Goal: Task Accomplishment & Management: Complete application form

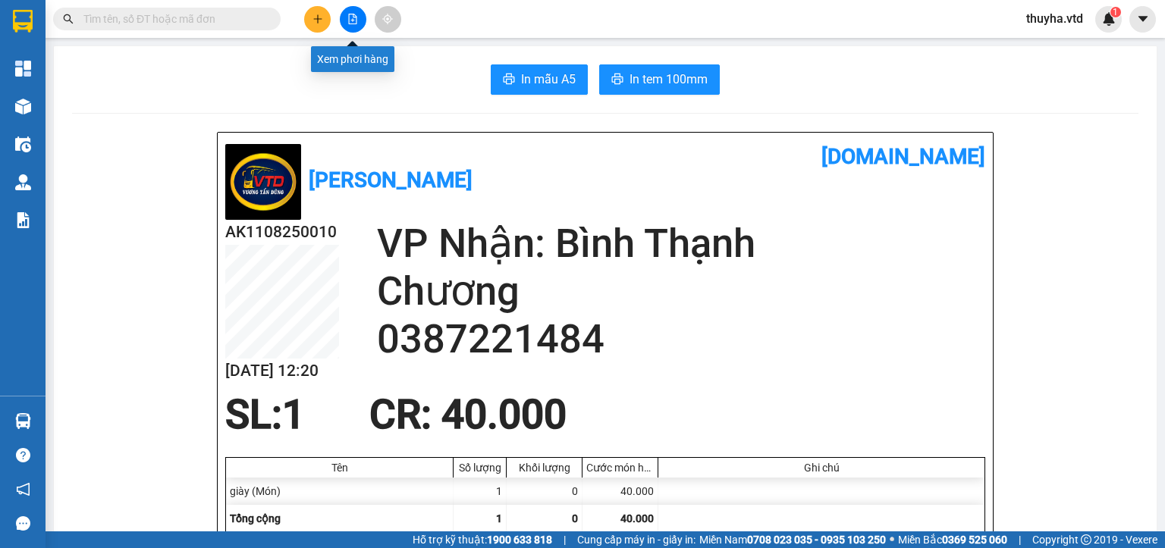
click at [347, 11] on button at bounding box center [353, 19] width 27 height 27
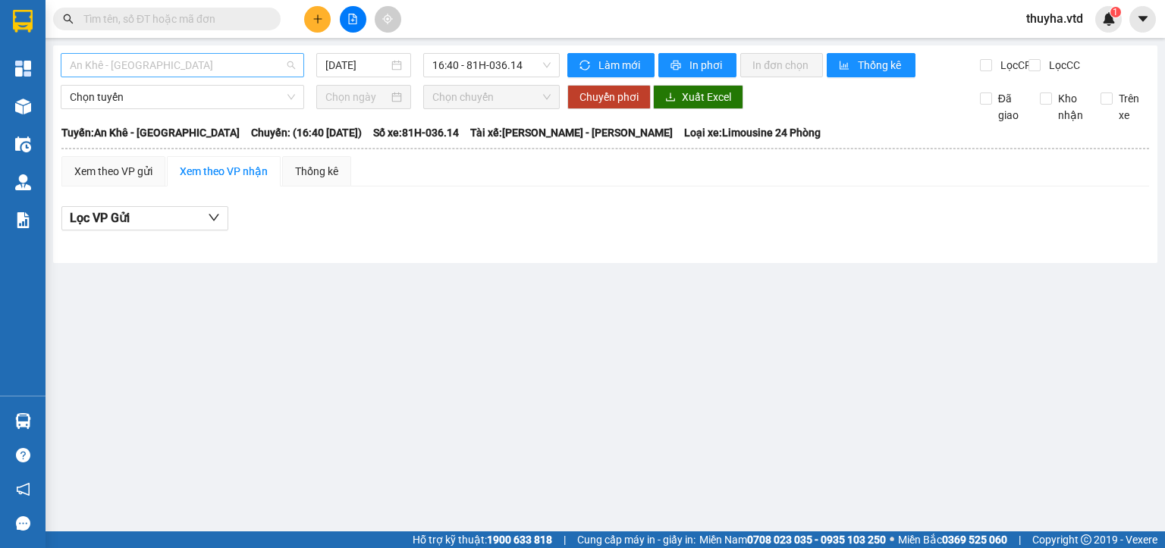
click at [155, 62] on span "An Khê - [GEOGRAPHIC_DATA]" at bounding box center [182, 65] width 225 height 23
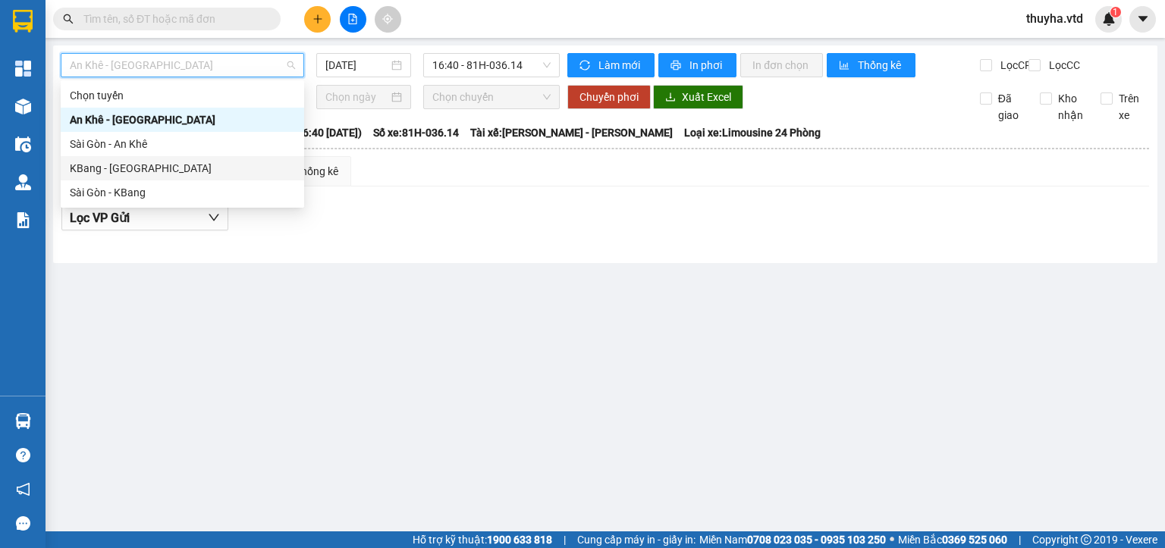
click at [102, 165] on div "KBang - [GEOGRAPHIC_DATA]" at bounding box center [182, 168] width 225 height 17
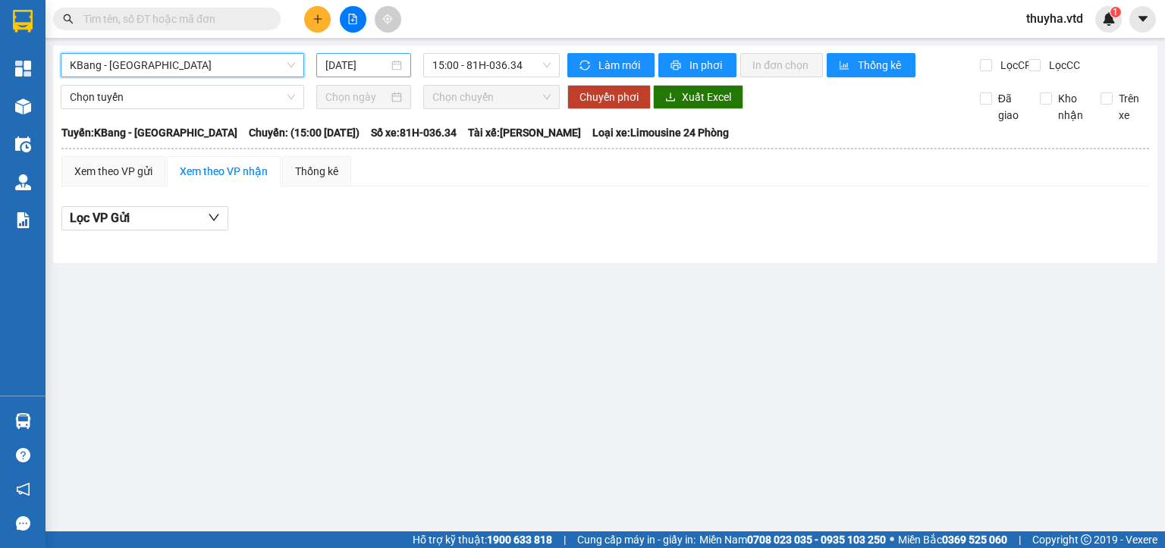
click at [352, 71] on input "[DATE]" at bounding box center [356, 65] width 62 height 17
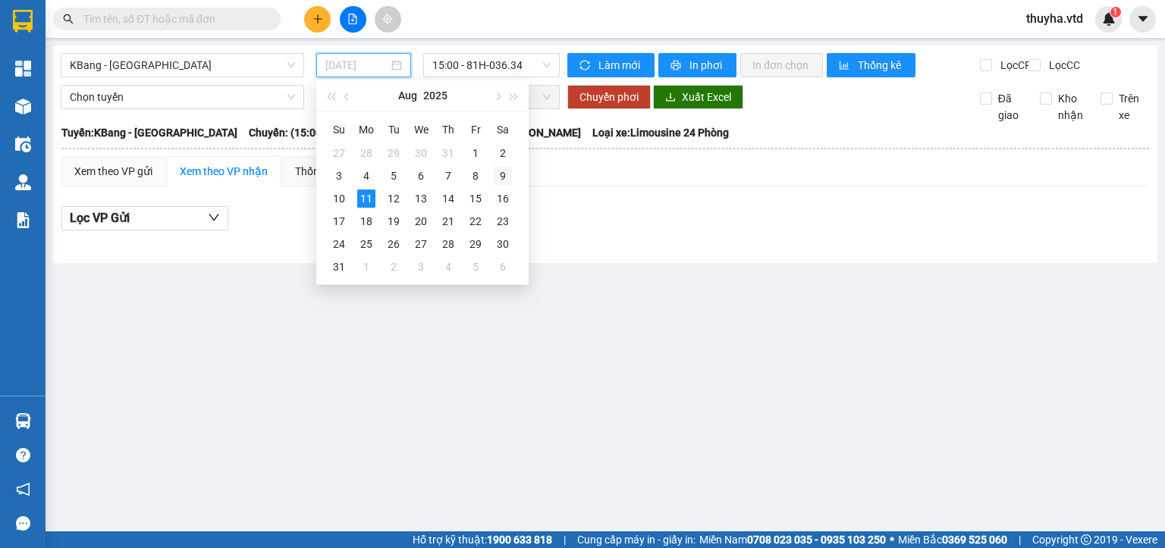
click at [498, 177] on div "9" at bounding box center [503, 176] width 18 height 18
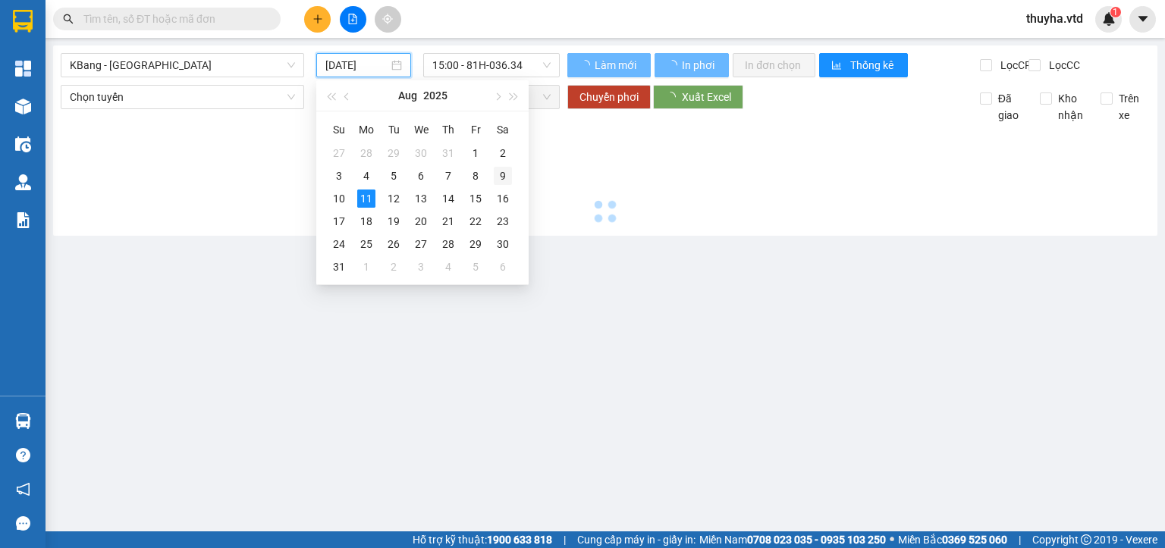
type input "[DATE]"
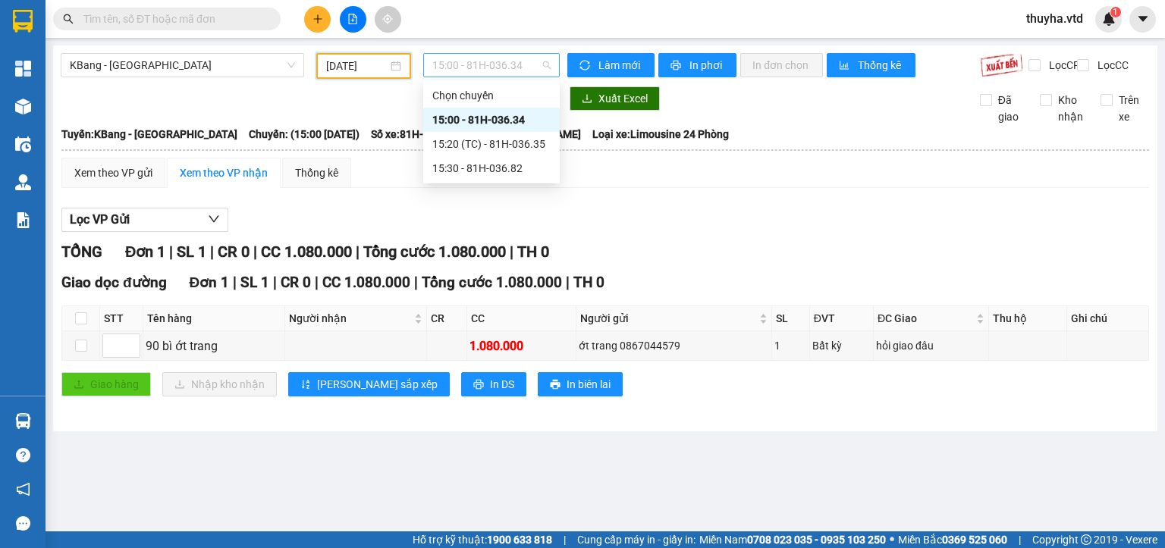
drag, startPoint x: 476, startPoint y: 54, endPoint x: 476, endPoint y: 63, distance: 9.1
click at [476, 56] on span "15:00 - 81H-036.34" at bounding box center [491, 65] width 119 height 23
click at [507, 144] on div "15:20 (TC) - 81H-036.35" at bounding box center [491, 144] width 118 height 17
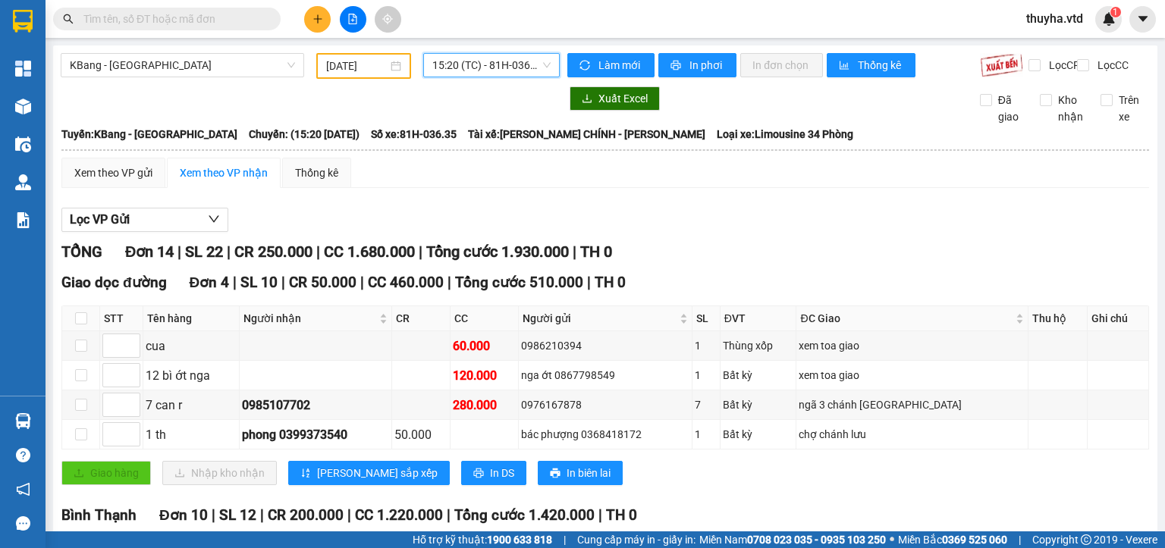
click at [492, 67] on span "15:20 (TC) - 81H-036.35" at bounding box center [491, 65] width 119 height 23
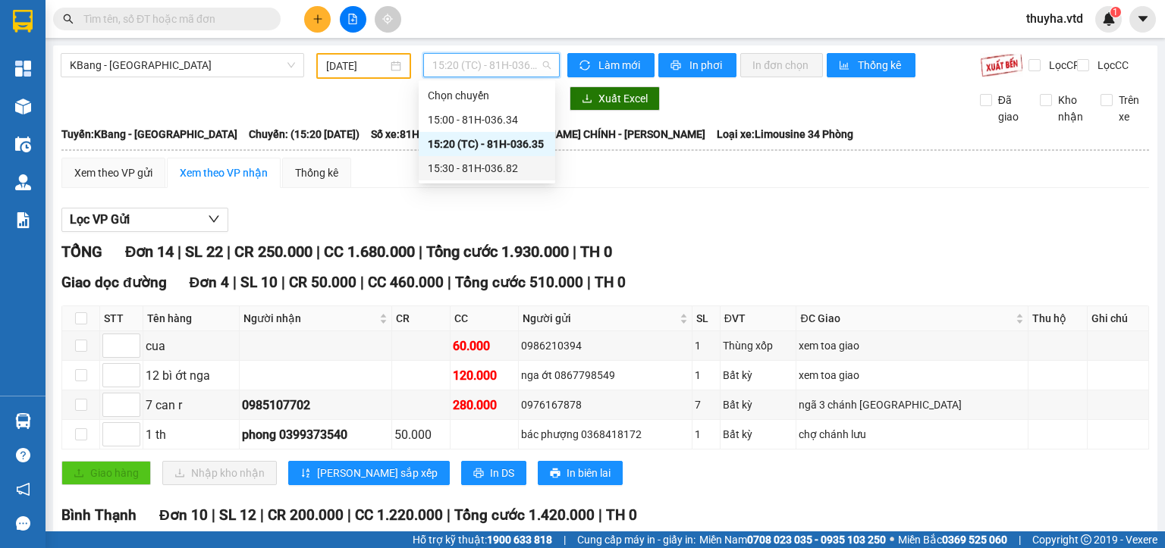
click at [510, 171] on div "15:30 - 81H-036.82" at bounding box center [487, 168] width 118 height 17
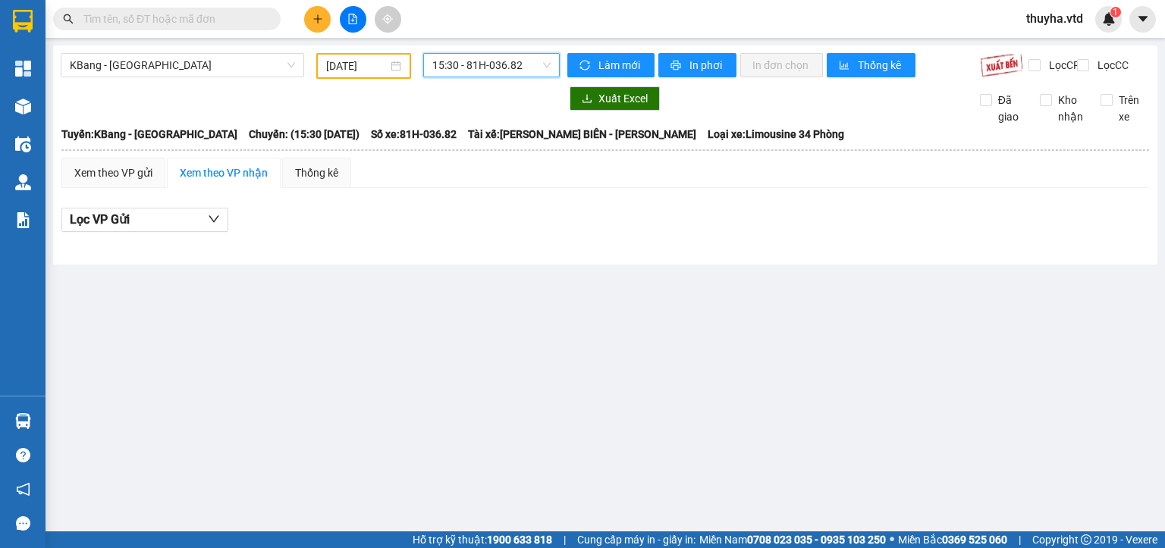
drag, startPoint x: 146, startPoint y: 63, endPoint x: 131, endPoint y: 111, distance: 50.1
click at [146, 66] on span "KBang - [GEOGRAPHIC_DATA]" at bounding box center [182, 65] width 225 height 23
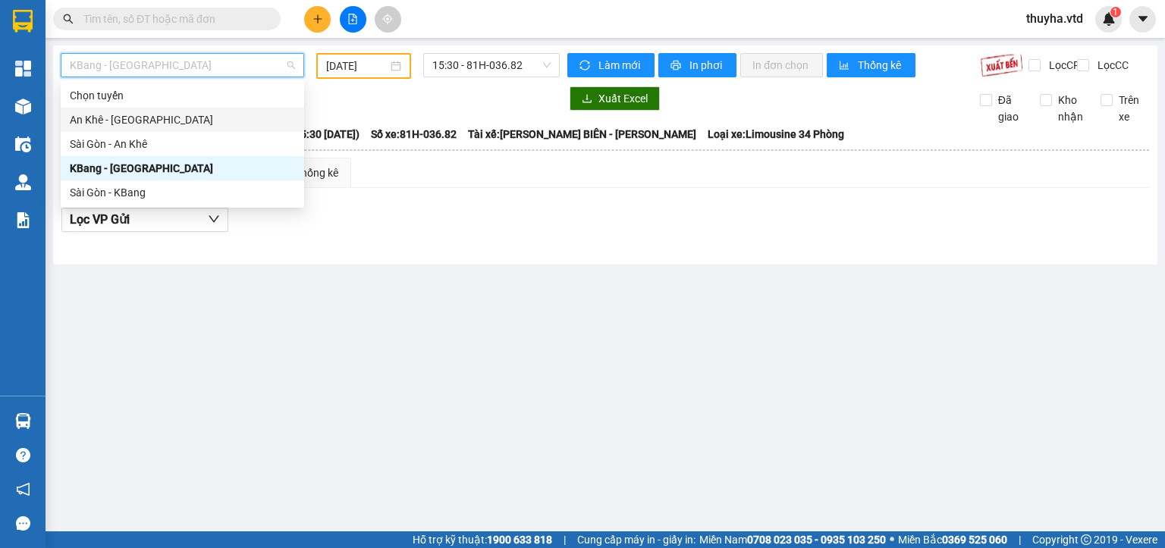
click at [91, 124] on div "An Khê - [GEOGRAPHIC_DATA]" at bounding box center [182, 120] width 225 height 17
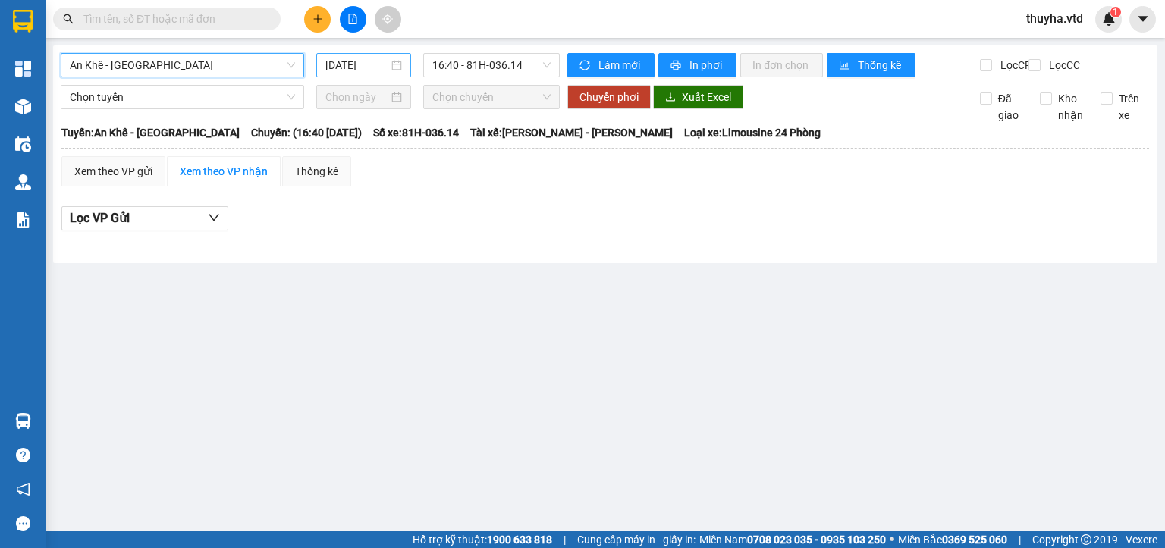
click at [342, 71] on input "[DATE]" at bounding box center [356, 65] width 62 height 17
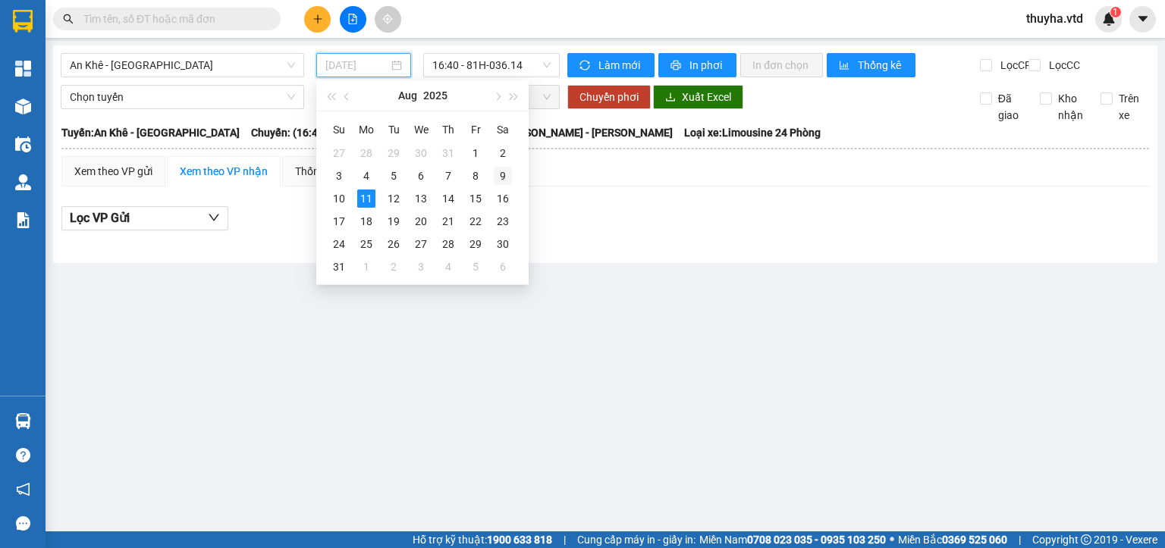
click at [501, 174] on div "9" at bounding box center [503, 176] width 18 height 18
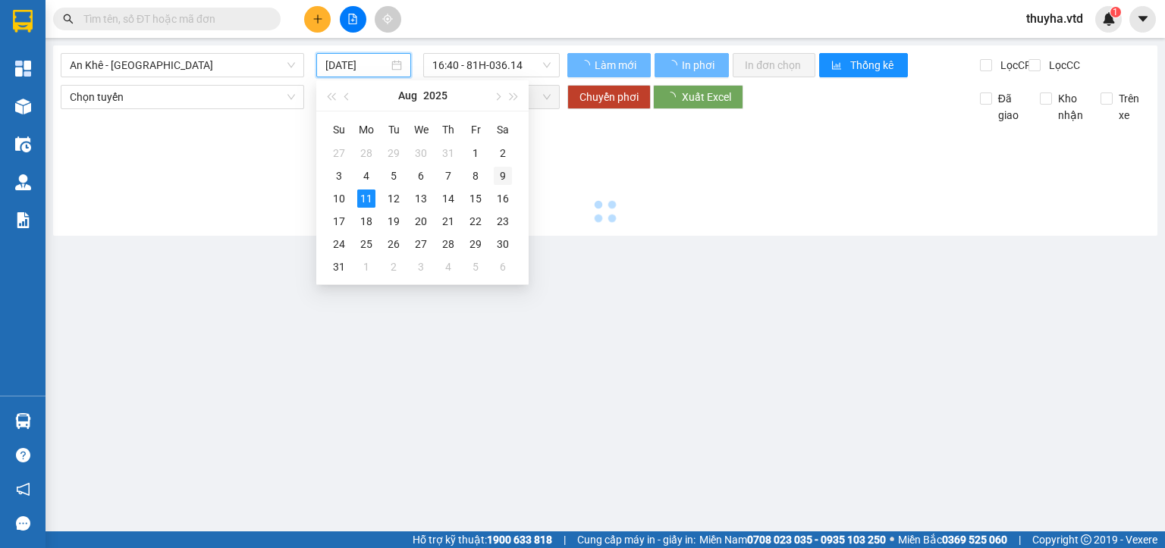
type input "[DATE]"
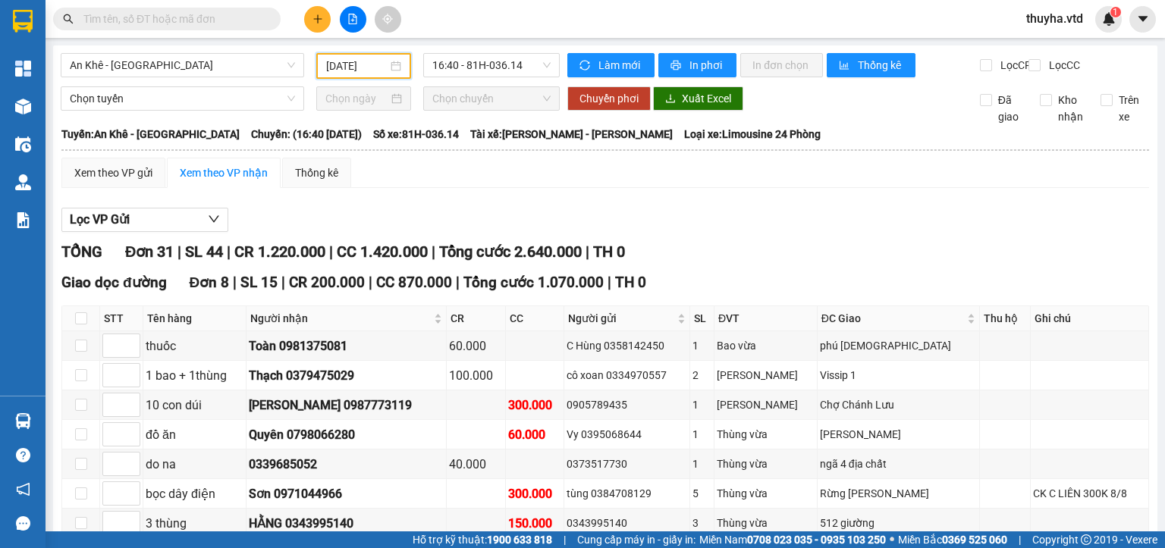
drag, startPoint x: 129, startPoint y: 62, endPoint x: 114, endPoint y: 103, distance: 43.7
click at [128, 67] on span "An Khê - [GEOGRAPHIC_DATA]" at bounding box center [182, 65] width 225 height 23
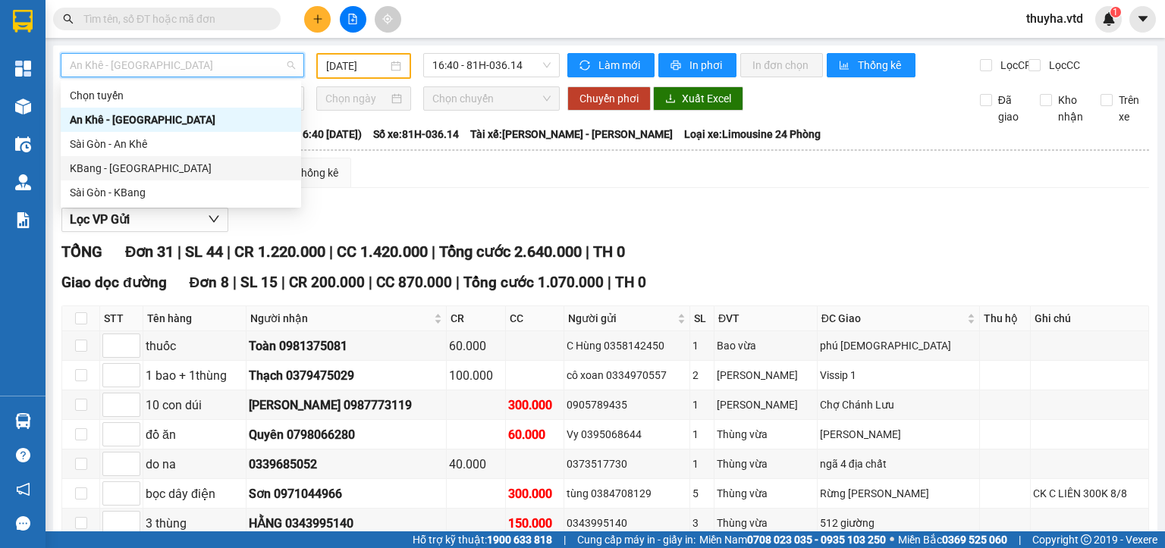
click at [97, 165] on div "KBang - [GEOGRAPHIC_DATA]" at bounding box center [181, 168] width 222 height 17
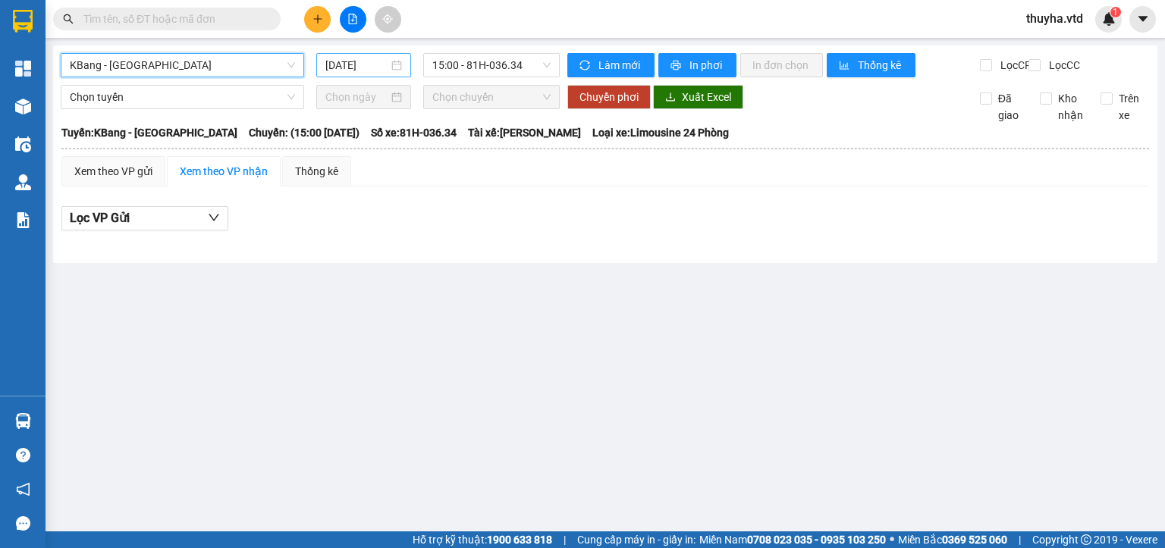
click at [341, 71] on input "[DATE]" at bounding box center [356, 65] width 62 height 17
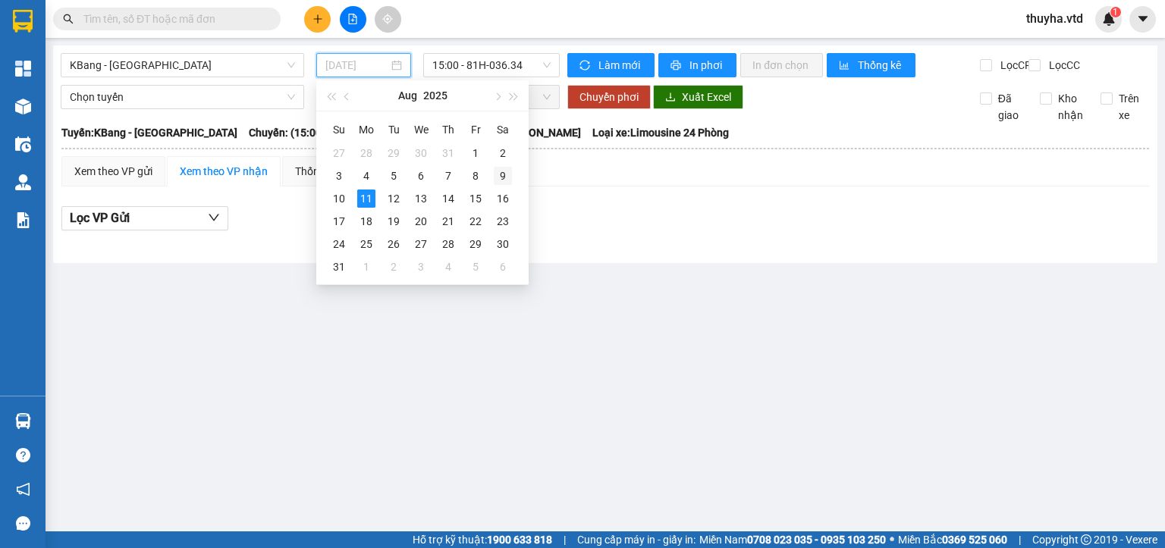
click at [501, 175] on div "9" at bounding box center [503, 176] width 18 height 18
type input "[DATE]"
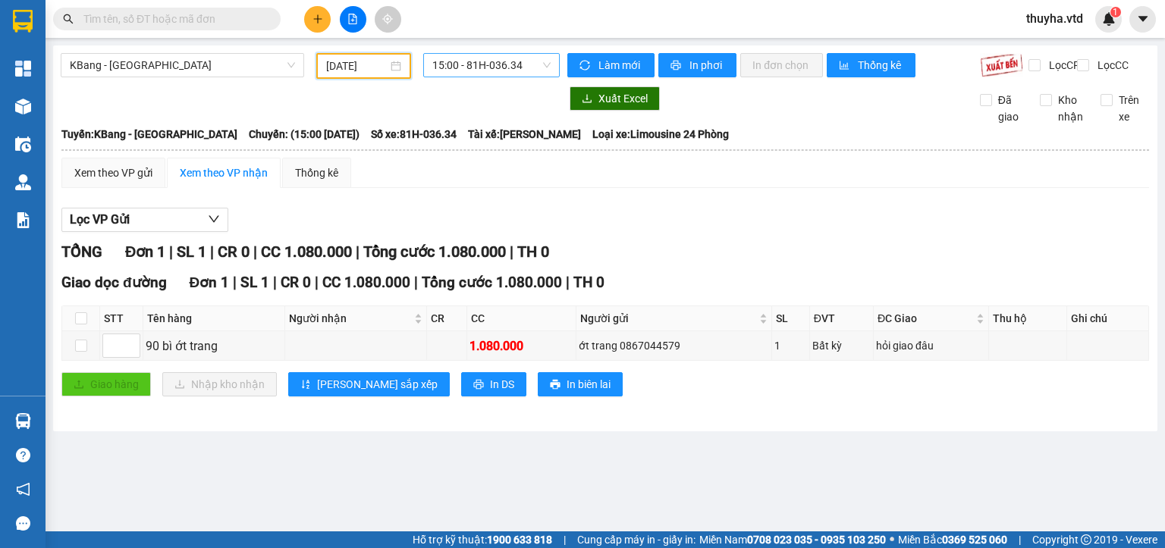
click at [472, 69] on span "15:00 - 81H-036.34" at bounding box center [491, 65] width 119 height 23
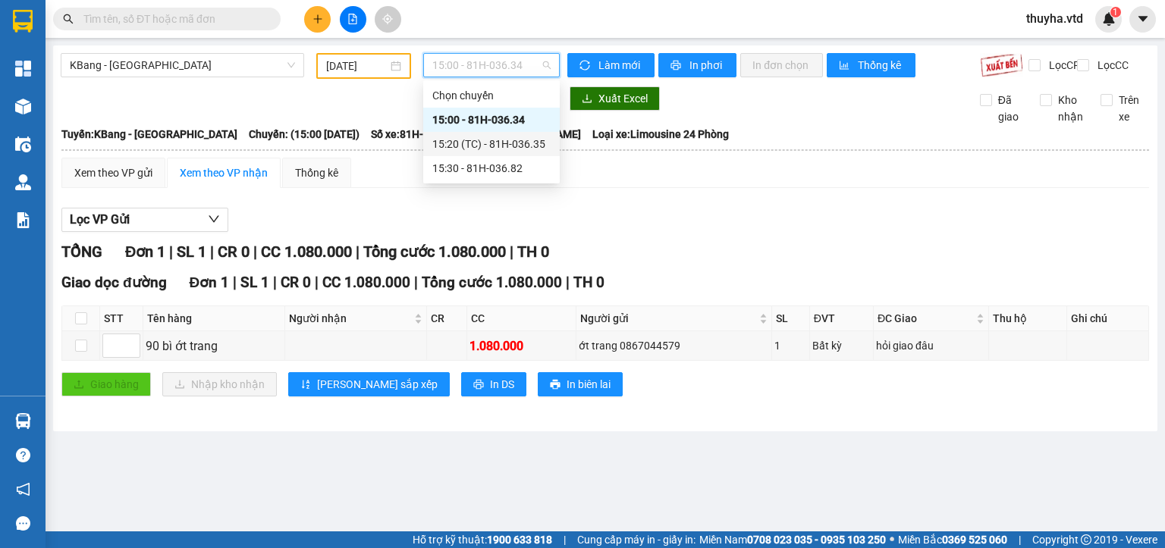
click at [504, 145] on div "15:20 (TC) - 81H-036.35" at bounding box center [491, 144] width 118 height 17
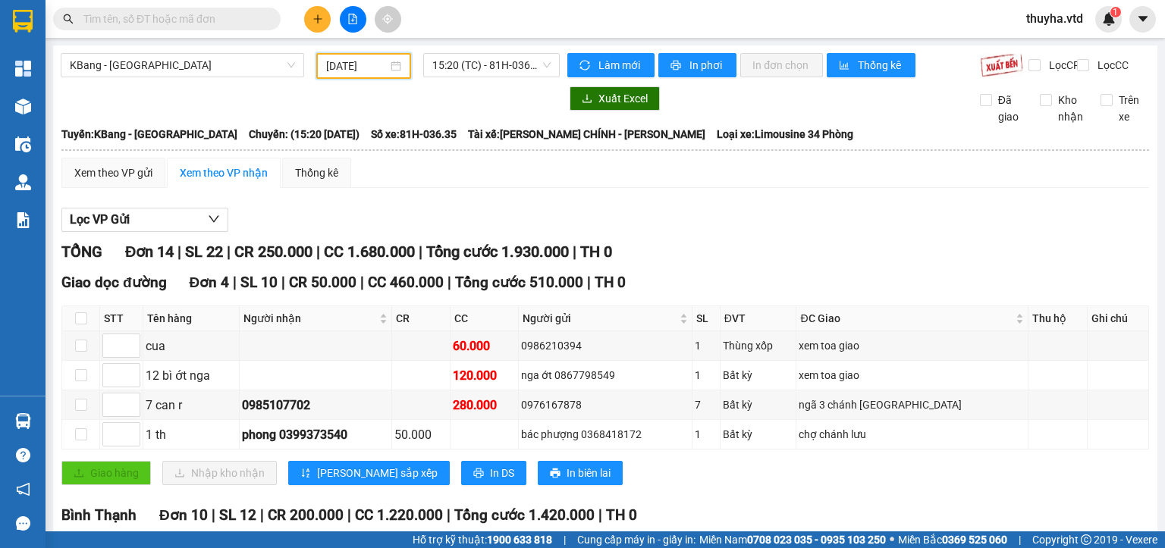
click at [370, 72] on input "[DATE]" at bounding box center [356, 66] width 61 height 17
click at [493, 62] on span "15:20 (TC) - 81H-036.35" at bounding box center [491, 65] width 119 height 23
click at [495, 58] on span "15:20 (TC) - 81H-036.35" at bounding box center [491, 65] width 119 height 23
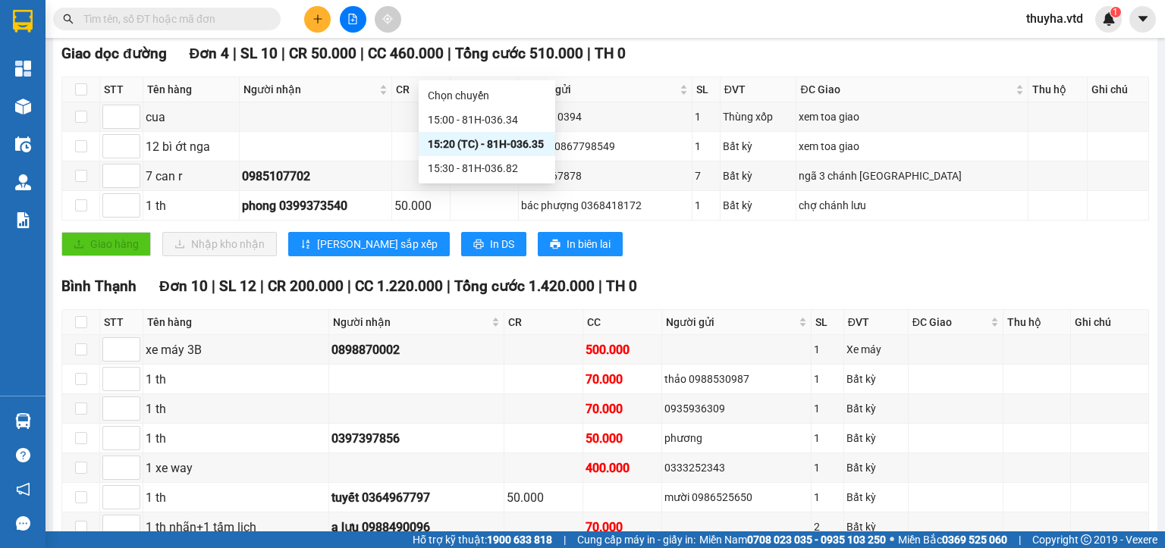
scroll to position [410, 0]
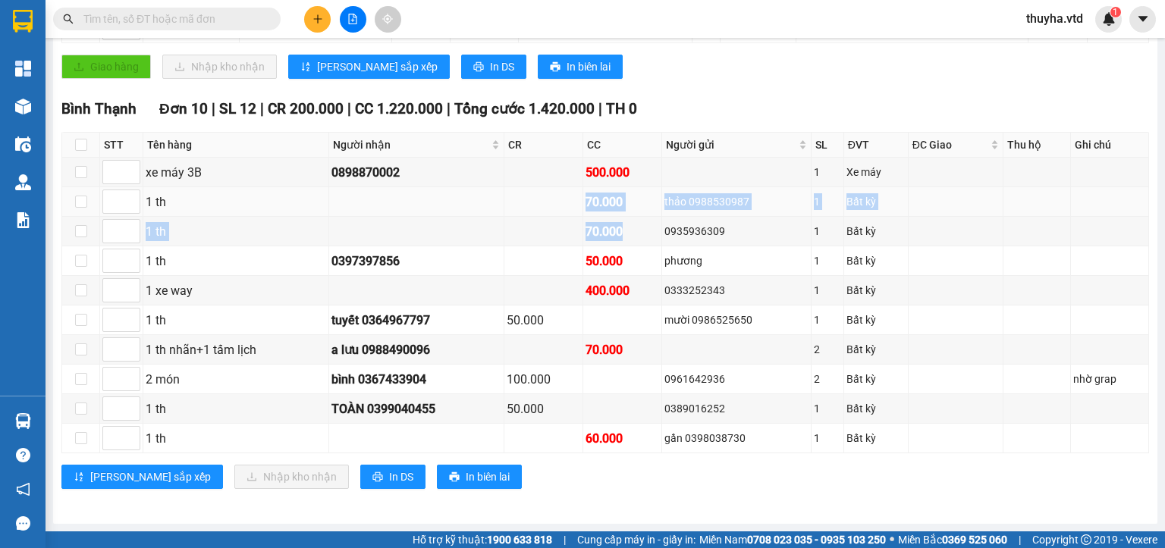
drag, startPoint x: 620, startPoint y: 235, endPoint x: 586, endPoint y: 208, distance: 44.3
click at [586, 208] on tbody "xe máy 3B 0898870002 500.000 1 Xe máy 1 th 70.000 thảo 0988530987 1 Bất kỳ 1 th…" at bounding box center [605, 306] width 1087 height 296
drag, startPoint x: 405, startPoint y: 265, endPoint x: 359, endPoint y: 254, distance: 47.6
click at [359, 254] on div "0397397856" at bounding box center [416, 261] width 170 height 19
drag, startPoint x: 425, startPoint y: 341, endPoint x: 397, endPoint y: 338, distance: 27.6
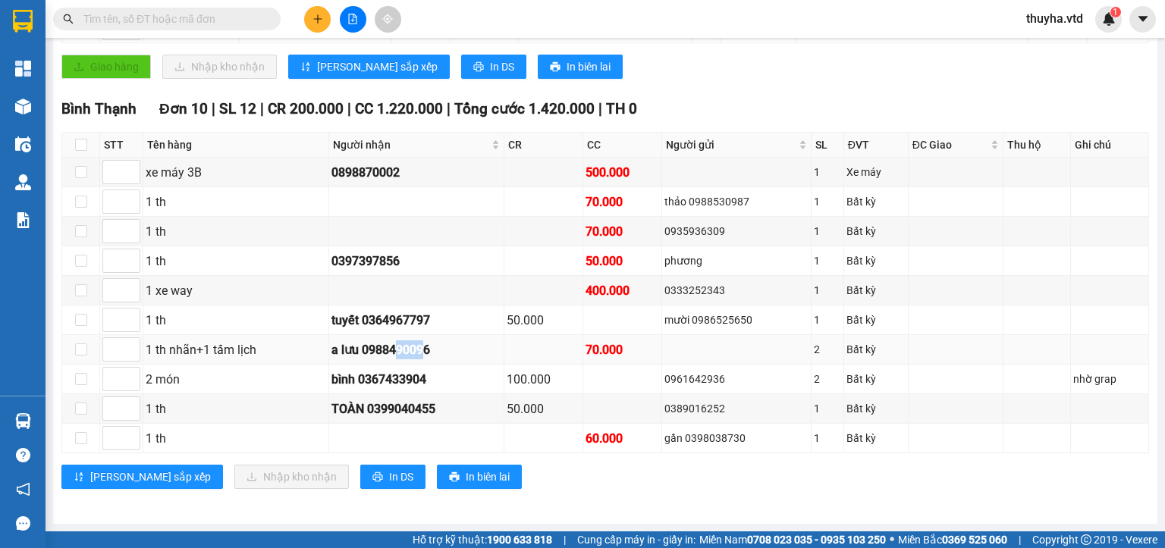
click at [397, 338] on td "a lưu 0988490096" at bounding box center [416, 350] width 175 height 30
click at [689, 441] on div "gần 0398038730" at bounding box center [736, 438] width 144 height 17
click at [686, 296] on div "0333252343" at bounding box center [736, 290] width 144 height 17
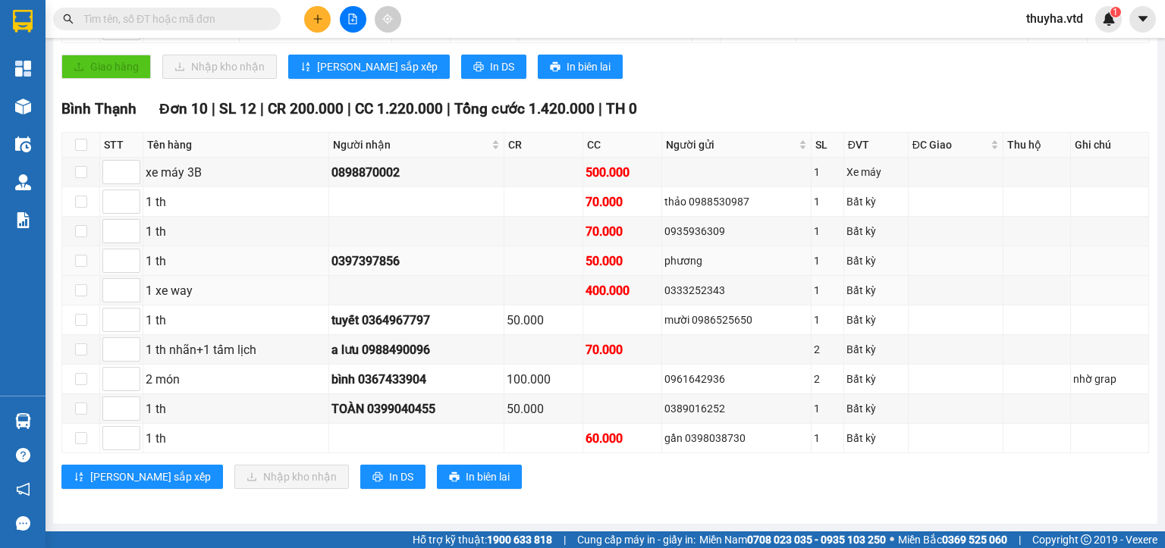
copy div "0333252343"
click at [143, 14] on input "text" at bounding box center [172, 19] width 179 height 17
paste input "0333252343"
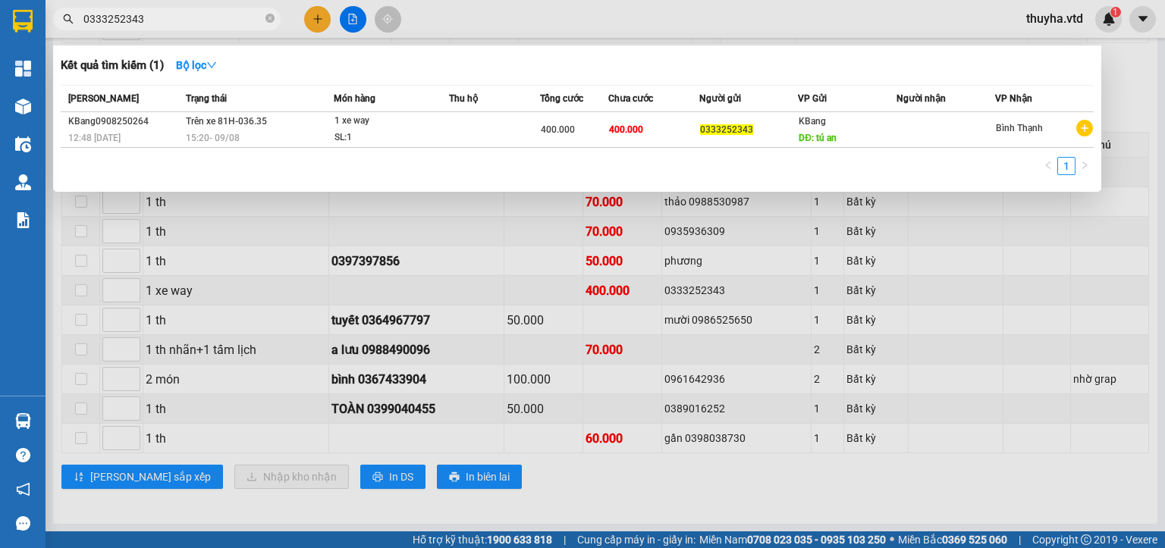
type input "0333252343"
click at [922, 495] on div at bounding box center [582, 274] width 1165 height 548
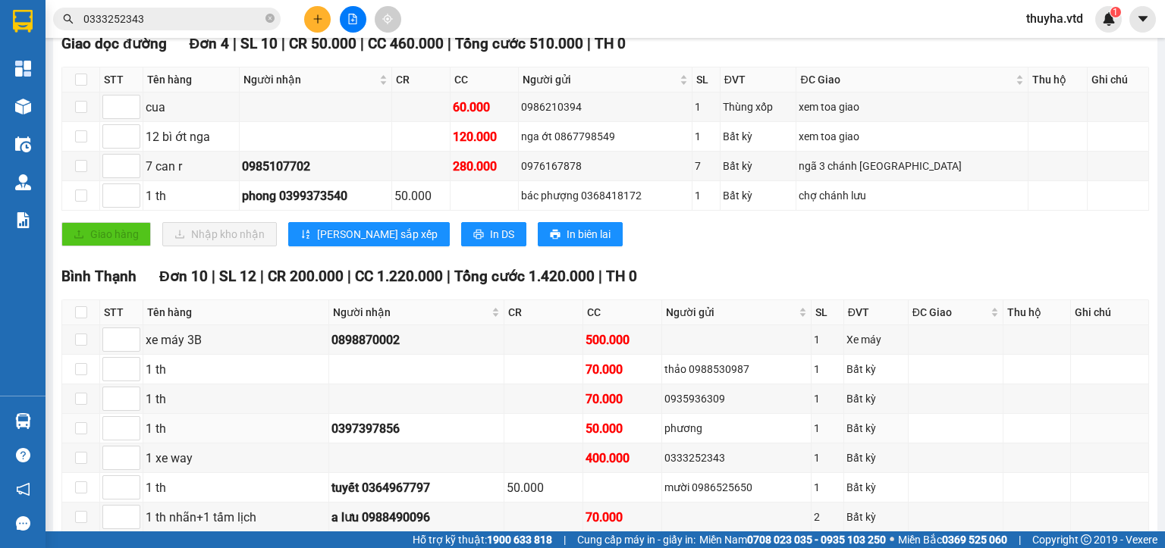
scroll to position [30, 0]
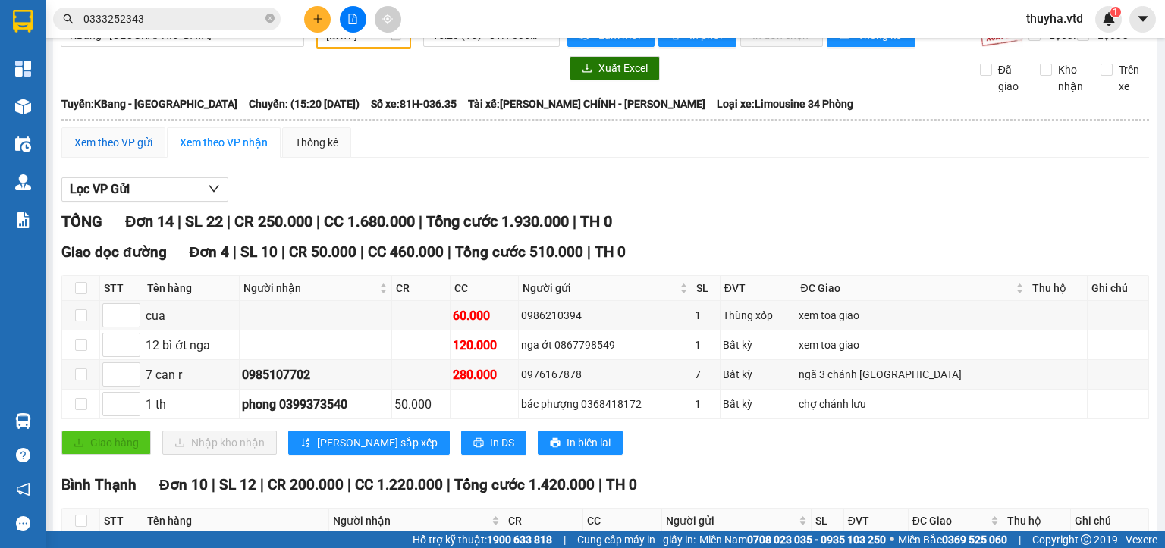
click at [105, 151] on div "Xem theo VP gửi" at bounding box center [113, 142] width 78 height 17
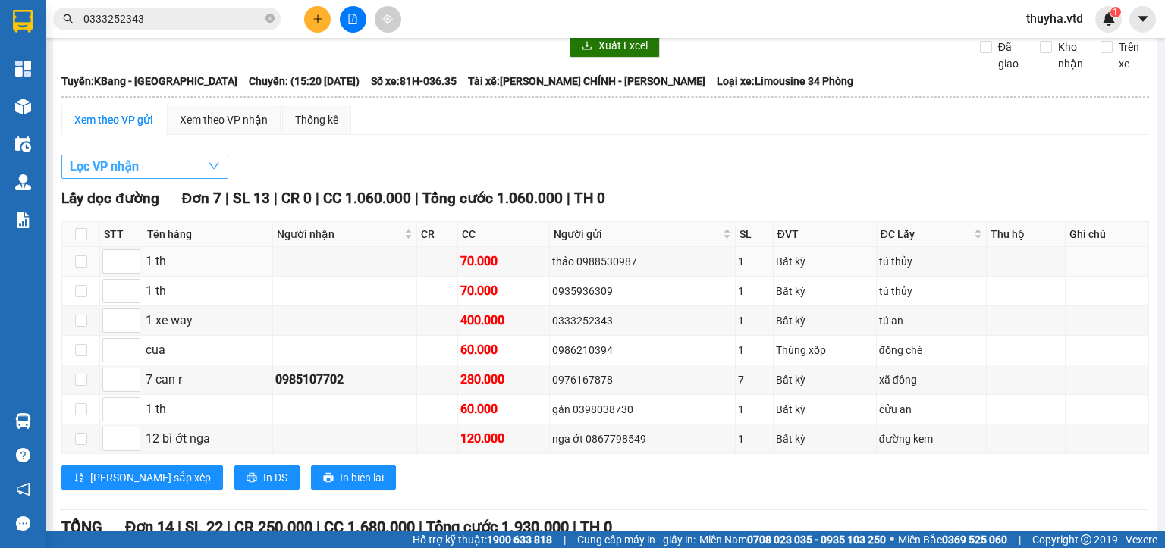
scroll to position [30, 0]
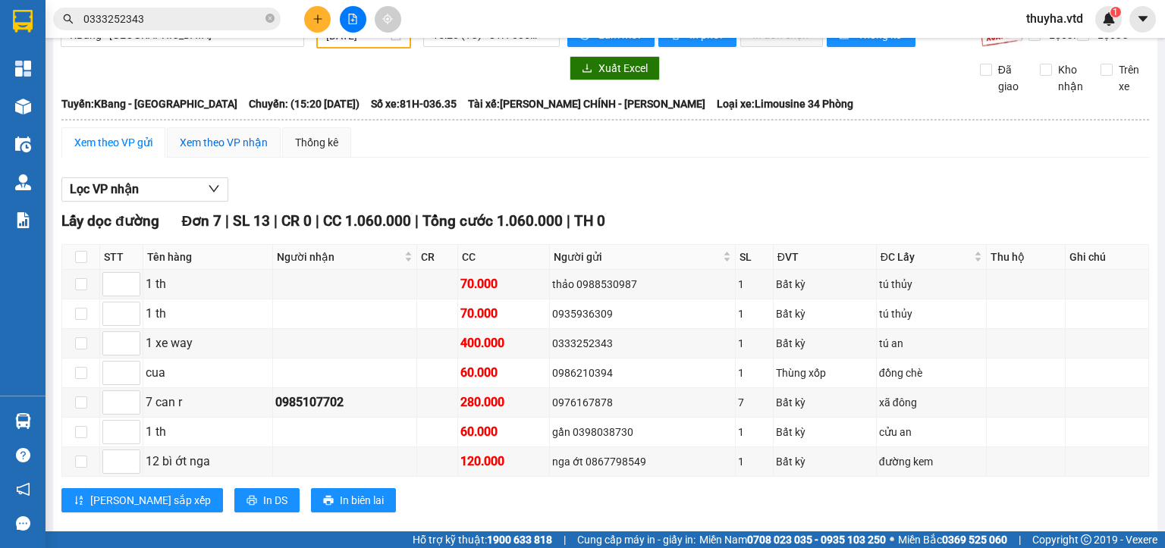
click at [217, 146] on div "Xem theo VP nhận" at bounding box center [224, 142] width 88 height 17
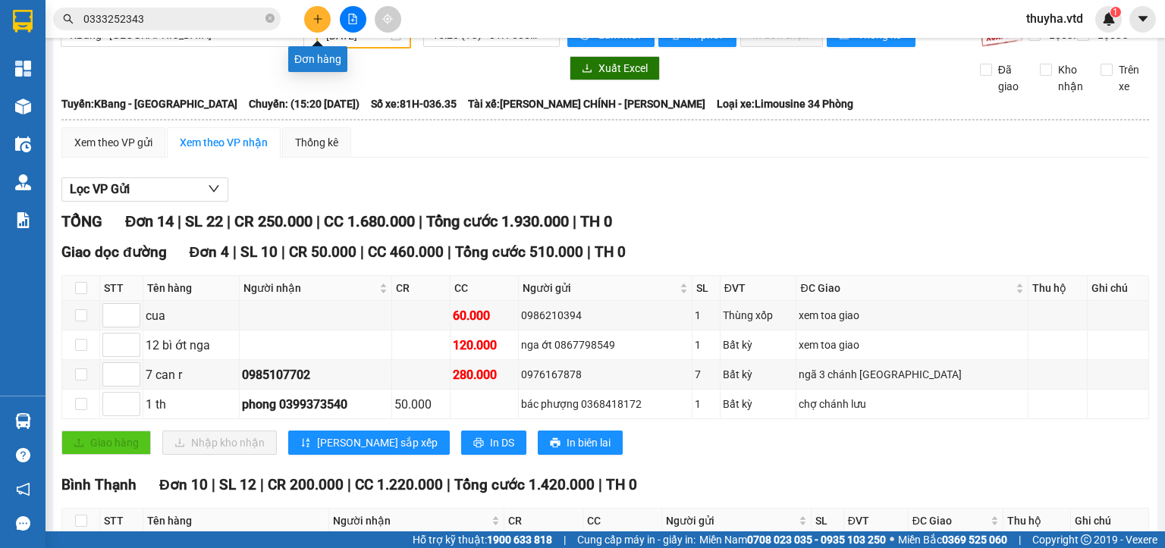
click at [318, 14] on icon "plus" at bounding box center [318, 19] width 11 height 11
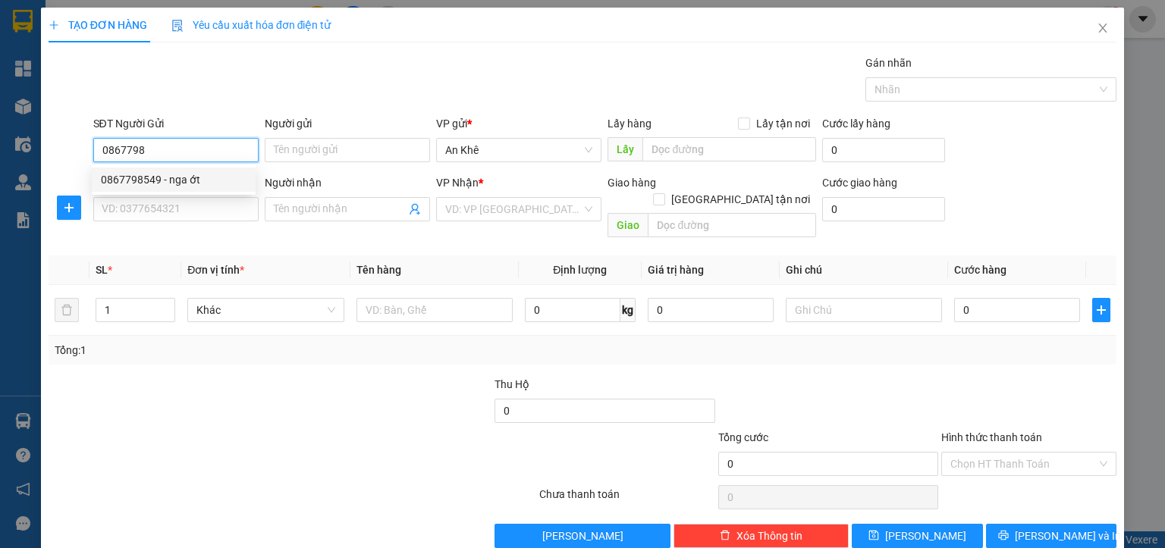
click at [181, 176] on div "0867798549 - nga ớt" at bounding box center [174, 179] width 146 height 17
type input "0867798549"
type input "nga ớt"
type input "đường kem"
type input "xem toa giao"
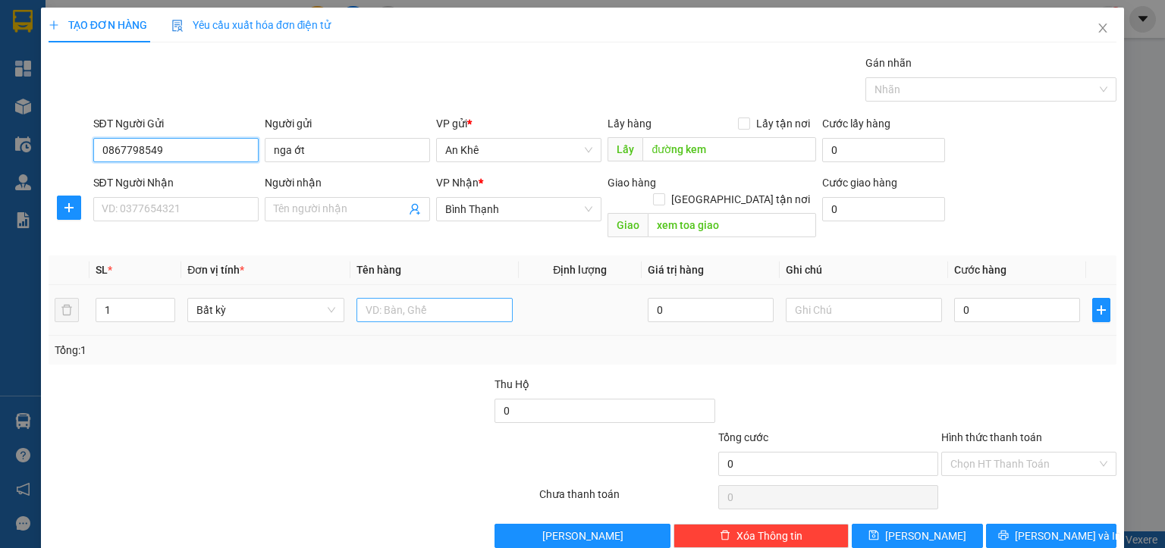
type input "0867798549"
click at [404, 298] on input "text" at bounding box center [435, 310] width 156 height 24
type input "4 bi ớt"
click at [991, 298] on input "0" at bounding box center [1017, 310] width 126 height 24
type input "4"
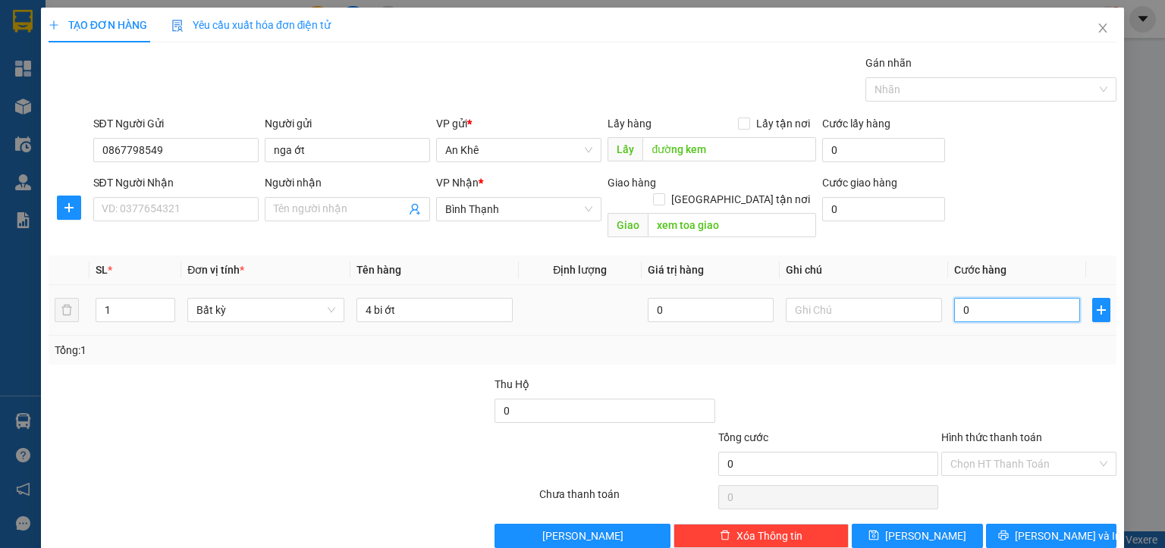
type input "4"
type input "40"
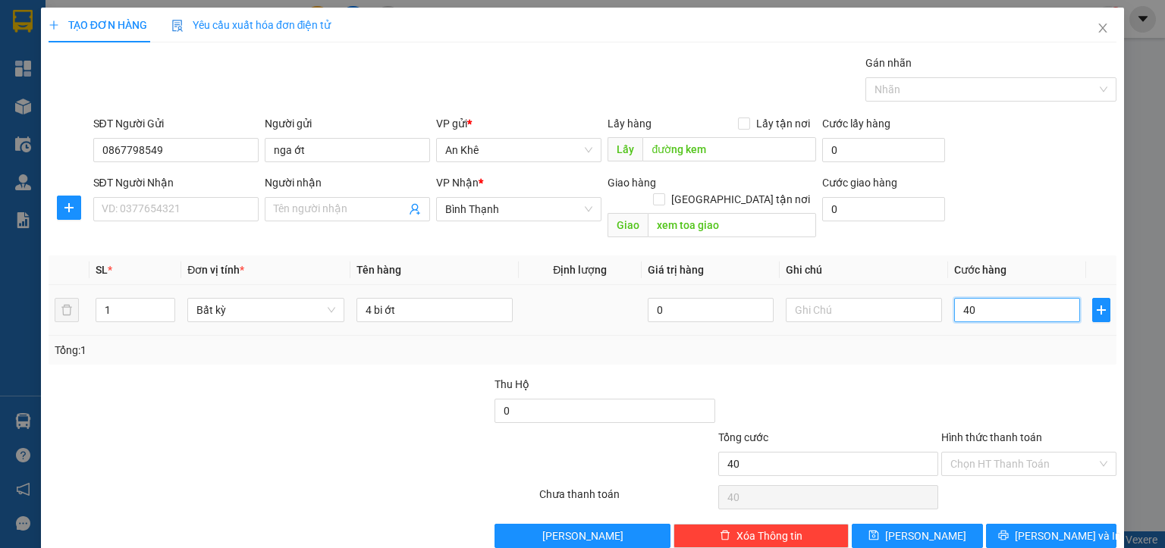
type input "400"
type input "4.000"
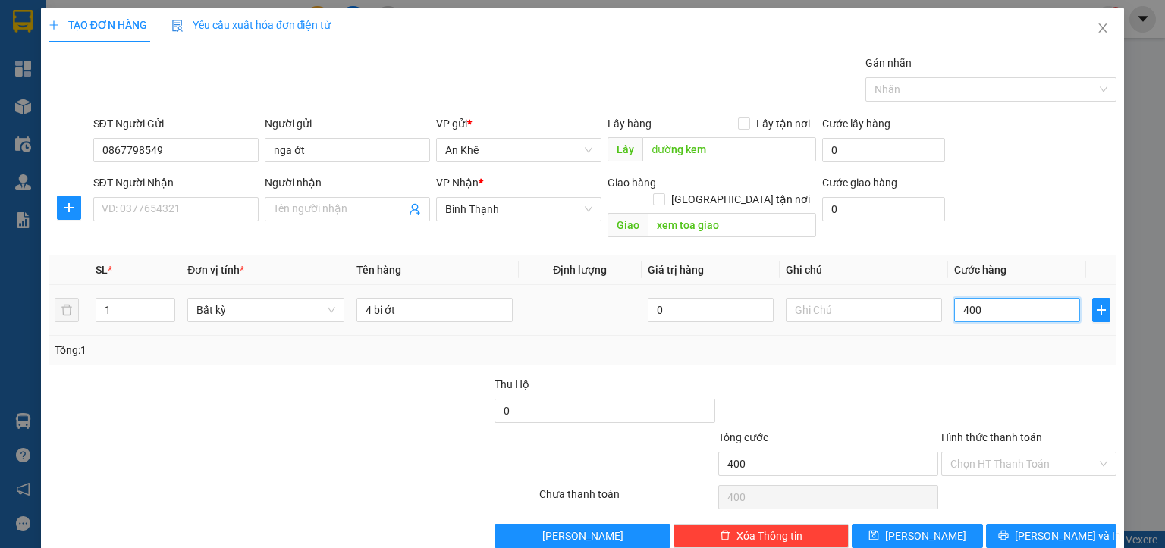
type input "4.000"
type input "40.000"
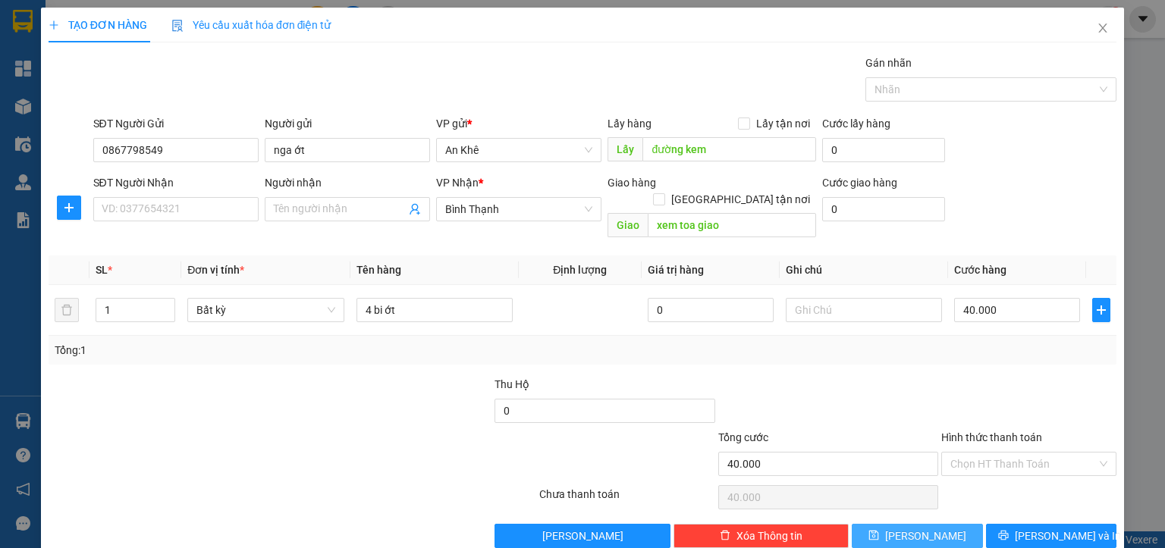
click at [912, 528] on span "[PERSON_NAME]" at bounding box center [925, 536] width 81 height 17
type input "0"
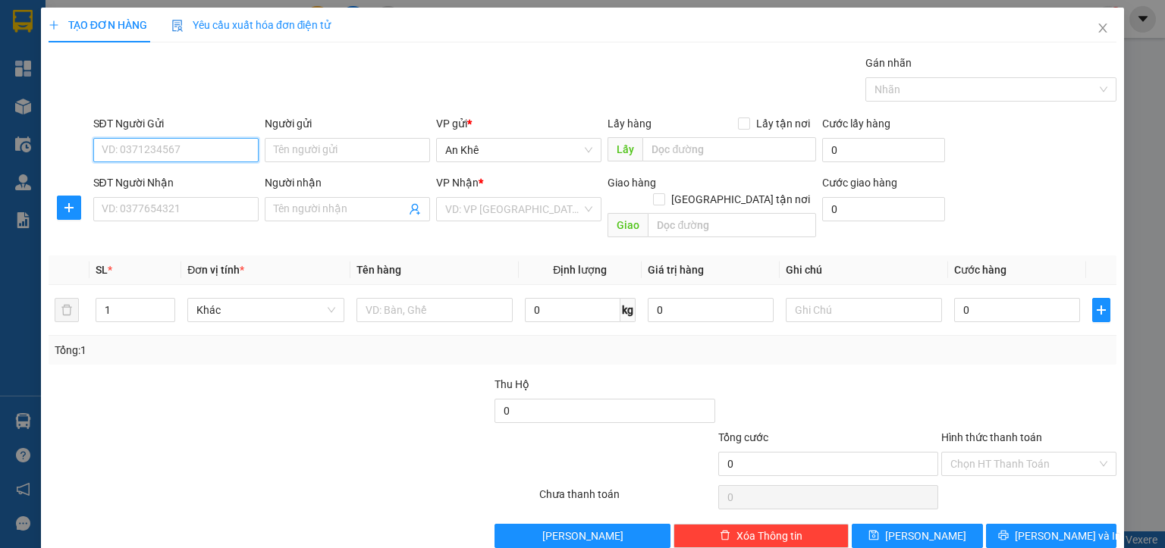
click at [146, 148] on input "SĐT Người Gửi" at bounding box center [175, 150] width 165 height 24
click at [176, 181] on div "0362867285 - Tính ớt" at bounding box center [174, 179] width 146 height 17
type input "0362867285"
type input "Tính ớt"
type input "kho ớt tính"
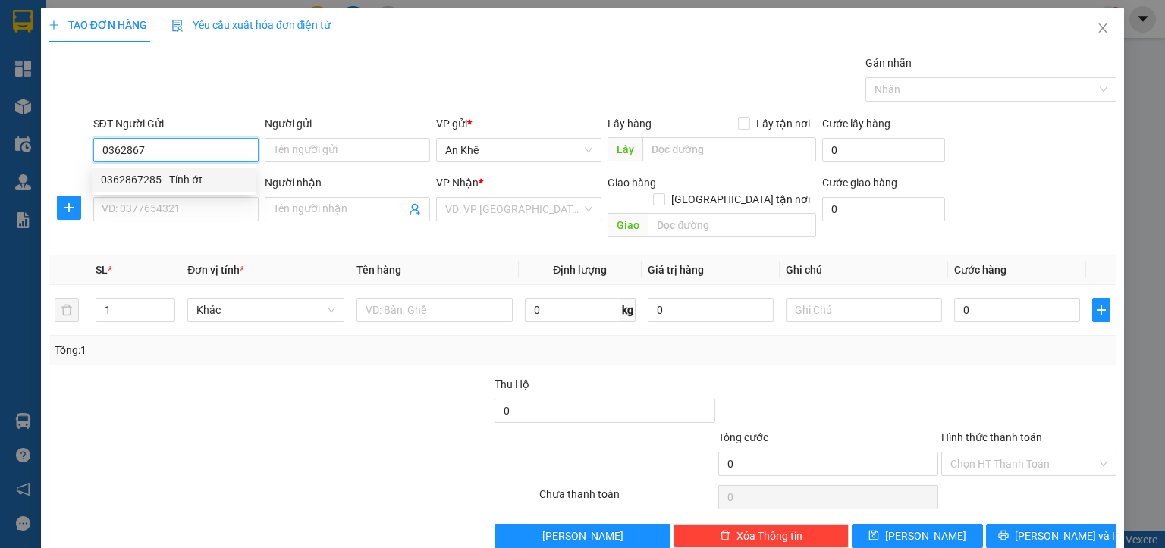
type input "hỏi lại"
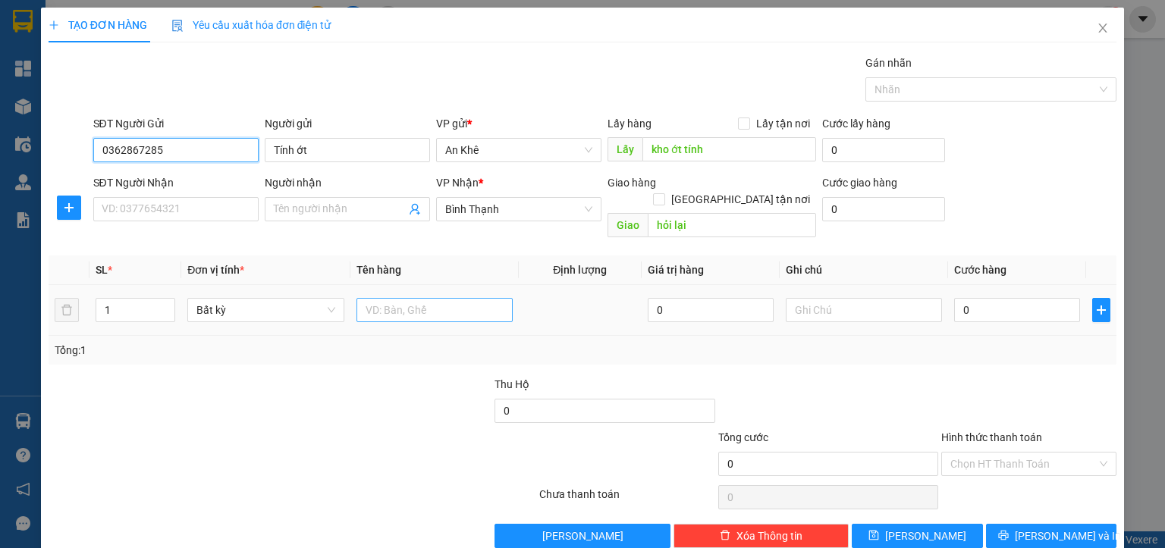
type input "0362867285"
click at [373, 298] on input "text" at bounding box center [435, 310] width 156 height 24
type input "4 bì ớt"
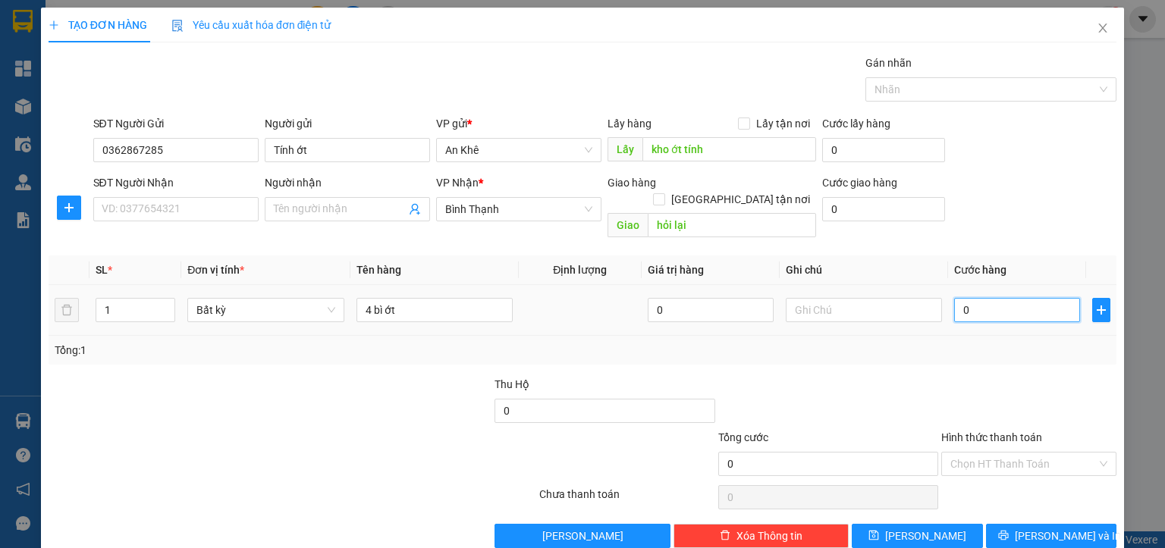
click at [1026, 301] on input "0" at bounding box center [1017, 310] width 126 height 24
type input "8"
type input "80"
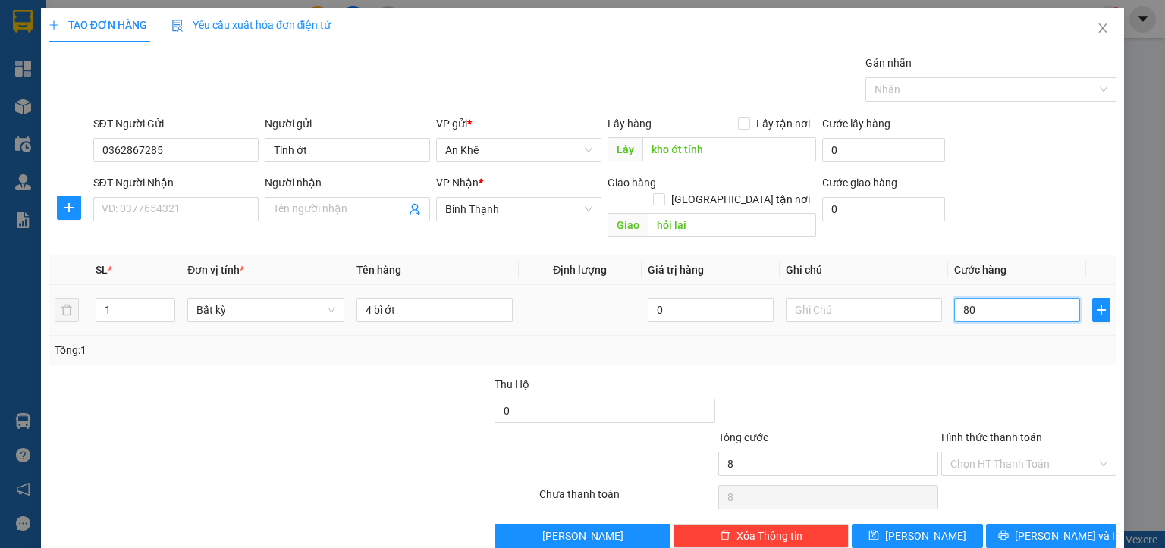
type input "80"
type input "800"
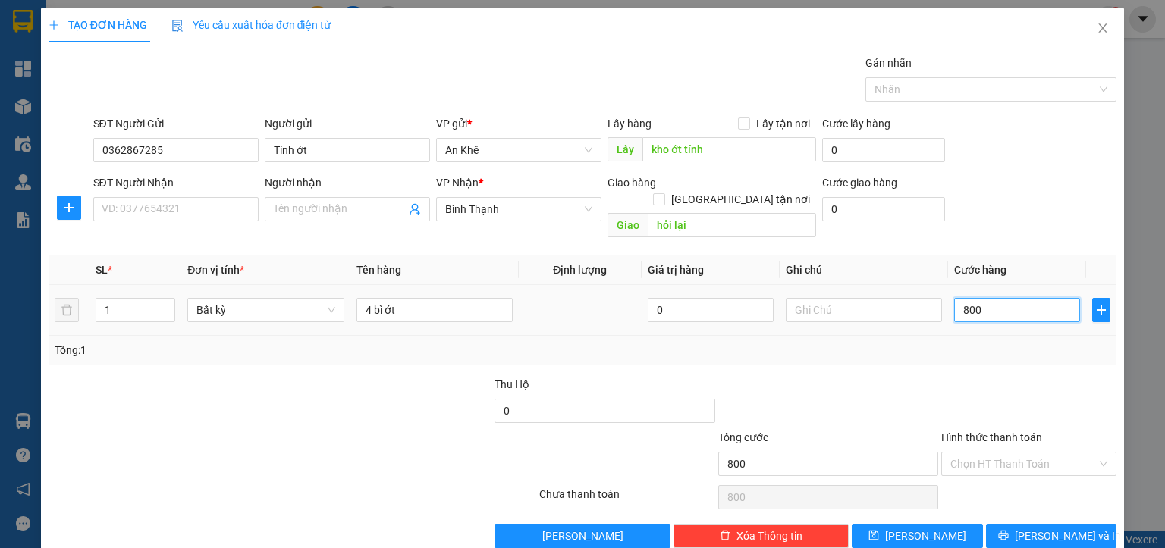
type input "8.000"
type input "80.000"
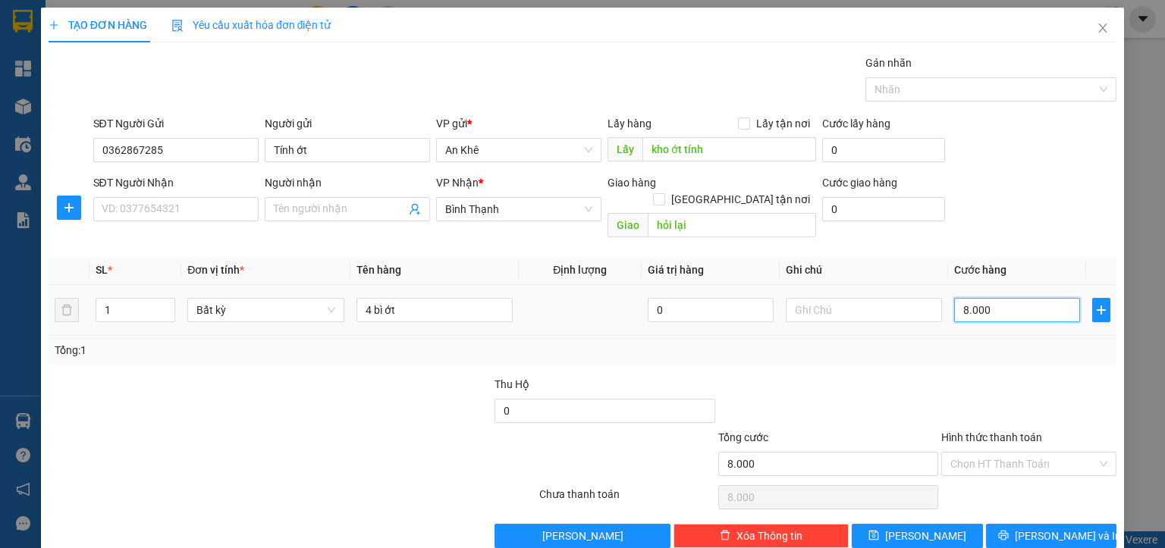
type input "80.000"
click at [895, 298] on input "text" at bounding box center [864, 310] width 156 height 24
type input "t"
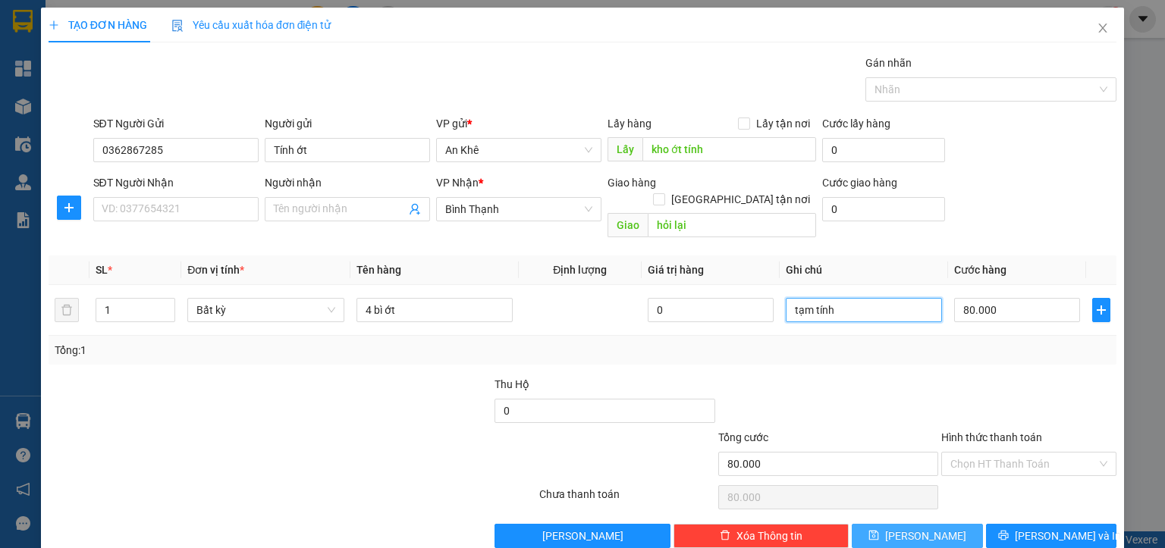
type input "tạm tính"
click at [946, 524] on button "[PERSON_NAME]" at bounding box center [917, 536] width 131 height 24
type input "0"
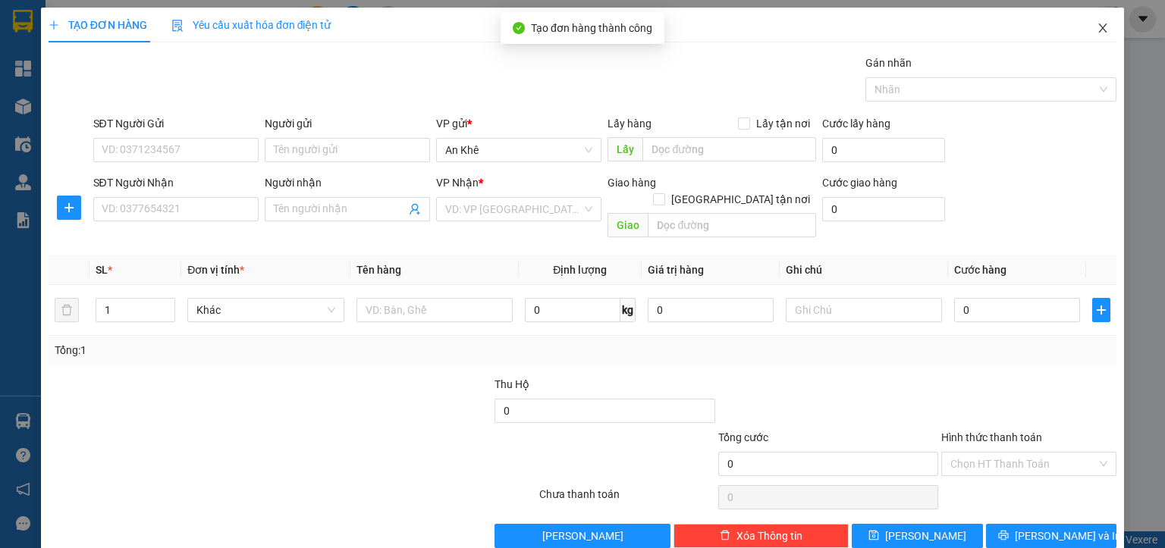
click at [1097, 31] on icon "close" at bounding box center [1103, 28] width 12 height 12
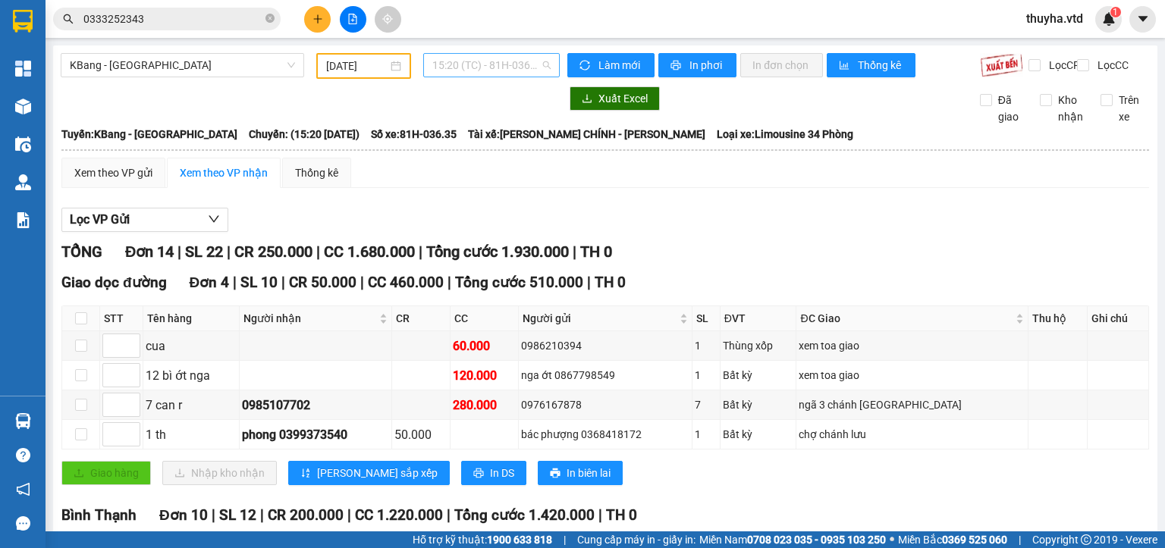
click at [460, 66] on span "15:20 (TC) - 81H-036.35" at bounding box center [491, 65] width 119 height 23
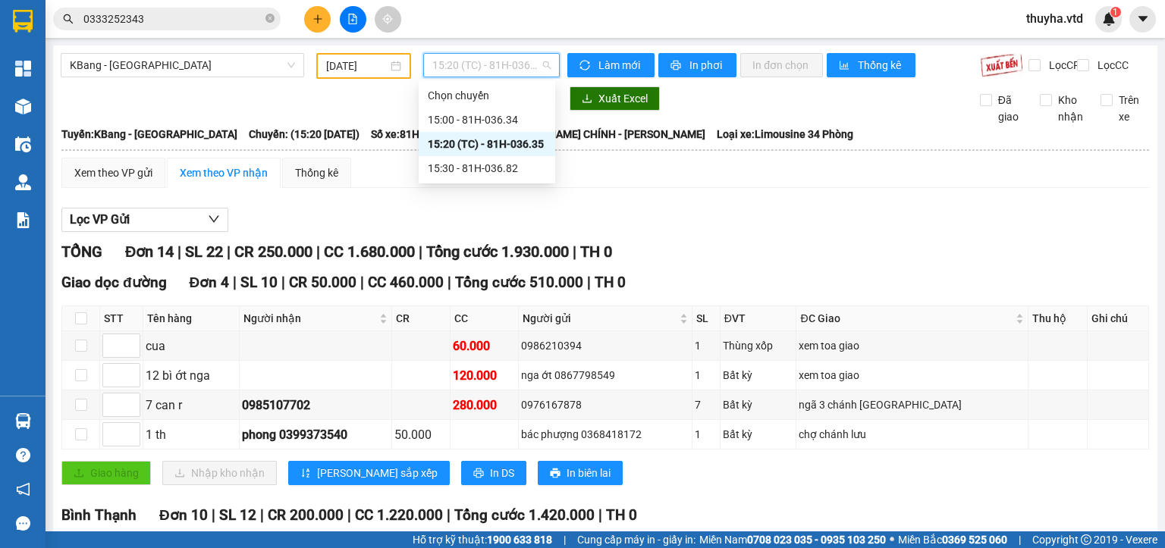
click at [497, 228] on div "Lọc VP Gửi" at bounding box center [605, 220] width 1088 height 25
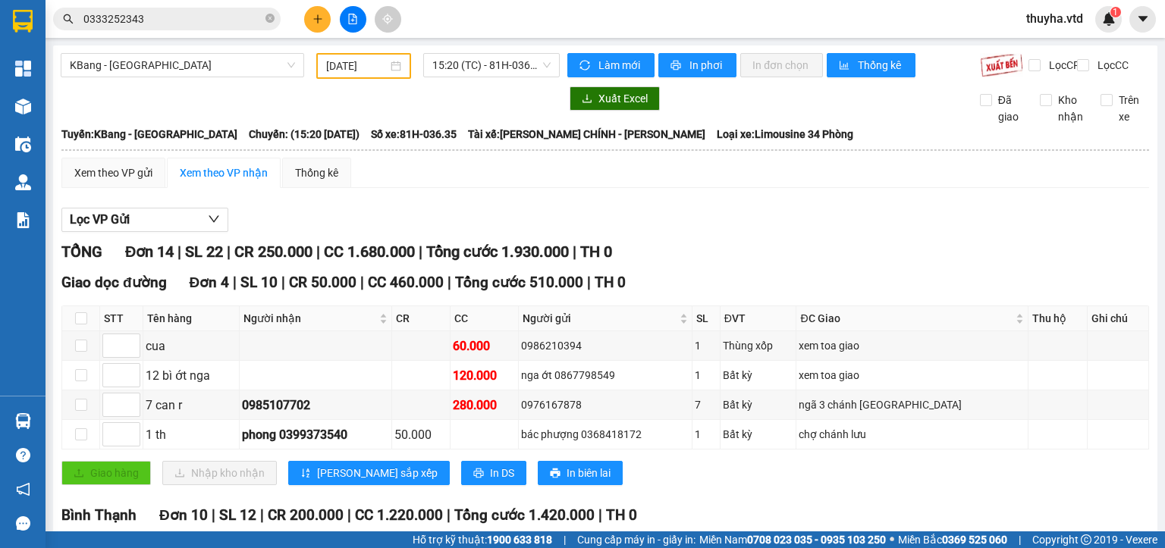
click at [337, 70] on input "[DATE]" at bounding box center [356, 66] width 61 height 17
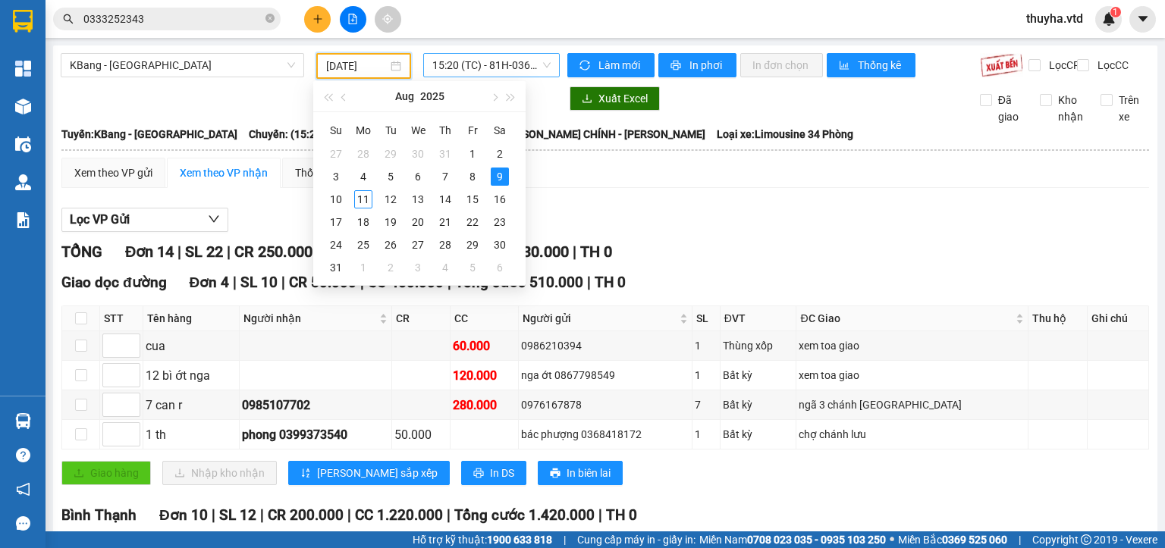
click at [492, 68] on span "15:20 (TC) - 81H-036.35" at bounding box center [491, 65] width 119 height 23
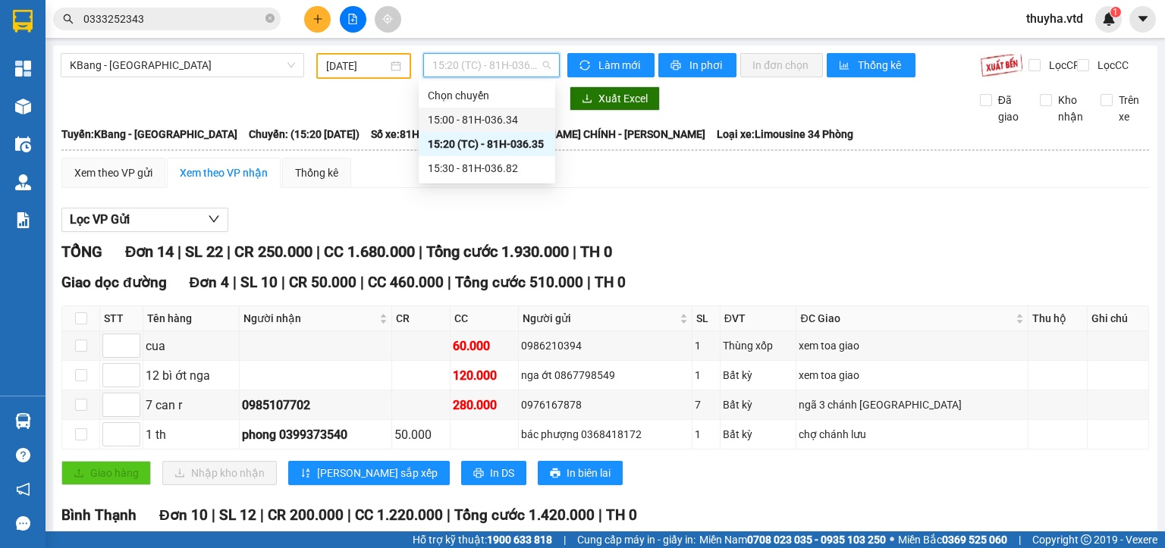
click at [504, 123] on div "15:00 - 81H-036.34" at bounding box center [487, 120] width 118 height 17
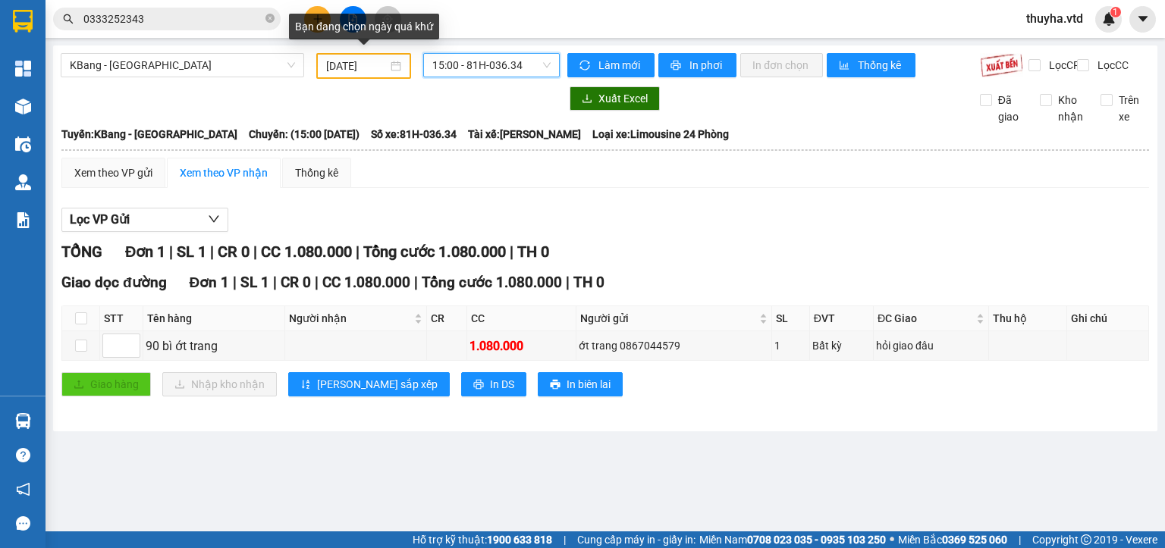
click at [335, 70] on input "[DATE]" at bounding box center [356, 66] width 61 height 17
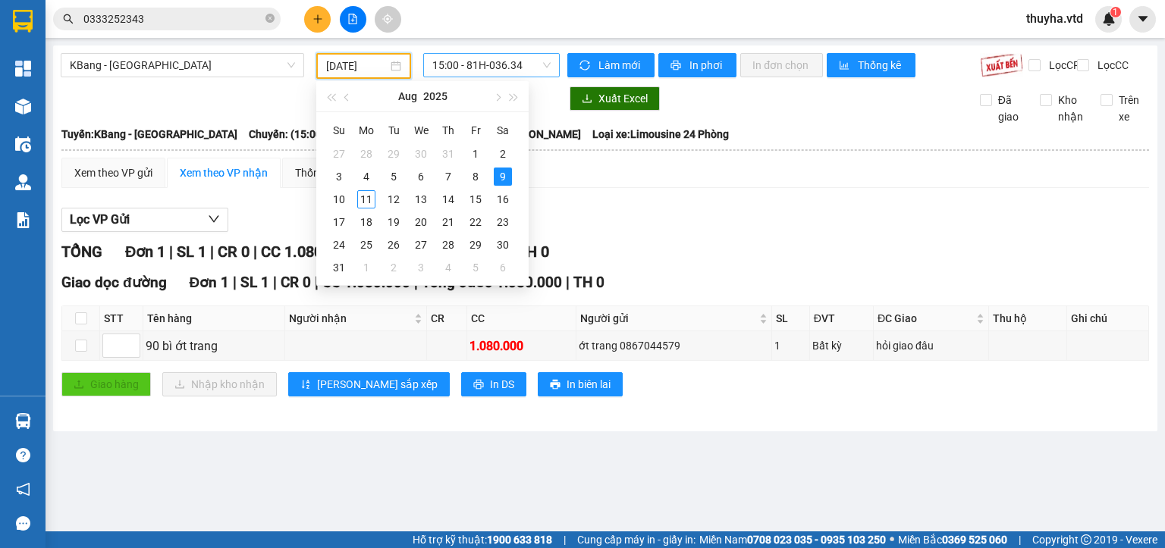
click at [500, 68] on span "15:00 - 81H-036.34" at bounding box center [491, 65] width 119 height 23
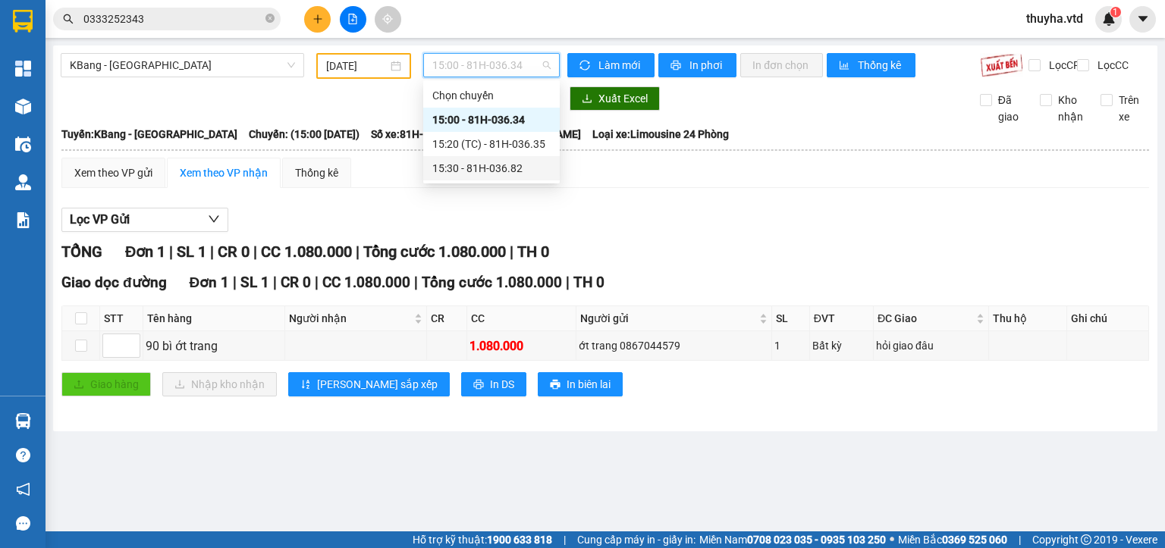
click at [517, 167] on div "15:30 - 81H-036.82" at bounding box center [491, 168] width 118 height 17
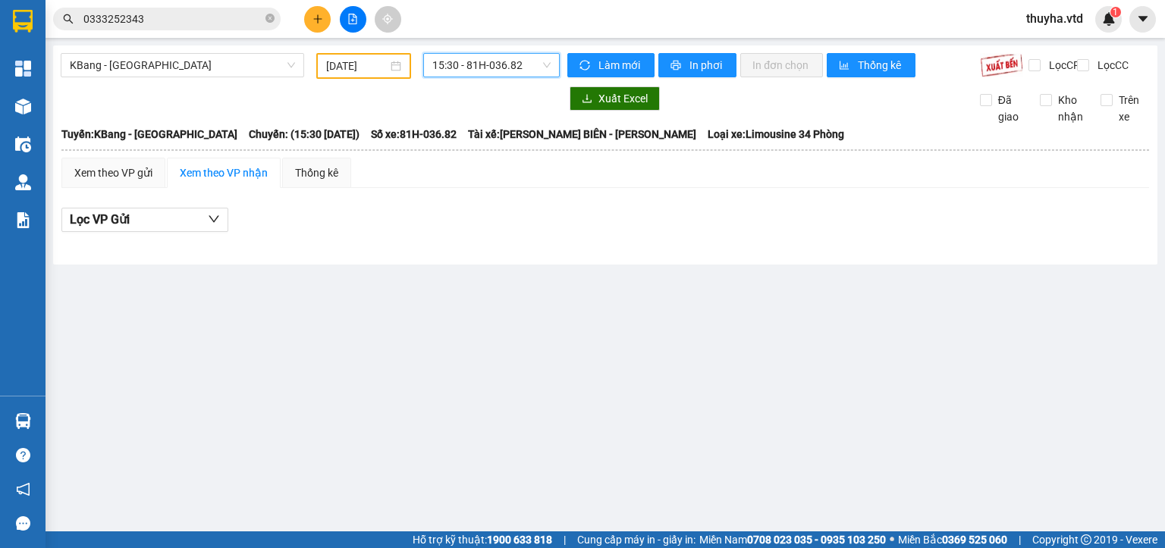
click at [360, 65] on input "[DATE]" at bounding box center [356, 66] width 61 height 17
click at [519, 62] on span "15:30 - 81H-036.82" at bounding box center [491, 65] width 119 height 23
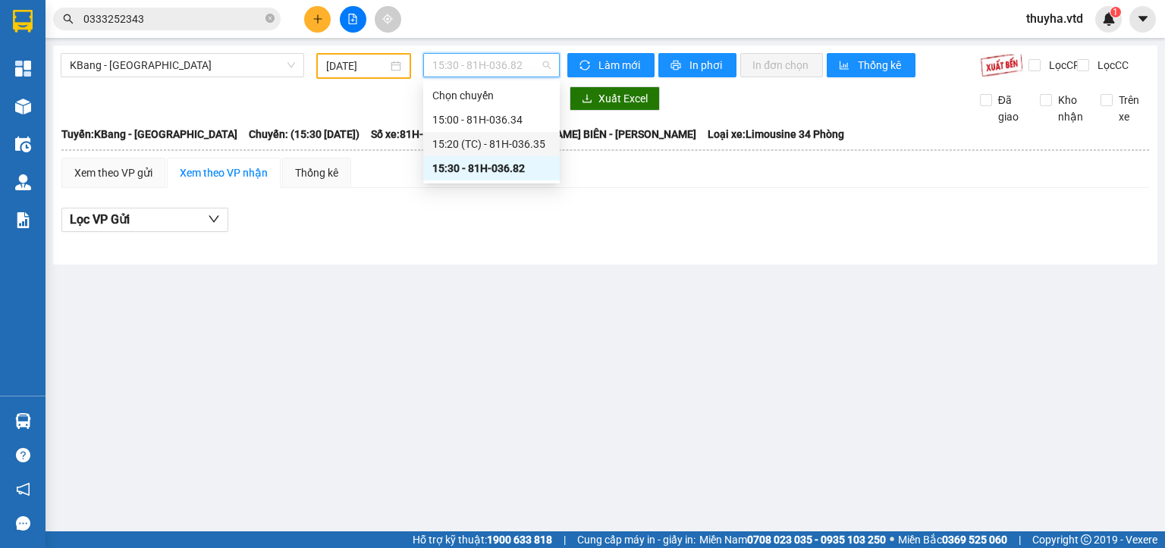
click at [526, 149] on div "15:20 (TC) - 81H-036.35" at bounding box center [491, 144] width 118 height 17
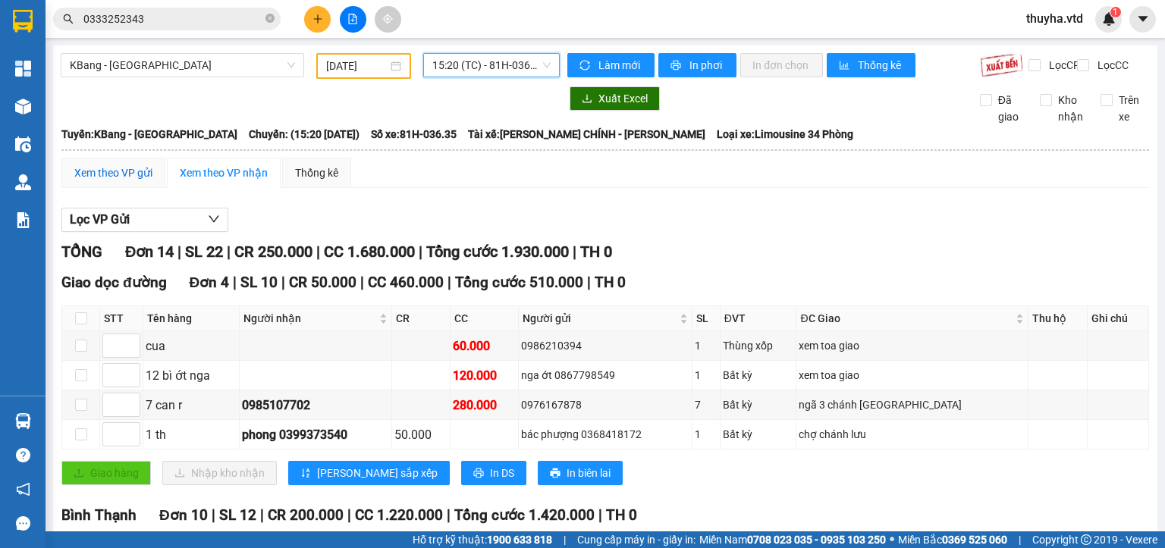
click at [128, 181] on div "Xem theo VP gửi" at bounding box center [113, 173] width 78 height 17
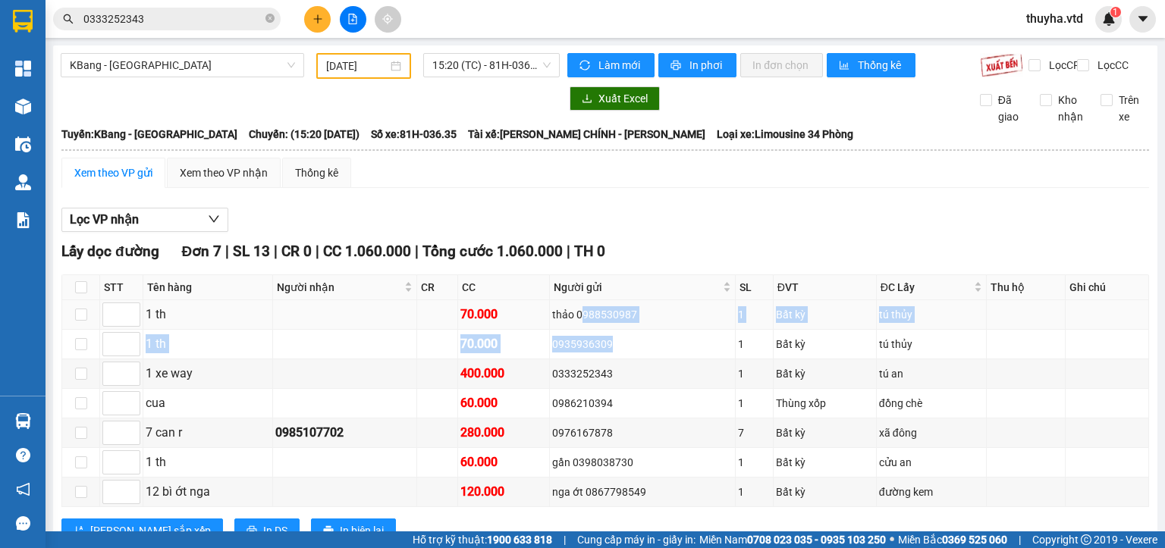
drag, startPoint x: 601, startPoint y: 358, endPoint x: 582, endPoint y: 320, distance: 42.4
click at [583, 322] on tbody "1 th 70.000 thảo 0988530987 1 Bất kỳ tú thủy 1 th 70.000 0935936309 1 Bất kỳ tú…" at bounding box center [605, 403] width 1087 height 207
click at [347, 74] on div "[DATE]" at bounding box center [363, 66] width 94 height 26
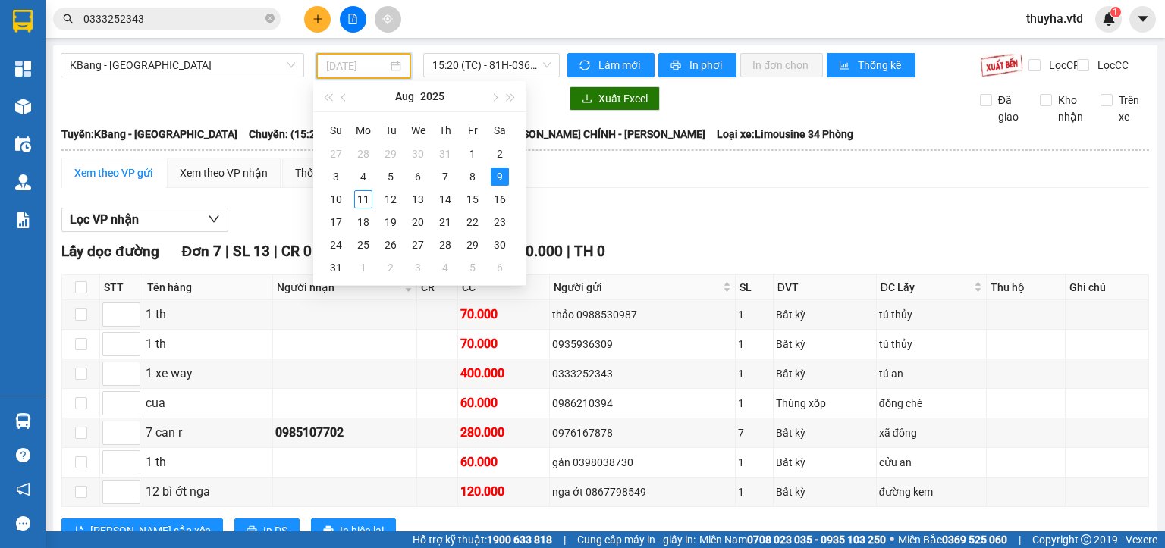
type input "[DATE]"
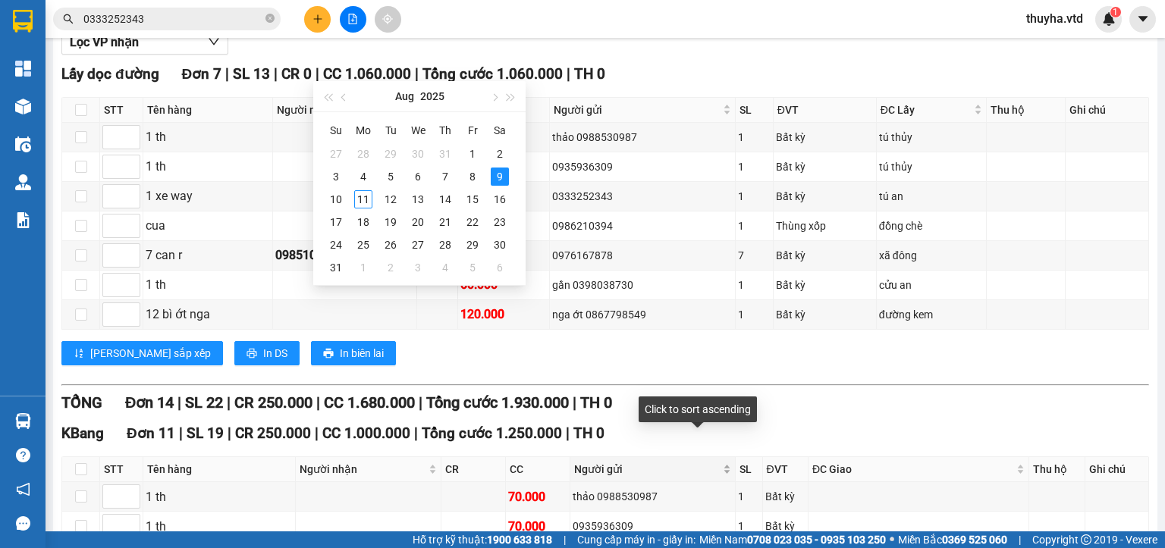
scroll to position [152, 0]
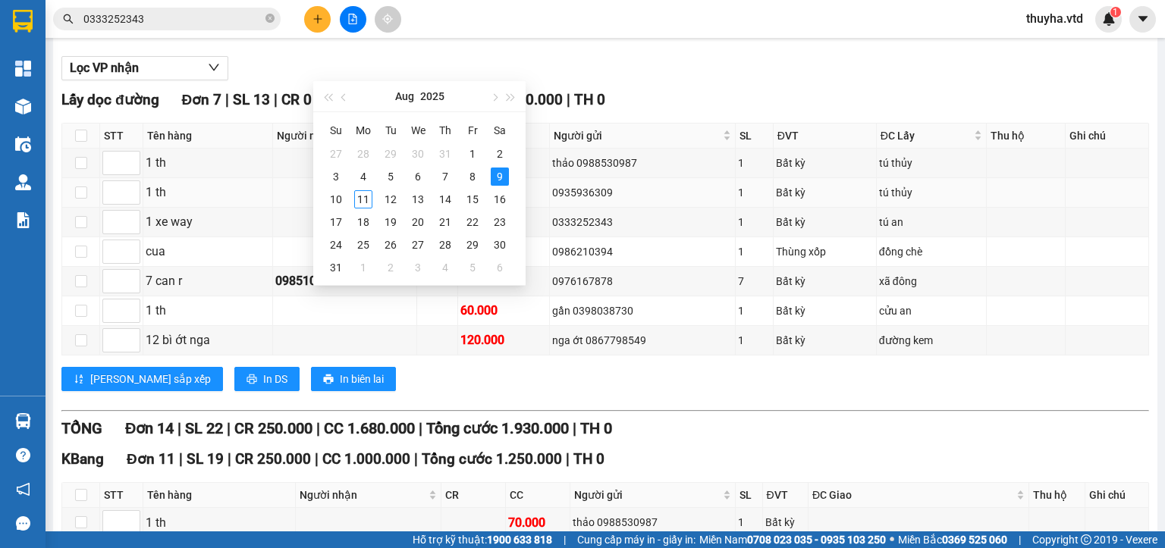
click at [663, 208] on td "0935936309" at bounding box center [642, 193] width 185 height 30
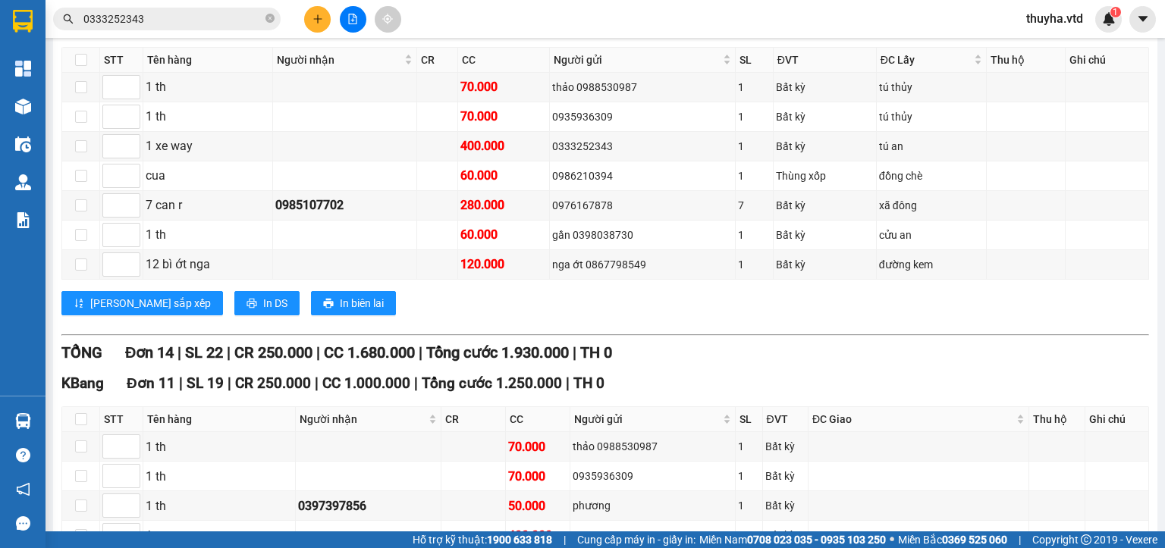
scroll to position [0, 0]
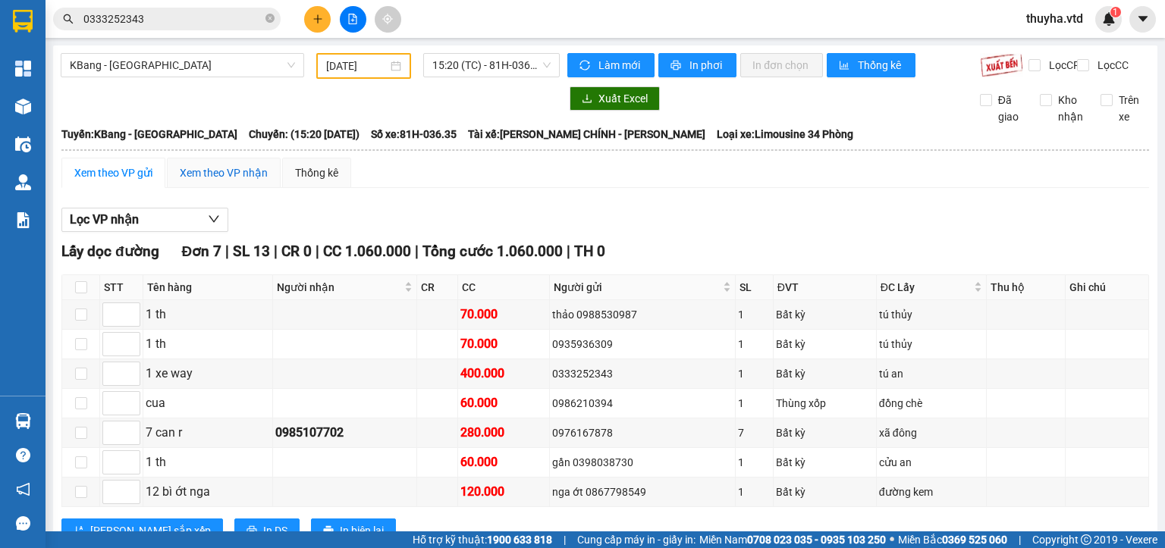
click at [236, 177] on div "Xem theo VP nhận" at bounding box center [224, 173] width 88 height 17
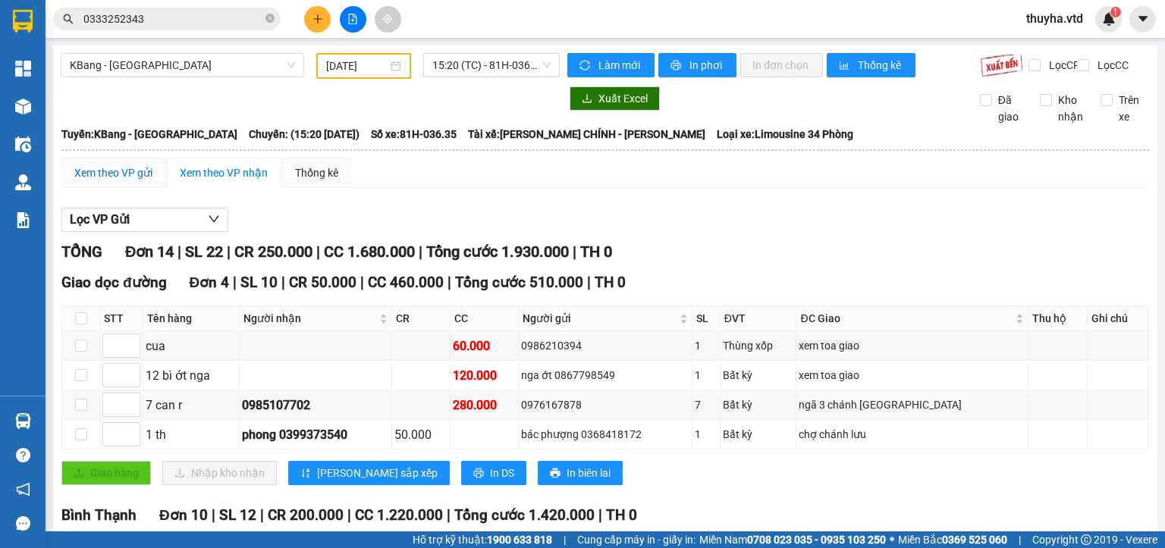
click at [128, 181] on div "Xem theo VP gửi" at bounding box center [113, 173] width 78 height 17
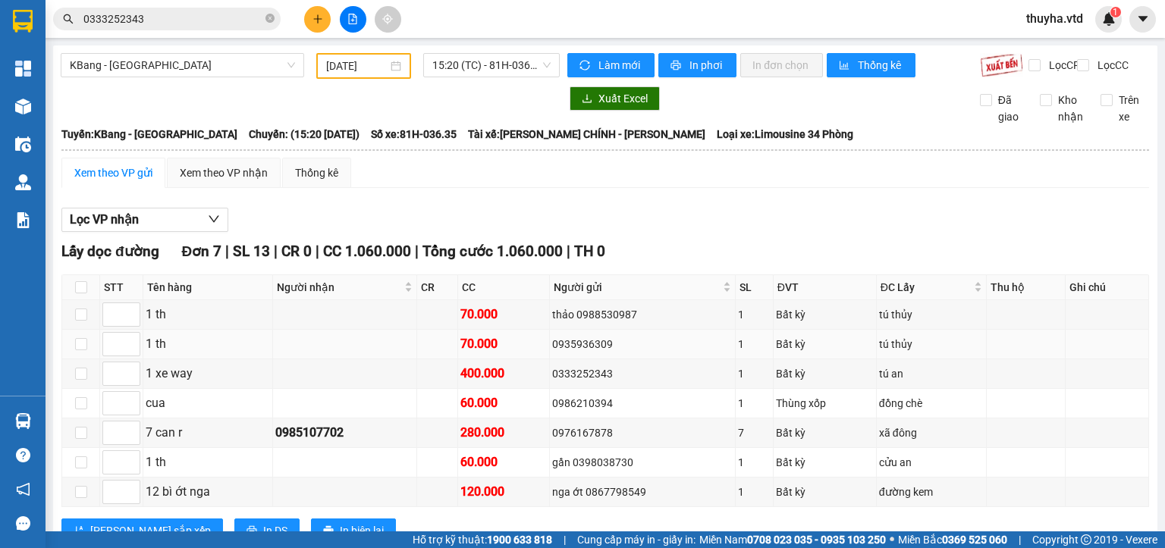
click at [567, 352] on div "0935936309" at bounding box center [642, 344] width 180 height 17
copy div "0935936309"
click at [169, 23] on input "0333252343" at bounding box center [172, 19] width 179 height 17
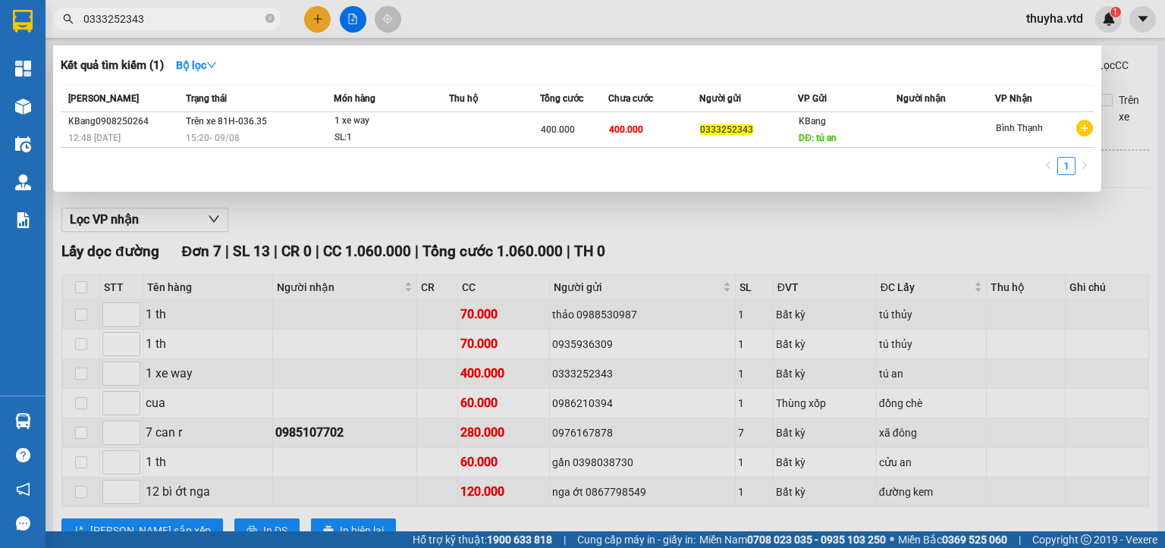
click at [169, 23] on input "0333252343" at bounding box center [172, 19] width 179 height 17
click at [172, 19] on input "0333252343" at bounding box center [172, 19] width 179 height 17
drag, startPoint x: 172, startPoint y: 19, endPoint x: 589, endPoint y: 474, distance: 617.4
click at [589, 474] on div at bounding box center [582, 274] width 1165 height 548
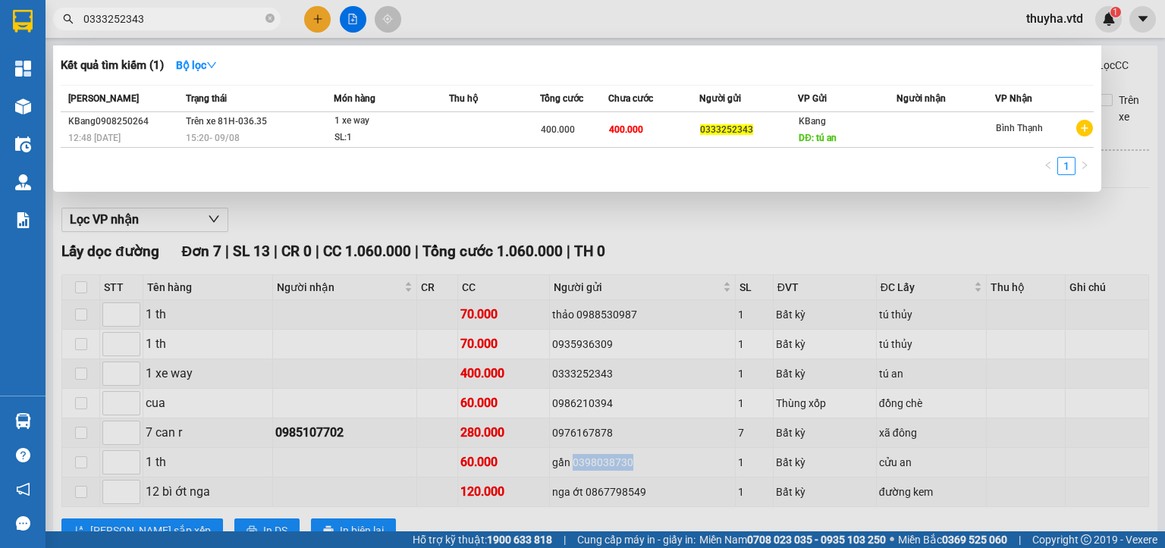
click at [589, 471] on div "gần 0398038730" at bounding box center [642, 462] width 180 height 17
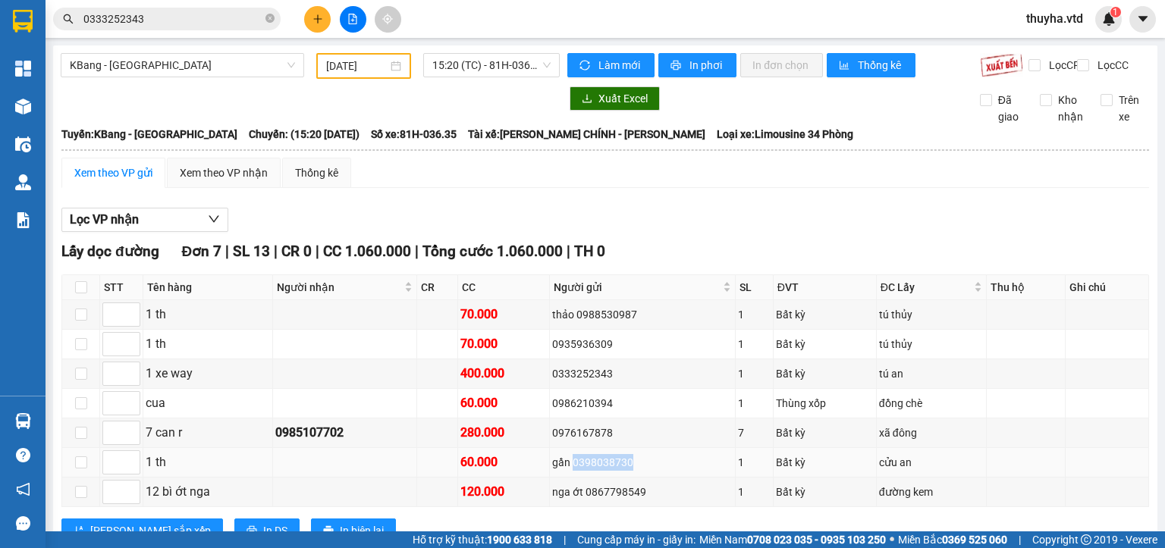
copy div "0398038730"
click at [222, 11] on input "0333252343" at bounding box center [172, 19] width 179 height 17
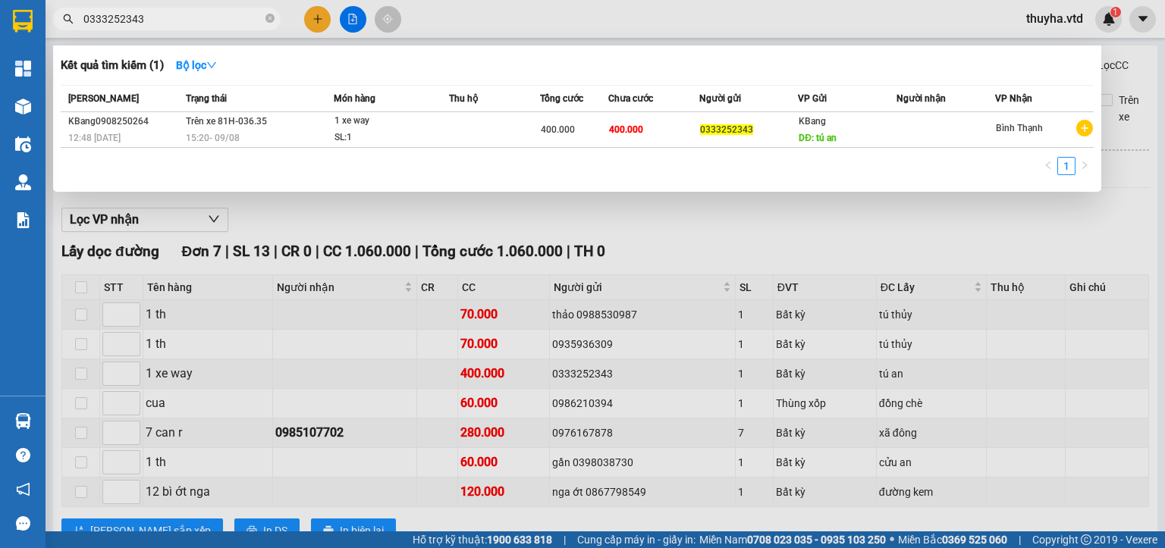
click at [222, 11] on input "0333252343" at bounding box center [172, 19] width 179 height 17
paste input "98038730"
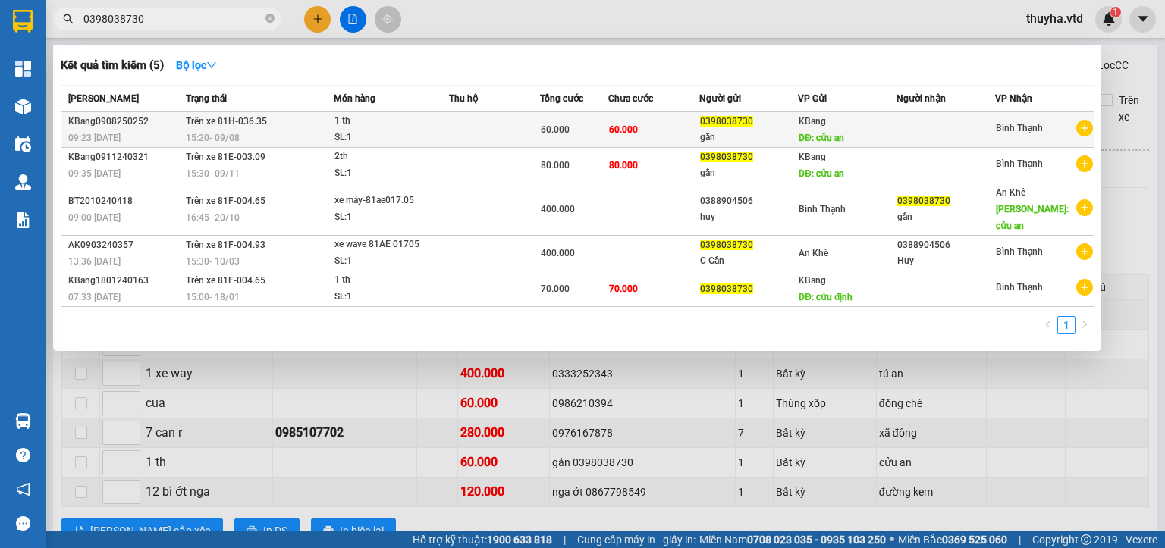
type input "0398038730"
click at [316, 130] on div "15:20 [DATE]" at bounding box center [259, 138] width 147 height 17
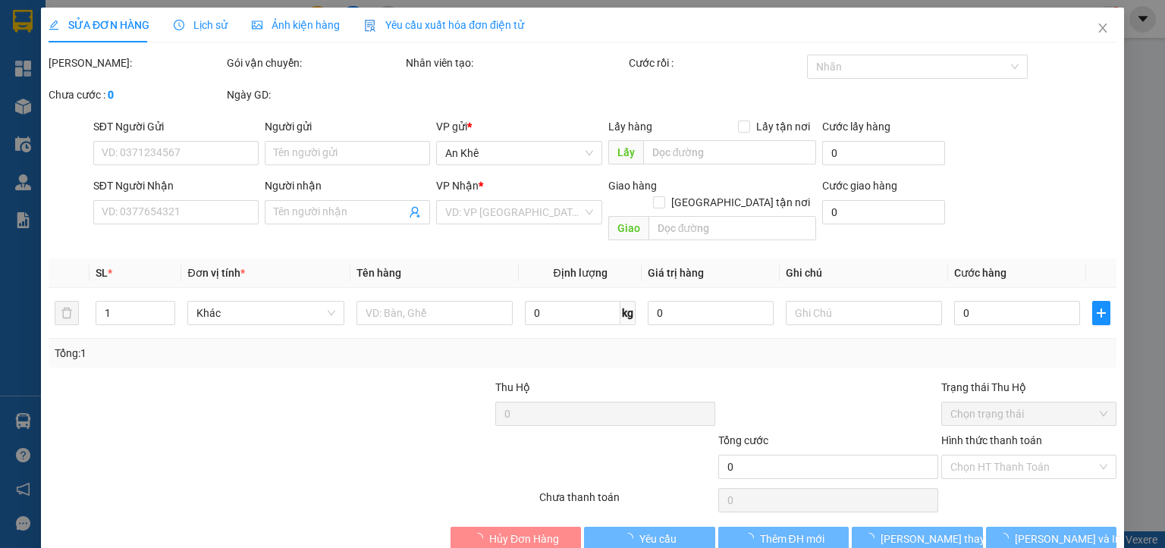
type input "0398038730"
type input "gần"
type input "cửu an"
type input "60.000"
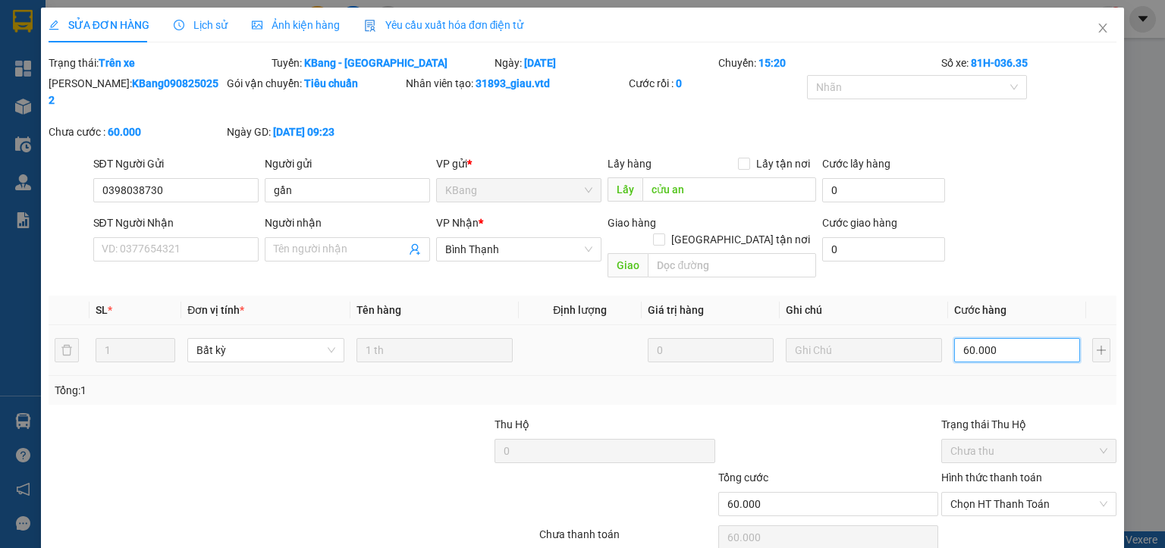
click at [994, 338] on input "60.000" at bounding box center [1017, 350] width 126 height 24
click at [1097, 30] on icon "close" at bounding box center [1103, 28] width 12 height 12
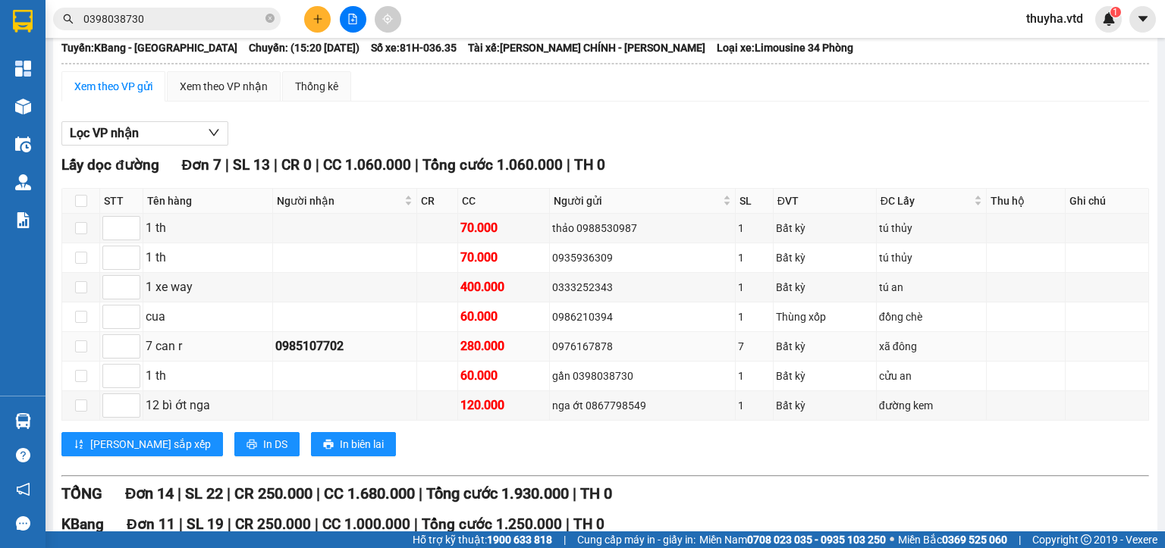
scroll to position [152, 0]
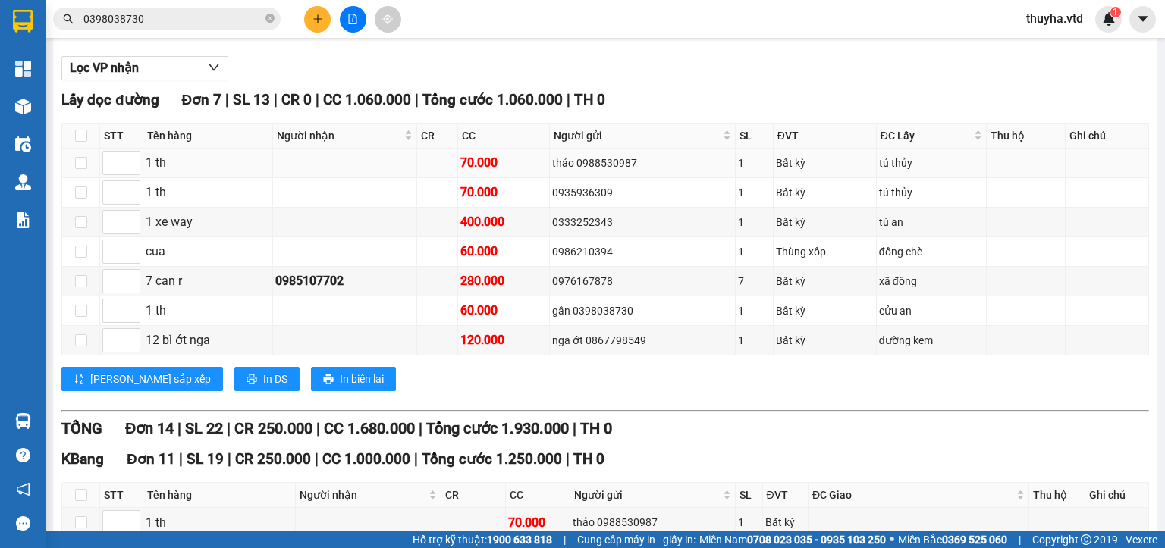
click at [588, 170] on div "thảo 0988530987" at bounding box center [642, 163] width 180 height 17
copy div "0988530987"
click at [155, 14] on input "0398038730" at bounding box center [172, 19] width 179 height 17
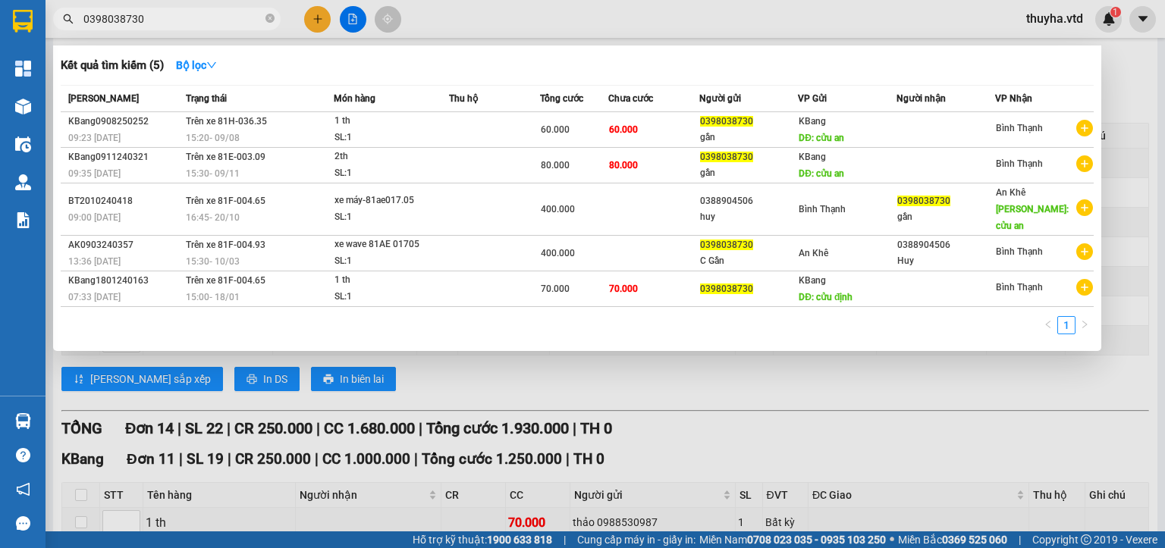
click at [155, 14] on input "0398038730" at bounding box center [172, 19] width 179 height 17
paste input "988530987"
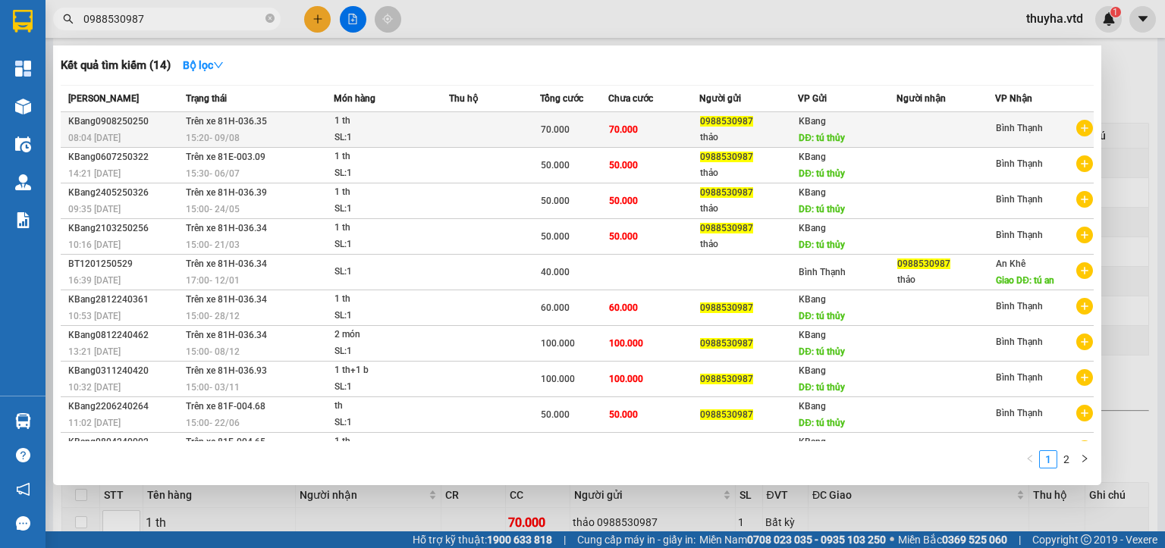
type input "0988530987"
click at [337, 127] on div "1 th" at bounding box center [392, 121] width 114 height 17
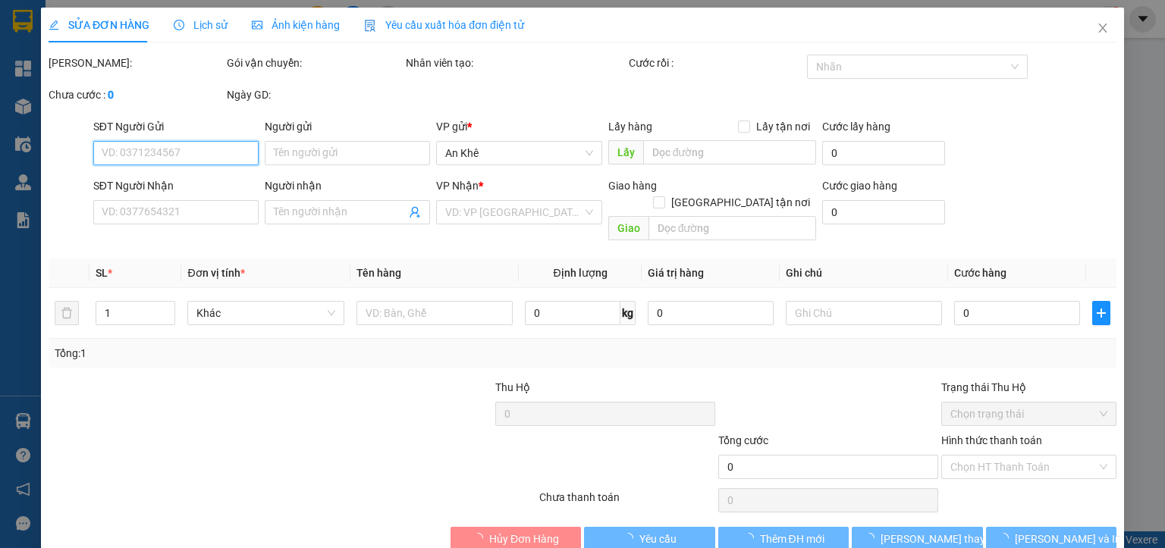
type input "0988530987"
type input "thảo"
type input "tú thủy"
type input "70.000"
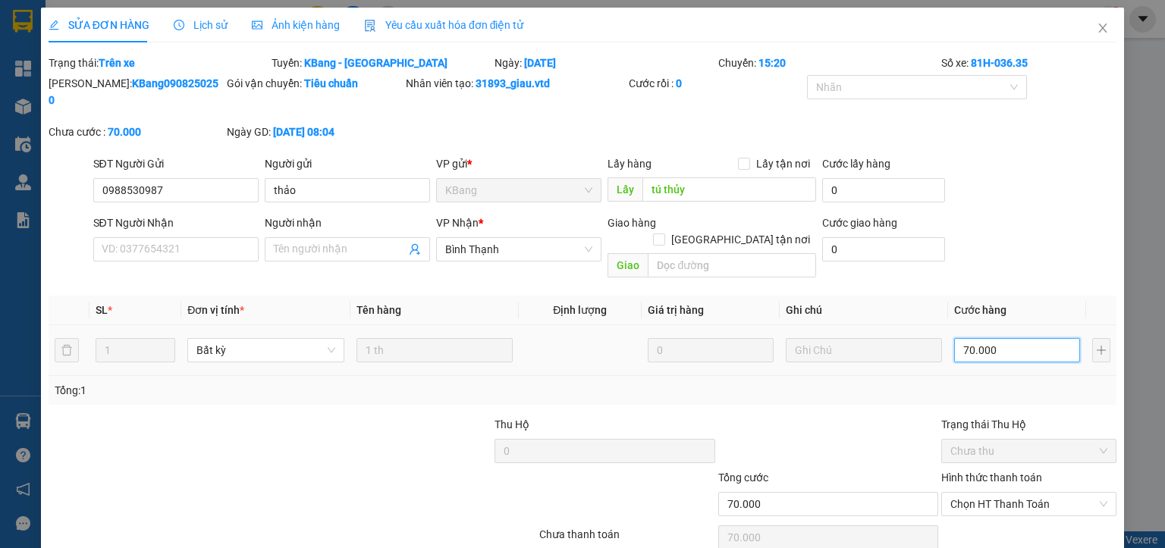
click at [974, 338] on input "70.000" at bounding box center [1017, 350] width 126 height 24
type input "5"
type input "50"
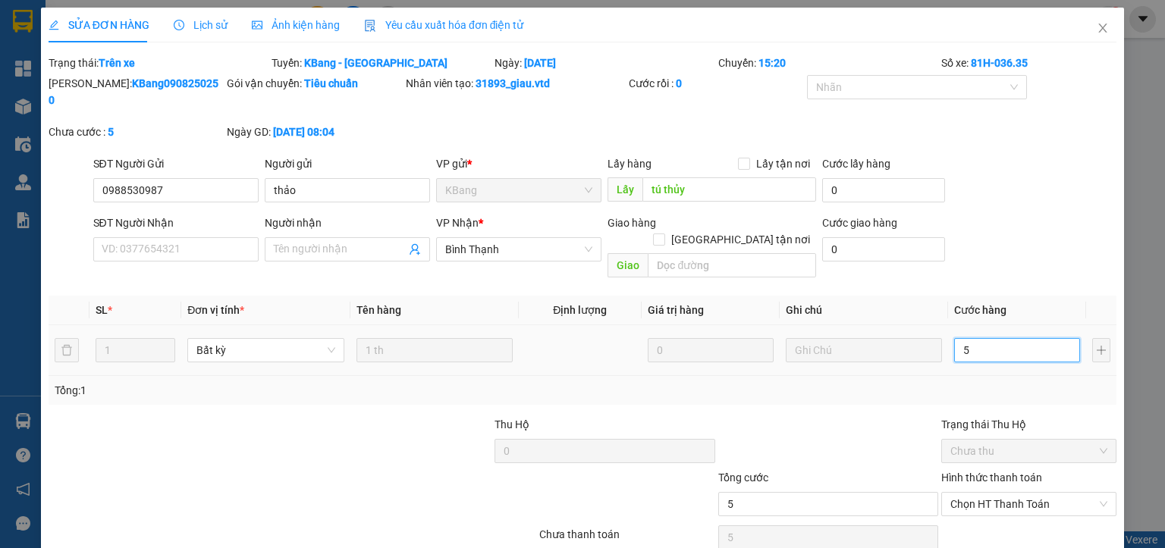
type input "50"
type input "500"
type input "5.000"
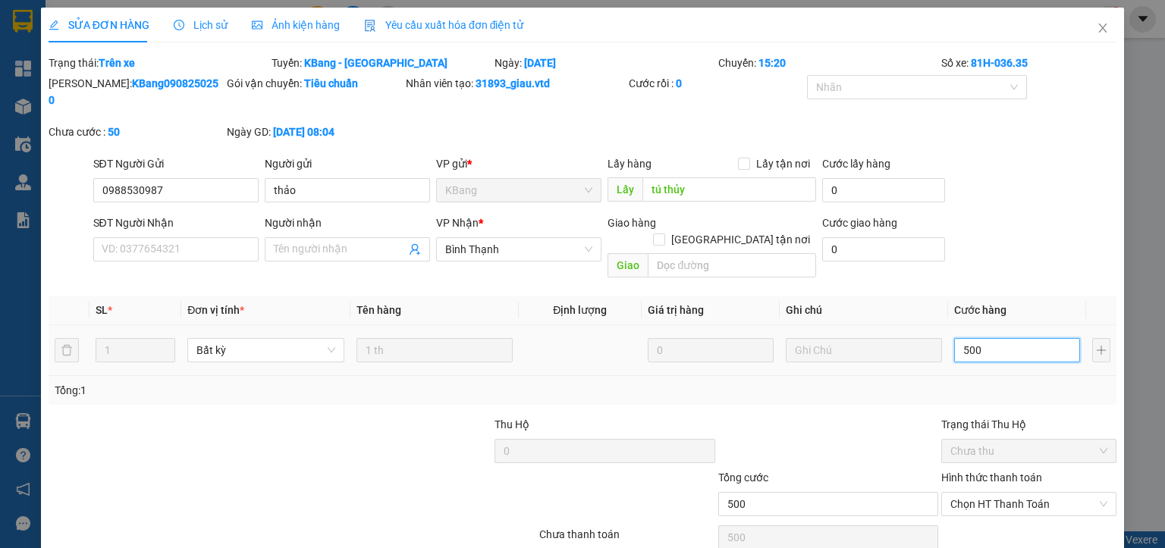
type input "5.000"
type input "50.000"
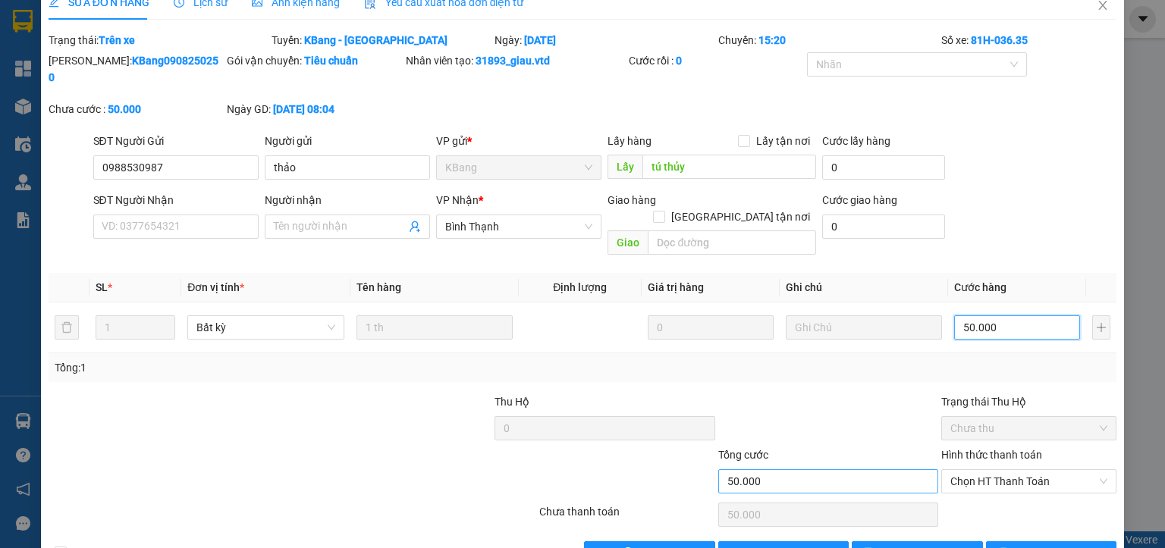
scroll to position [36, 0]
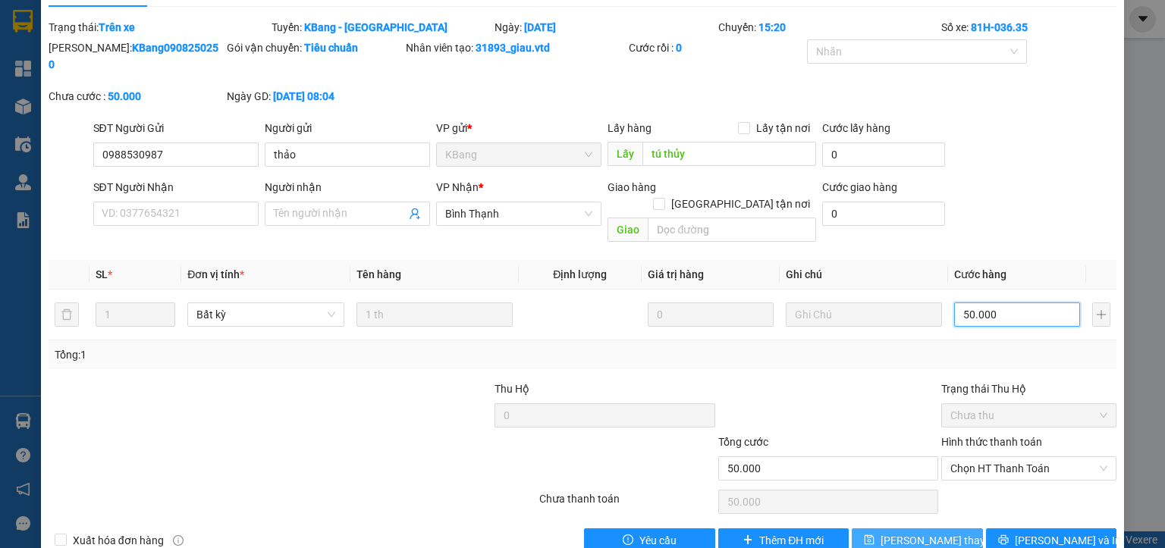
type input "50.000"
click at [878, 529] on button "[PERSON_NAME] thay đổi" at bounding box center [917, 541] width 131 height 24
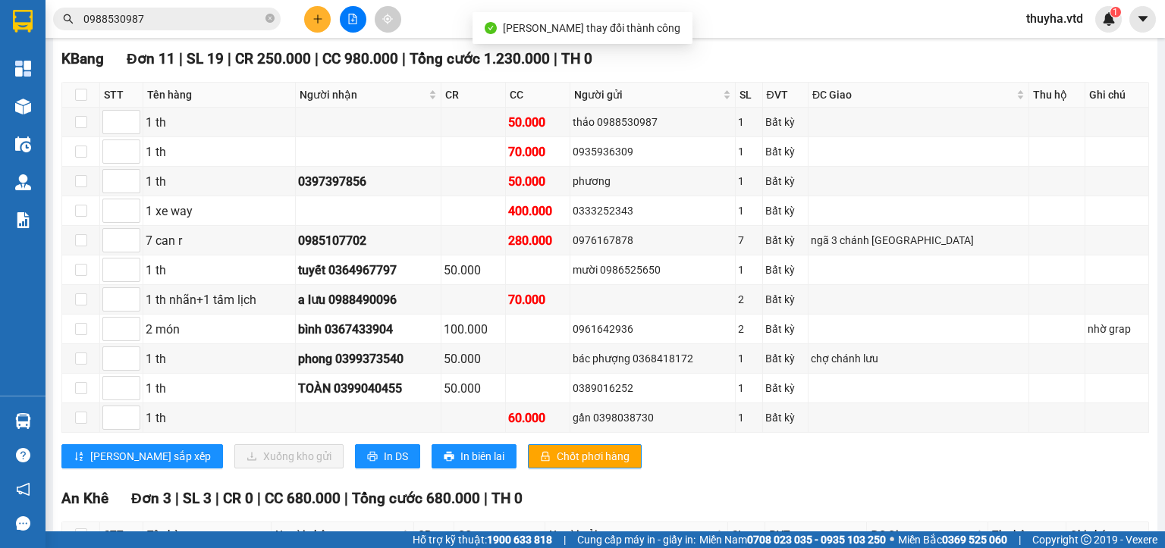
scroll to position [607, 0]
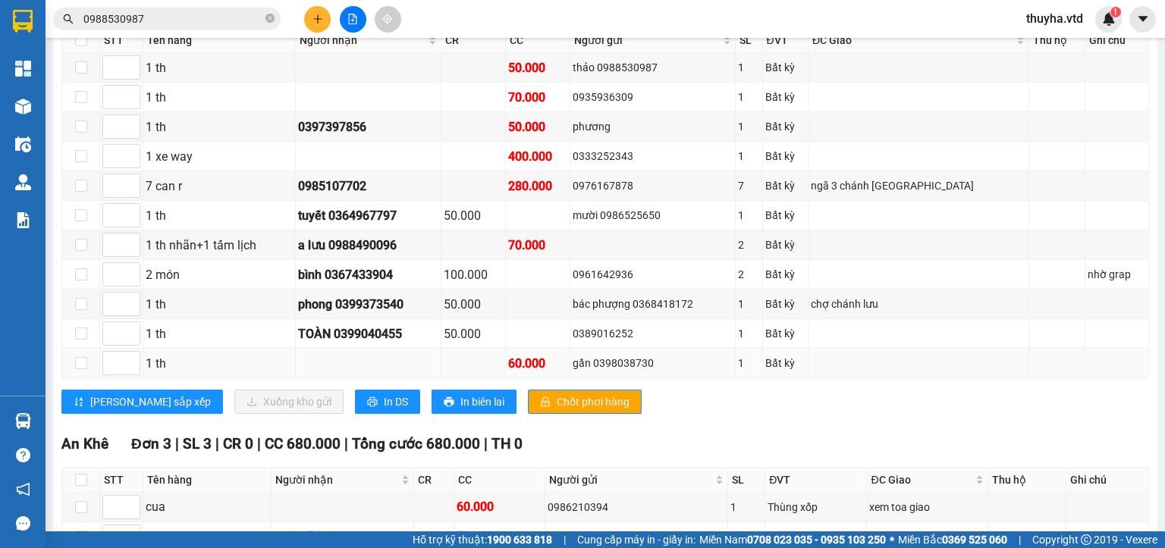
click at [658, 370] on div "gần 0398038730" at bounding box center [653, 363] width 160 height 17
copy div "0398038730"
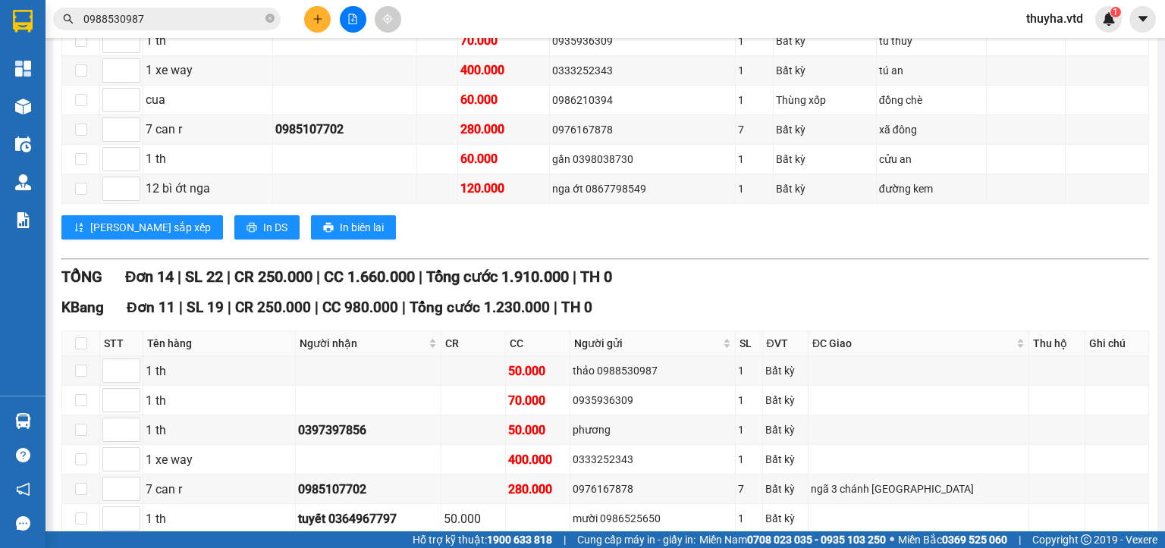
click at [182, 14] on input "0988530987" at bounding box center [172, 19] width 179 height 17
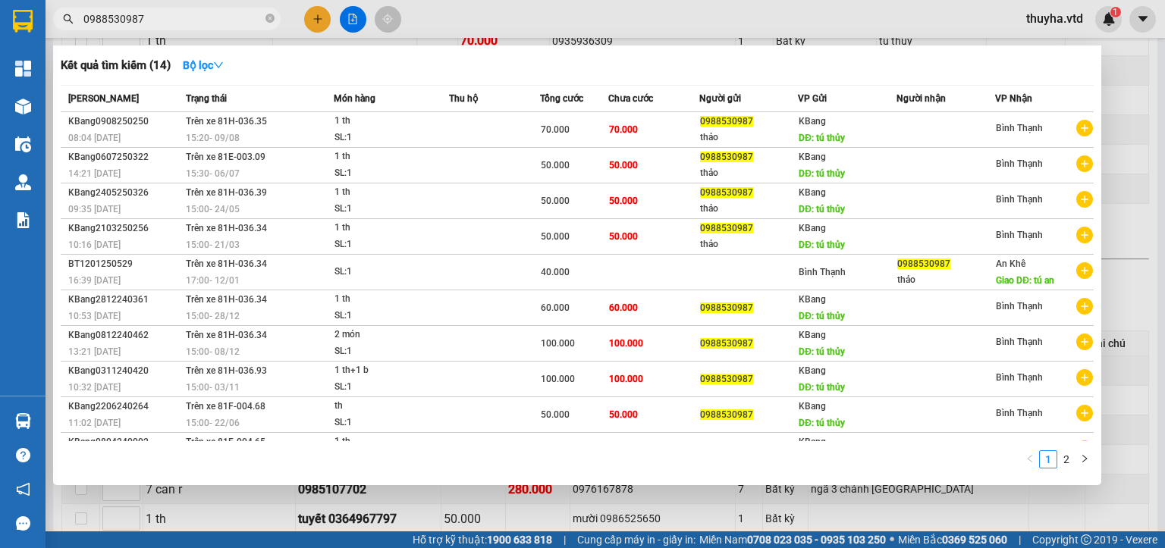
click at [184, 14] on input "0988530987" at bounding box center [172, 19] width 179 height 17
paste input "398038730"
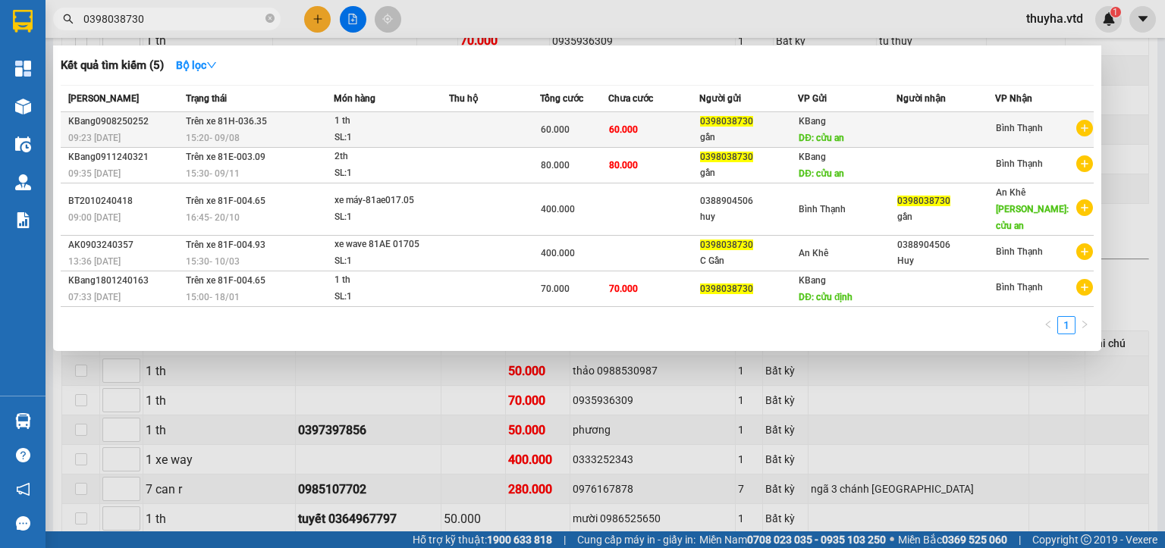
type input "0398038730"
click at [352, 124] on div "1 th" at bounding box center [392, 121] width 114 height 17
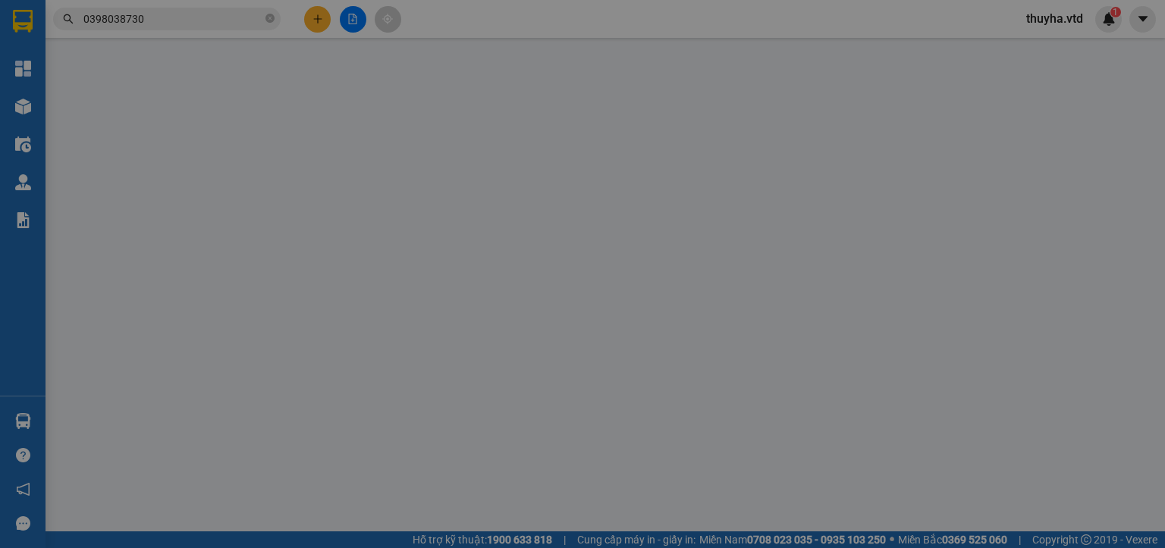
type input "0398038730"
type input "gần"
type input "cửu an"
type input "60.000"
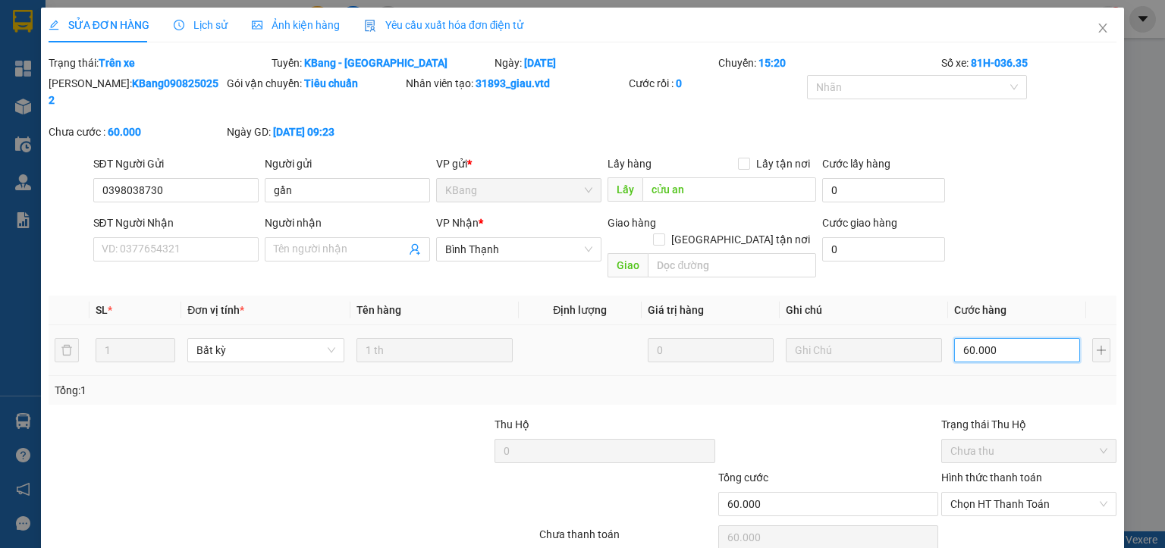
click at [993, 338] on input "60.000" at bounding box center [1017, 350] width 126 height 24
type input "5"
type input "50"
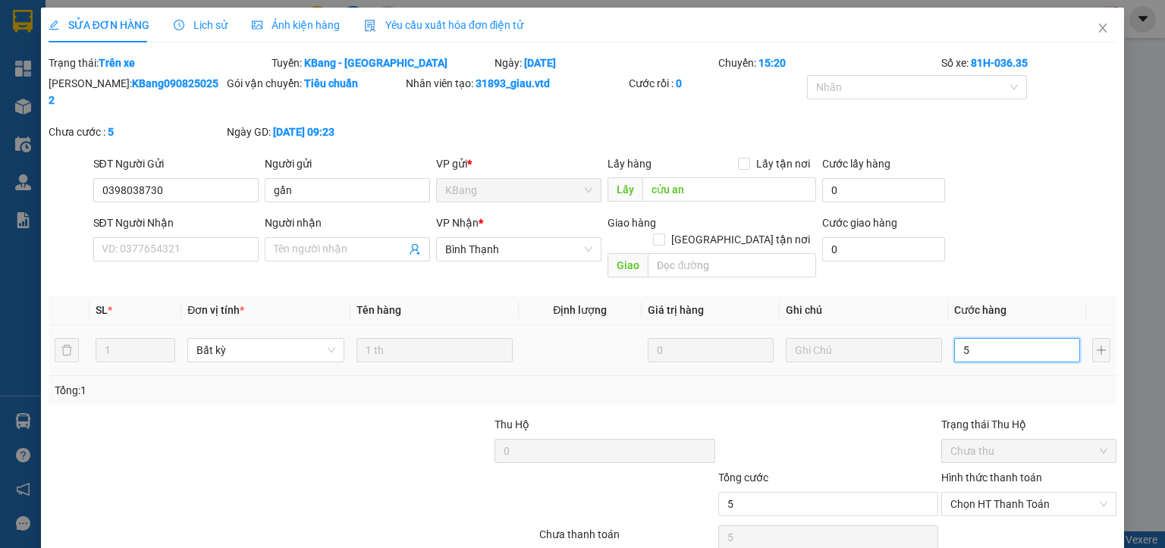
type input "50"
type input "500"
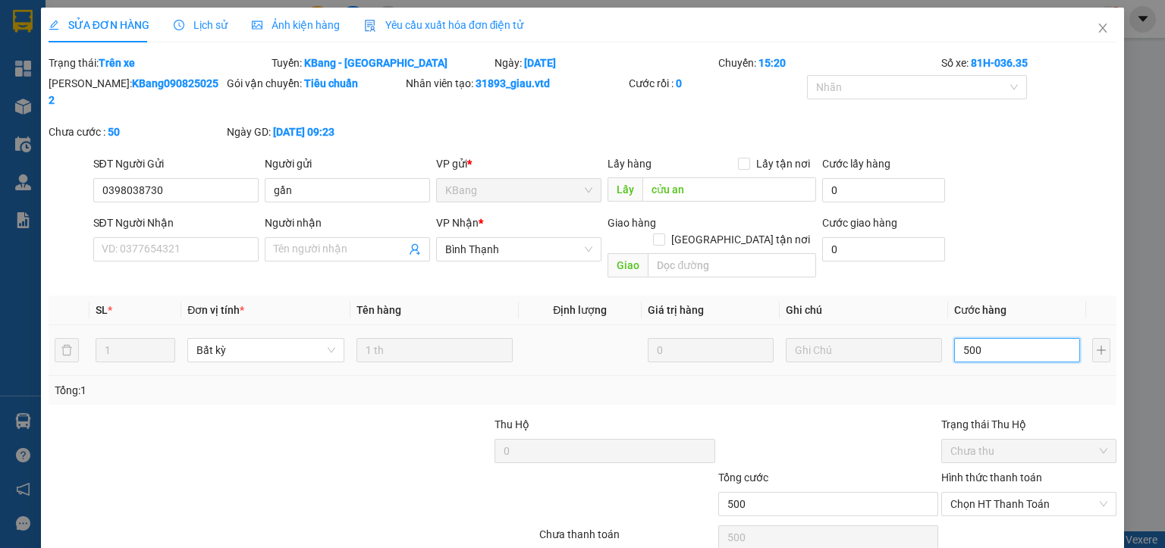
type input "5.000"
type input "50.000"
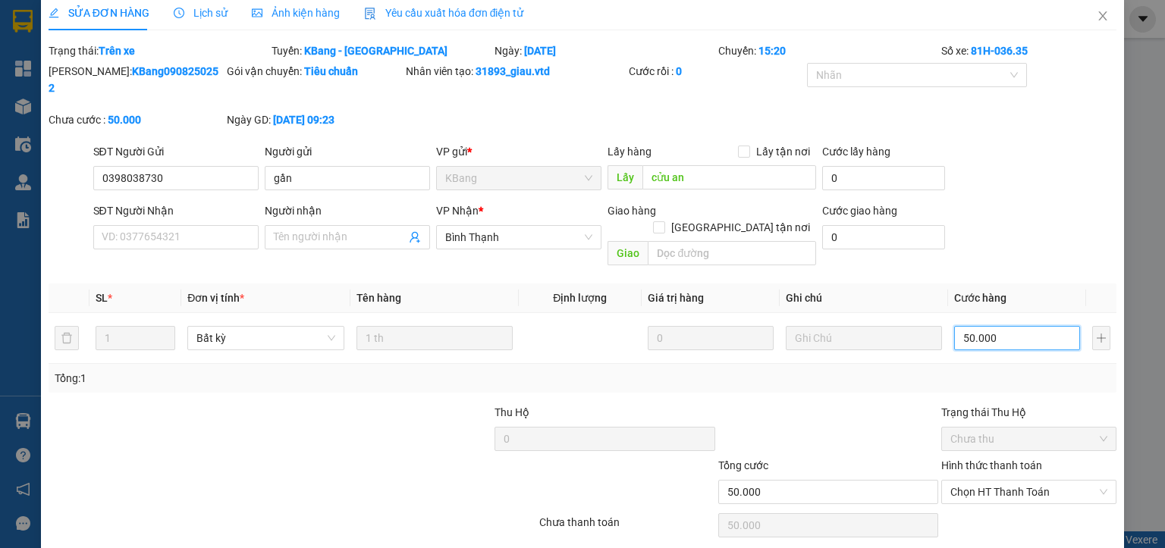
scroll to position [36, 0]
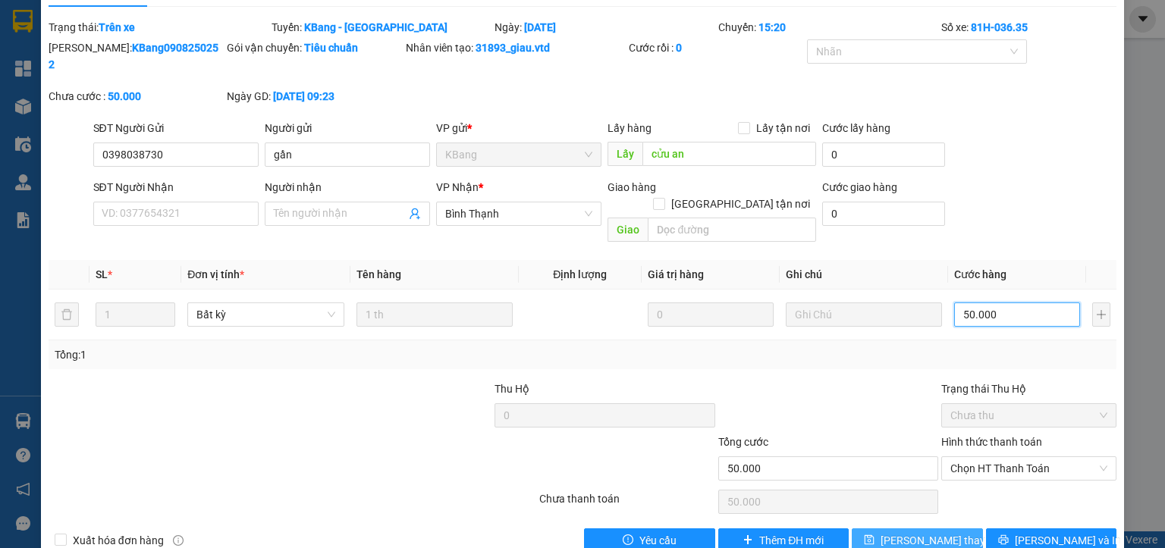
type input "50.000"
click at [939, 532] on span "[PERSON_NAME] thay đổi" at bounding box center [941, 540] width 121 height 17
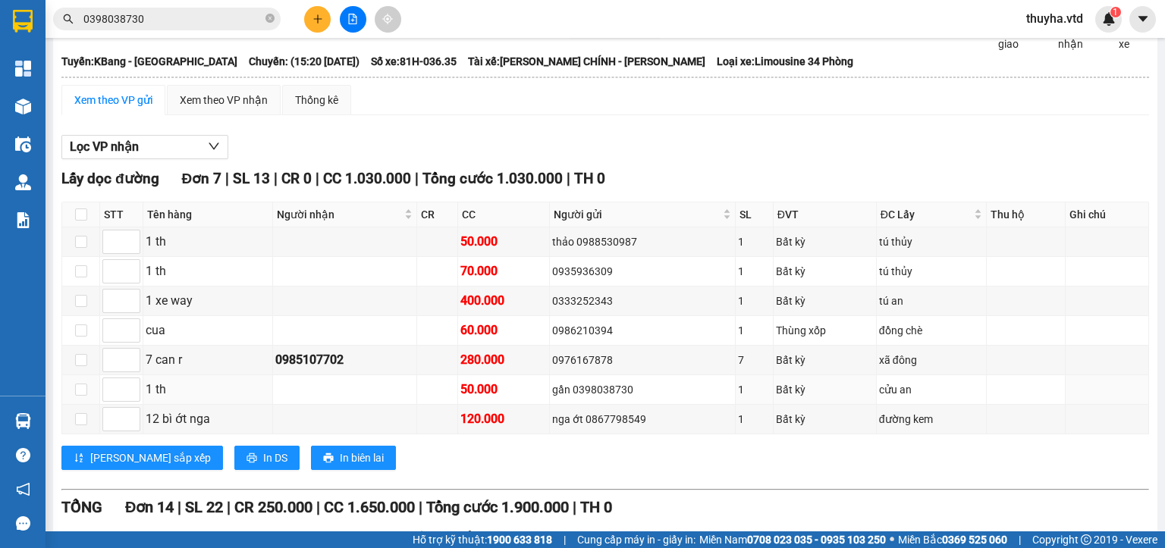
scroll to position [152, 0]
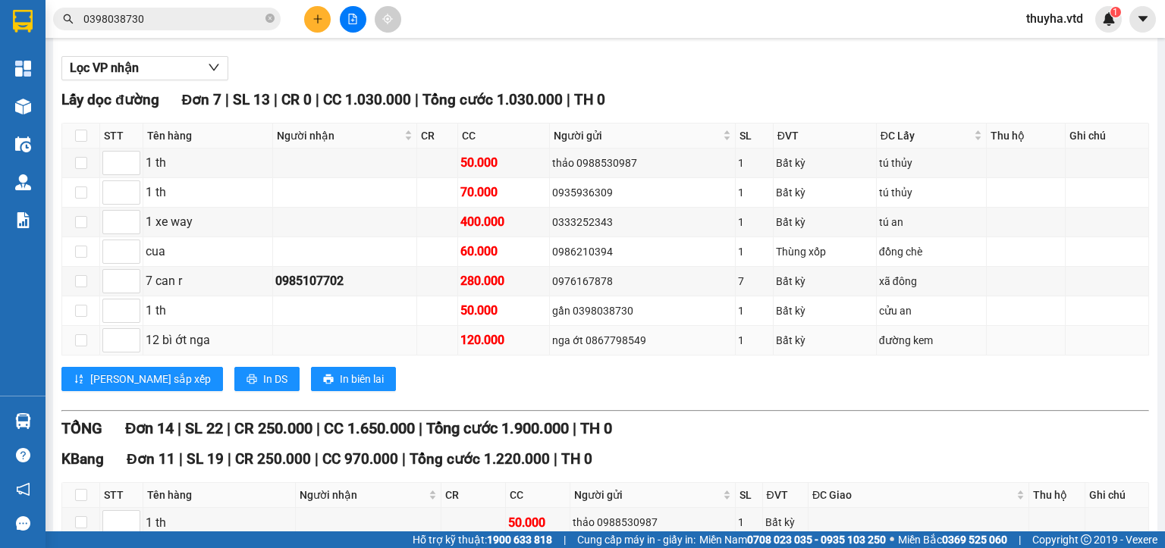
click at [634, 349] on div "nga ớt 0867798549" at bounding box center [642, 340] width 180 height 17
copy div "0867798549"
click at [183, 17] on input "0398038730" at bounding box center [172, 19] width 179 height 17
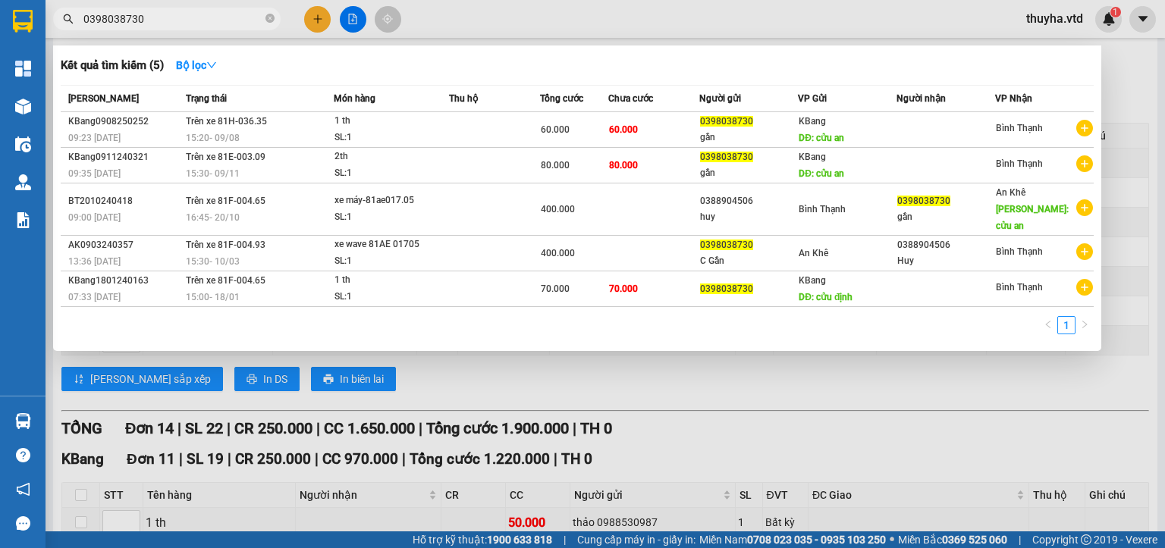
click at [183, 17] on input "0398038730" at bounding box center [172, 19] width 179 height 17
paste input "867798549"
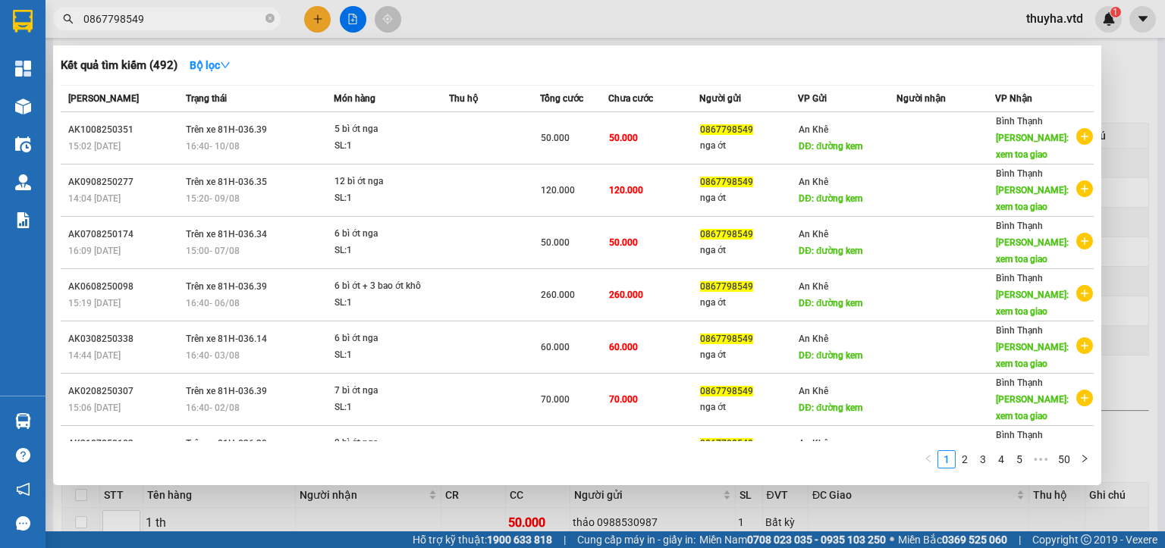
type input "0867798549"
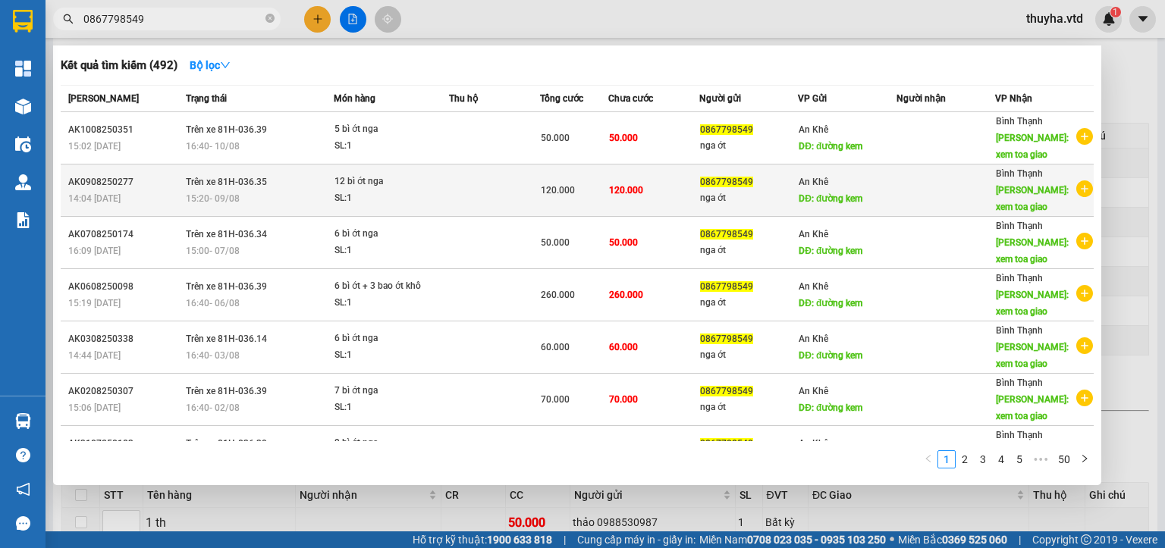
click at [335, 194] on div "SL: 1" at bounding box center [392, 198] width 114 height 17
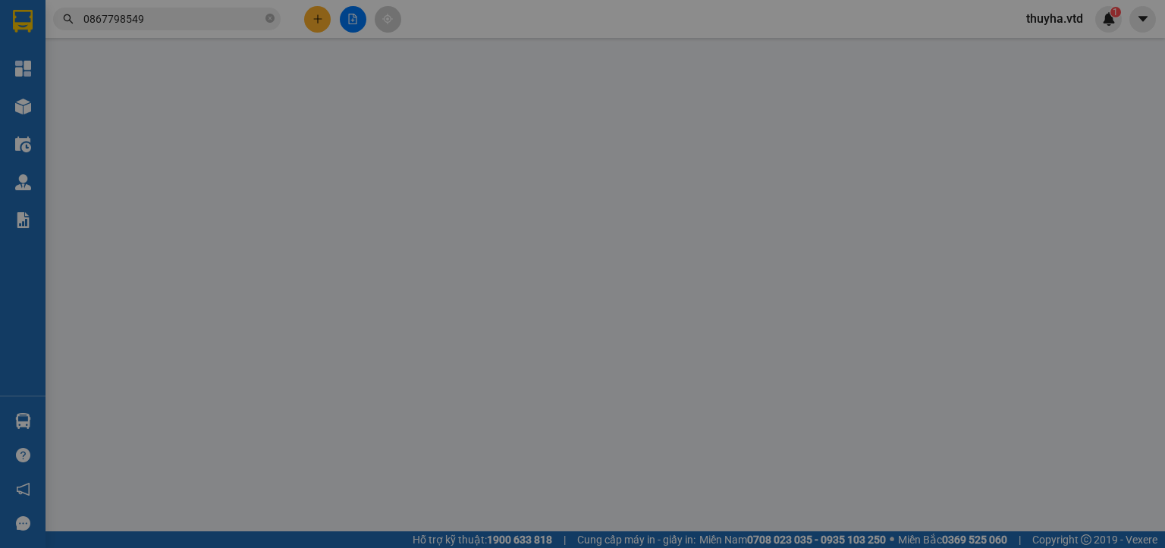
type input "0867798549"
type input "nga ớt"
type input "đường kem"
type input "xem toa giao"
type input "120.000"
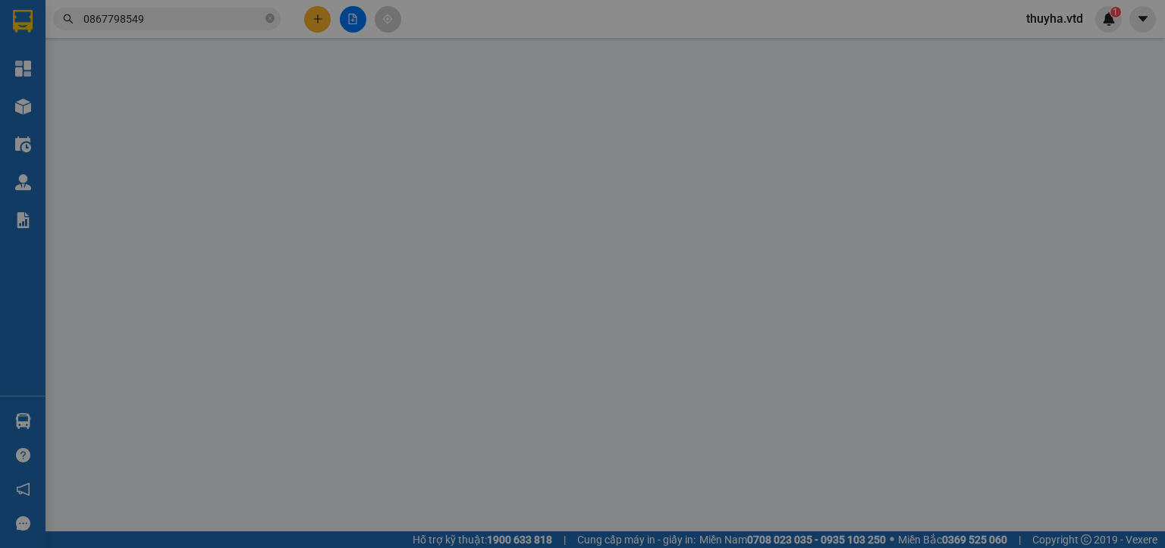
type input "120.000"
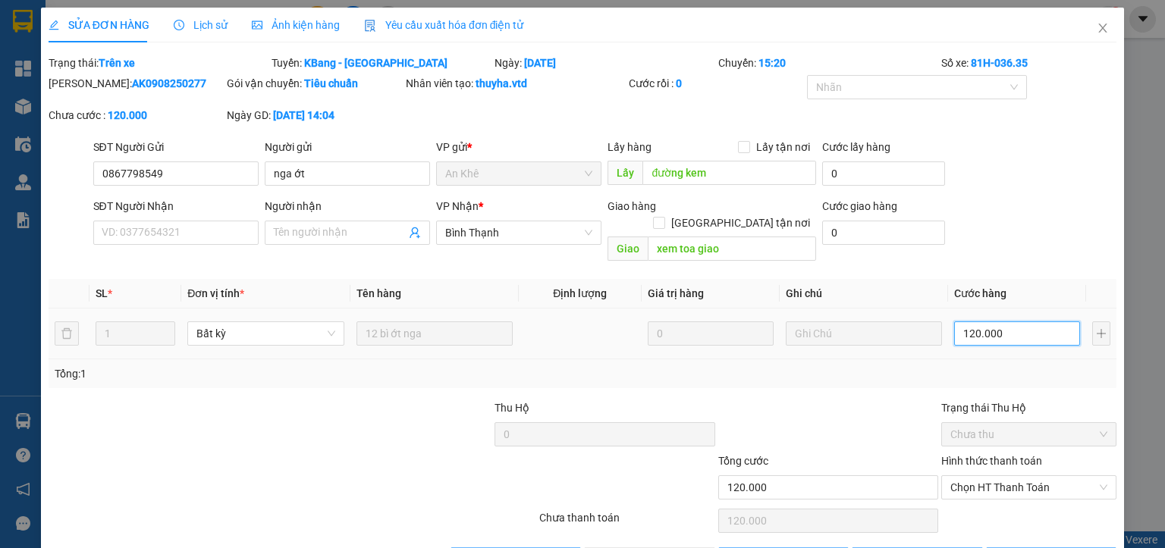
click at [988, 322] on input "120.000" at bounding box center [1017, 334] width 126 height 24
type input "1"
type input "14"
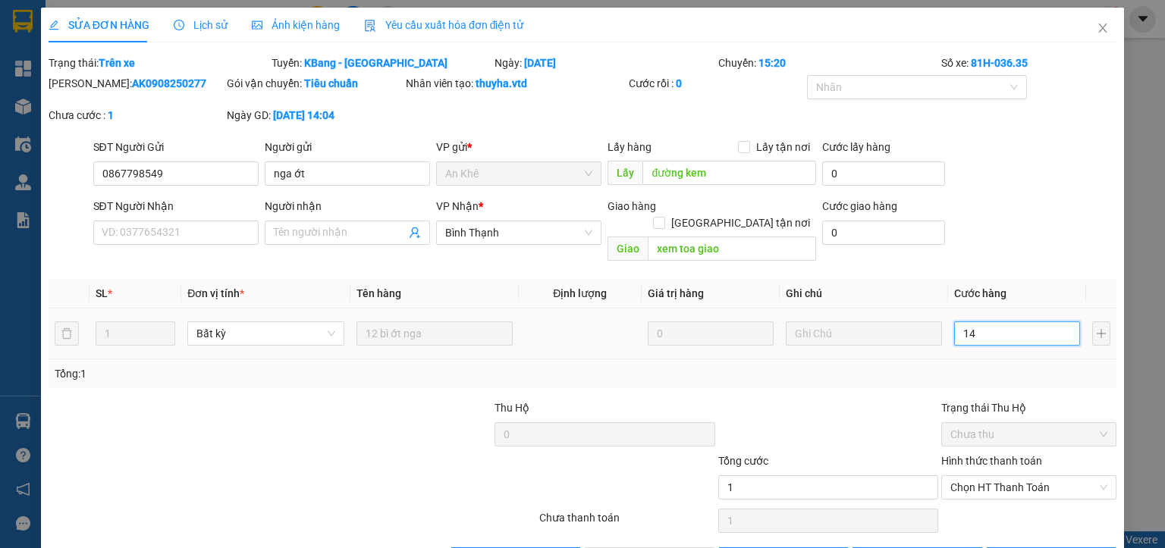
type input "14"
type input "140"
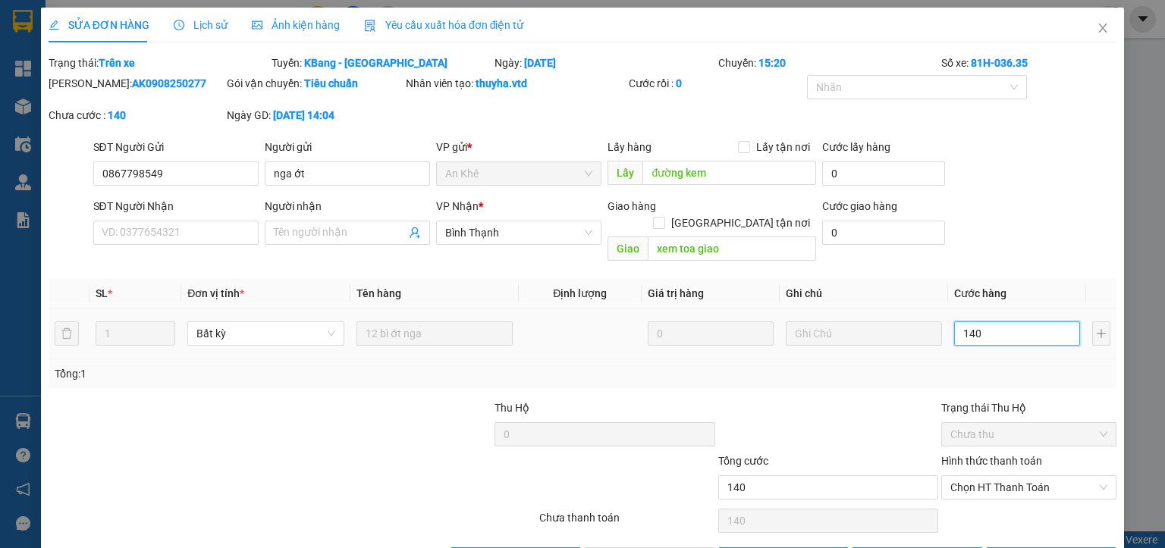
type input "1.400"
type input "14.000"
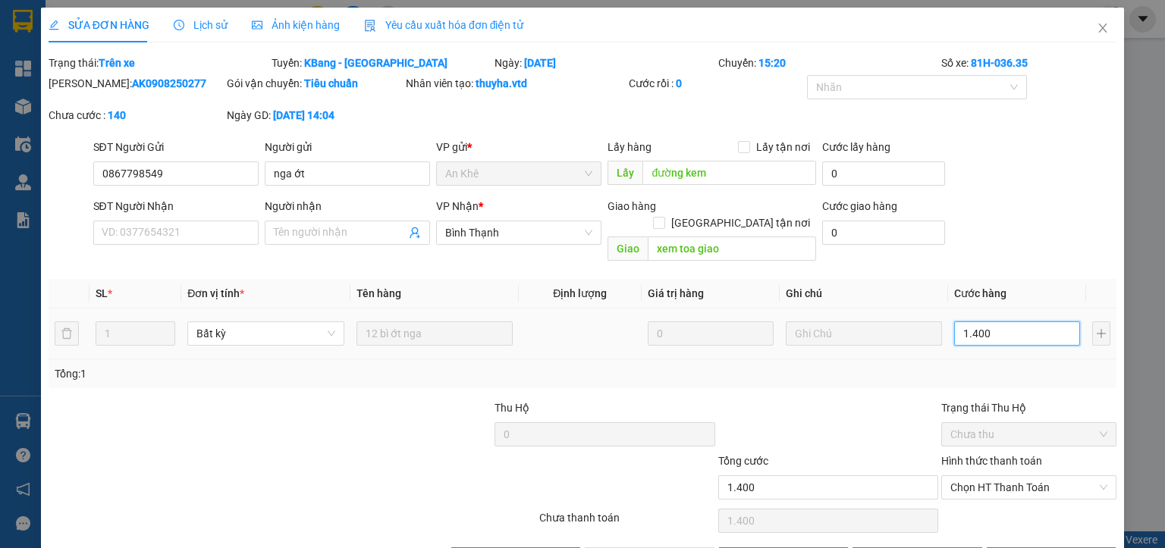
type input "14.000"
type input "140.000"
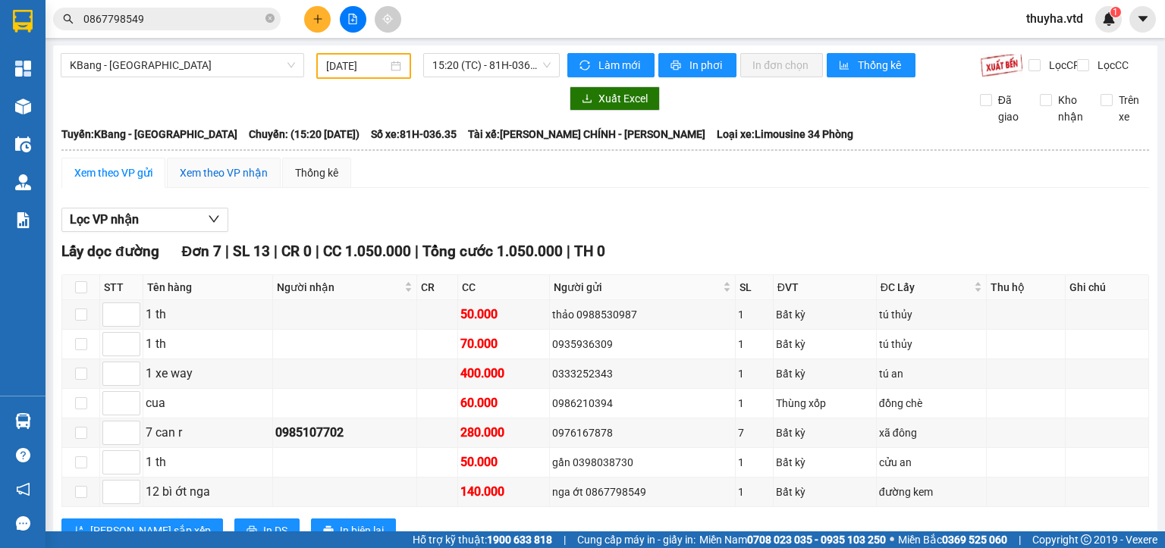
click at [228, 181] on div "Xem theo VP nhận" at bounding box center [224, 173] width 88 height 17
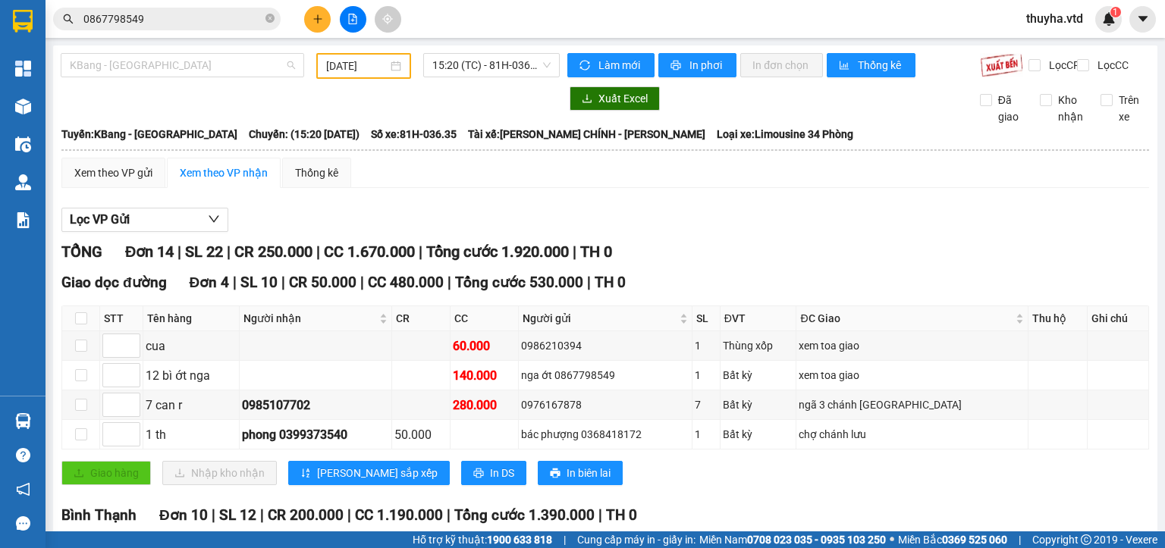
drag, startPoint x: 143, startPoint y: 72, endPoint x: 133, endPoint y: 138, distance: 66.7
click at [143, 74] on span "KBang - [GEOGRAPHIC_DATA]" at bounding box center [182, 65] width 225 height 23
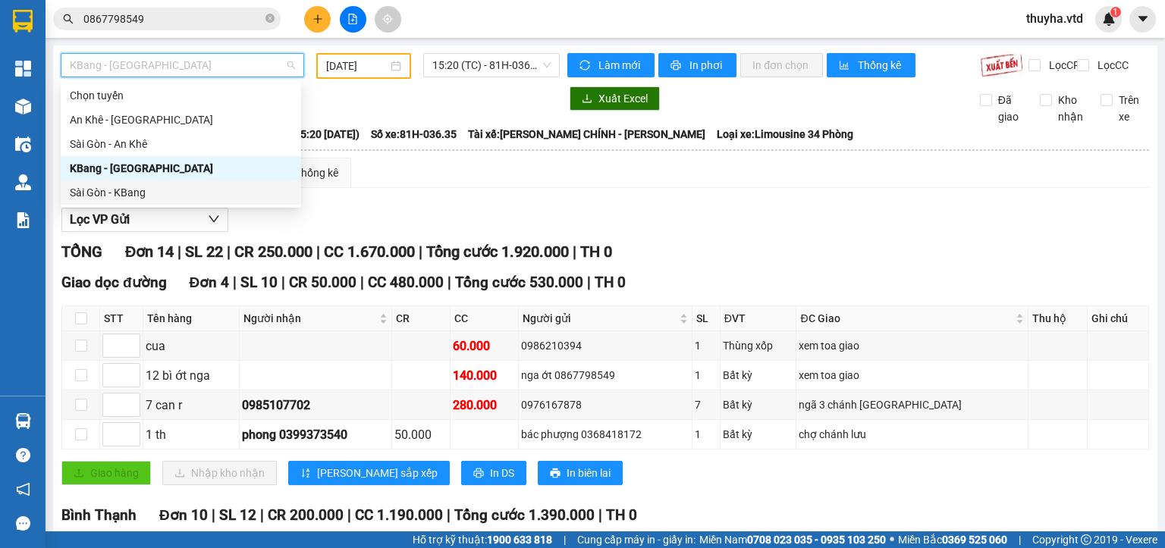
drag, startPoint x: 110, startPoint y: 193, endPoint x: 279, endPoint y: 127, distance: 181.3
click at [112, 193] on div "Sài Gòn - KBang" at bounding box center [181, 192] width 222 height 17
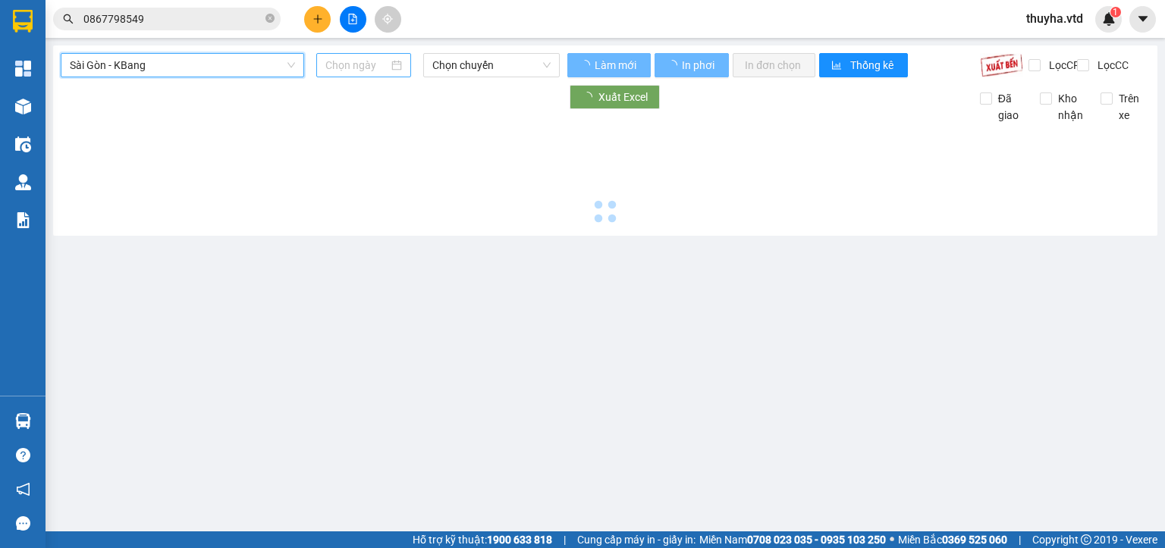
click at [350, 64] on input at bounding box center [356, 65] width 62 height 17
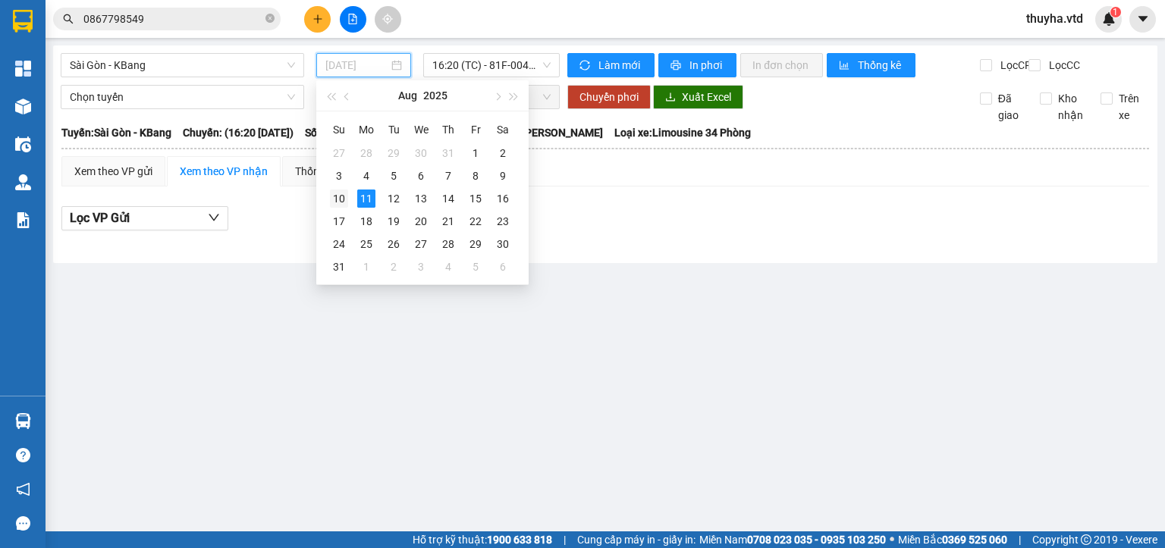
click at [338, 195] on div "10" at bounding box center [339, 199] width 18 height 18
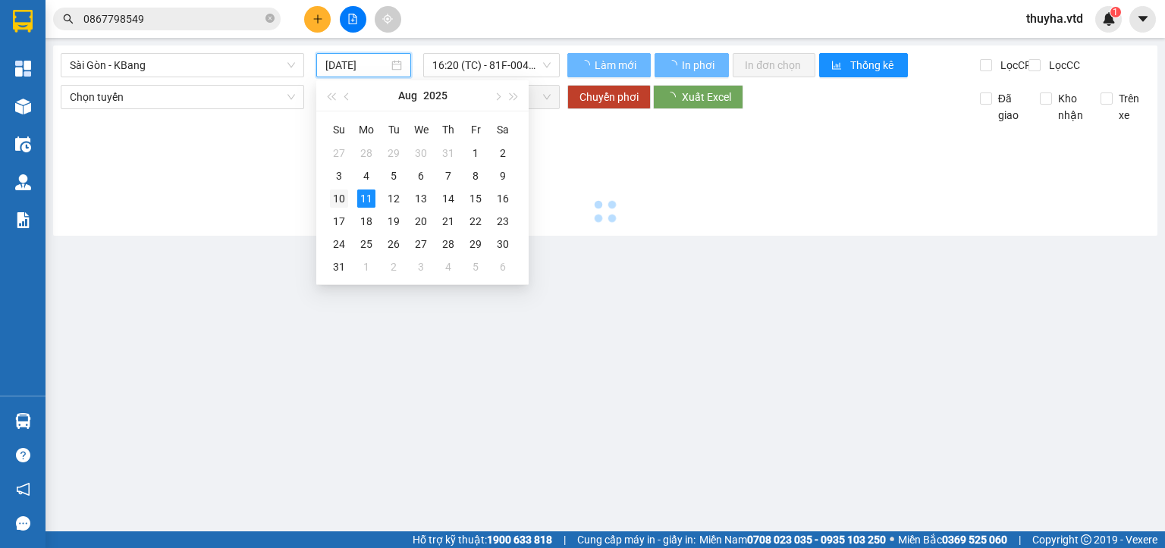
type input "[DATE]"
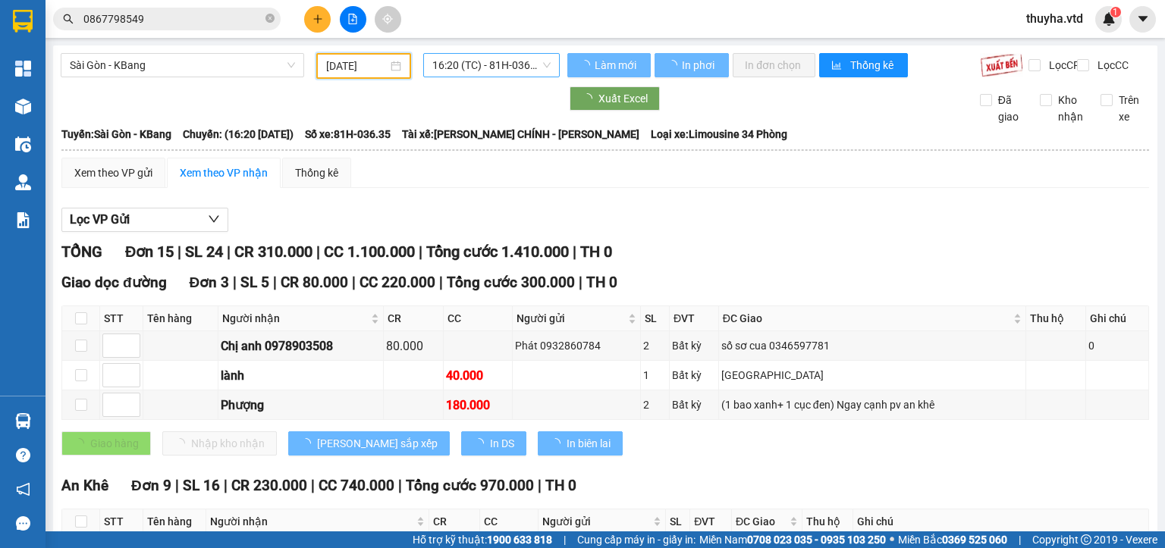
click at [477, 67] on span "16:20 (TC) - 81H-036.35" at bounding box center [491, 65] width 119 height 23
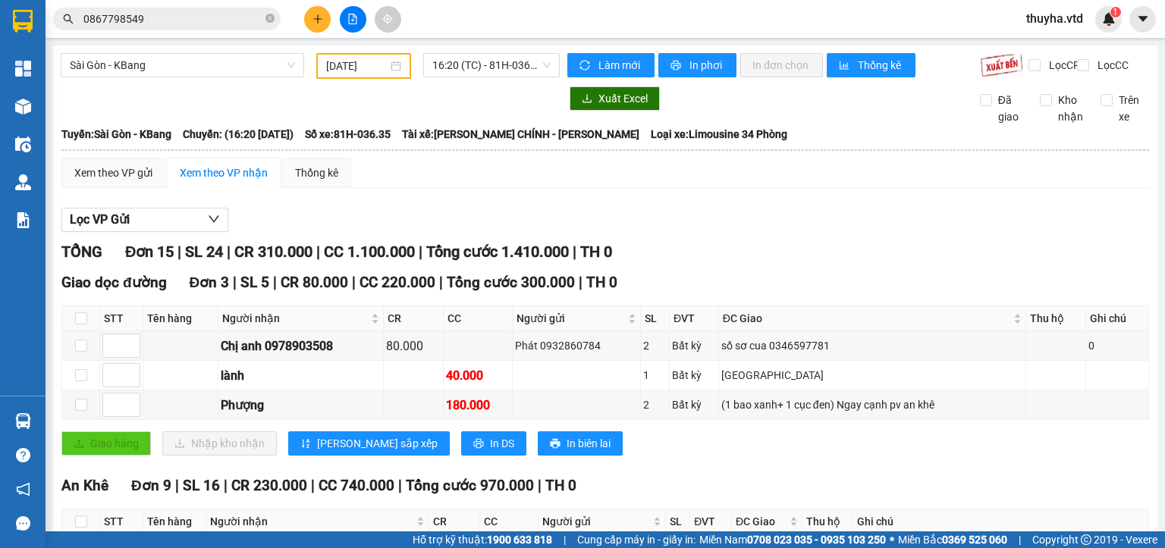
click at [698, 58] on span "In phơi" at bounding box center [707, 65] width 35 height 17
click at [493, 65] on span "16:20 (TC) - 81H-036.35" at bounding box center [491, 65] width 119 height 23
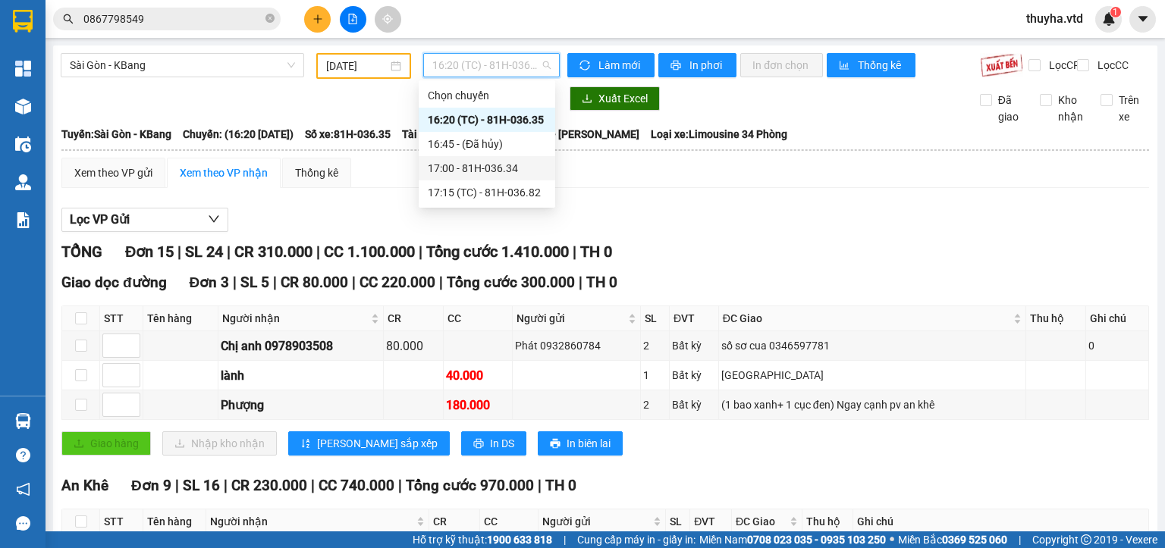
click at [483, 167] on div "17:00 - 81H-036.34" at bounding box center [487, 168] width 118 height 17
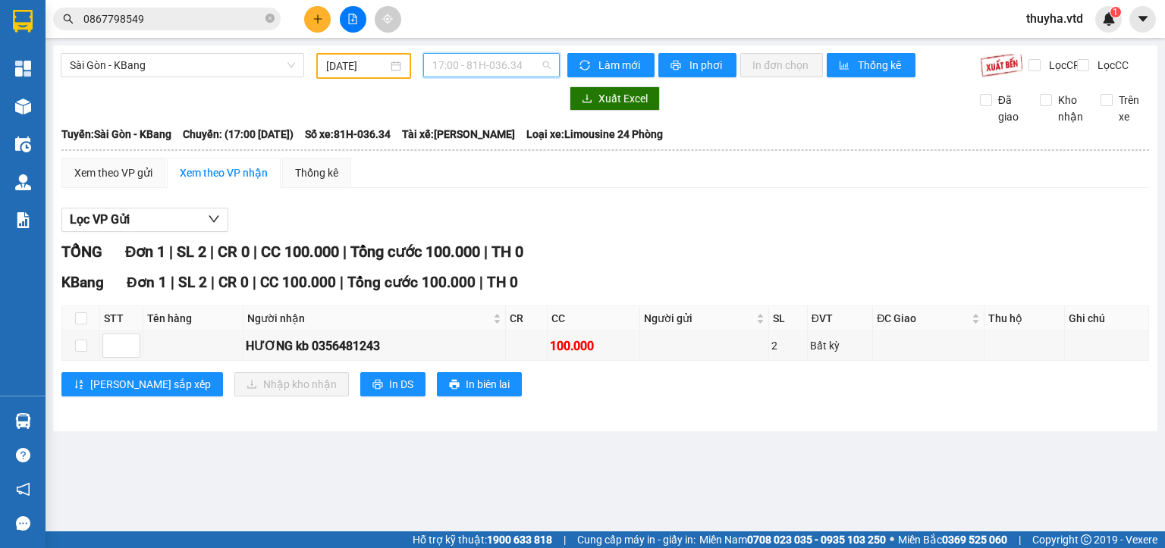
click at [501, 61] on span "17:00 - 81H-036.34" at bounding box center [491, 65] width 119 height 23
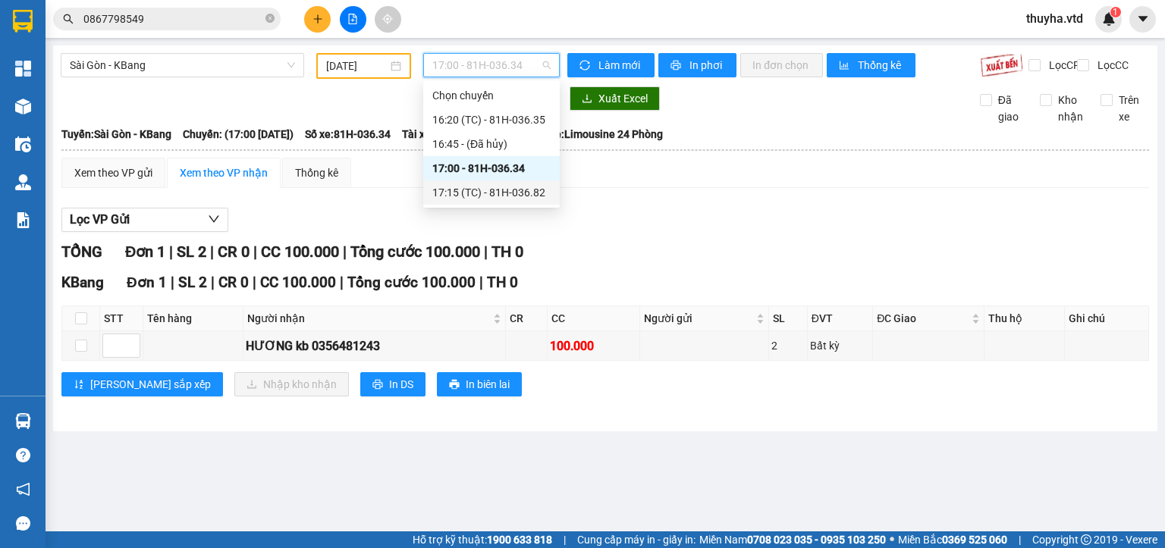
click at [525, 193] on div "17:15 (TC) - 81H-036.82" at bounding box center [491, 192] width 118 height 17
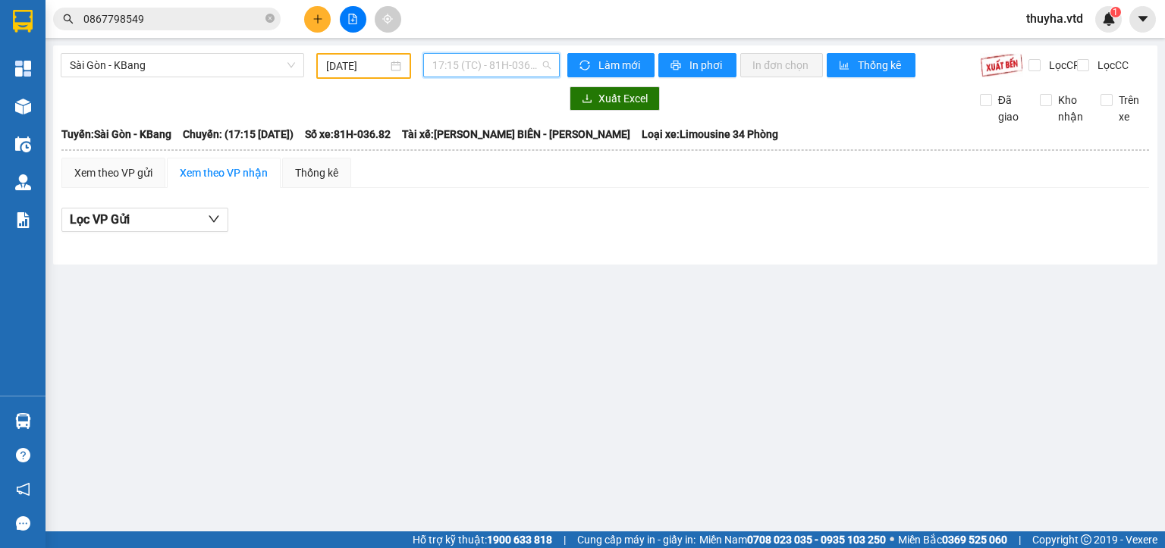
click at [488, 58] on span "17:15 (TC) - 81H-036.82" at bounding box center [491, 65] width 119 height 23
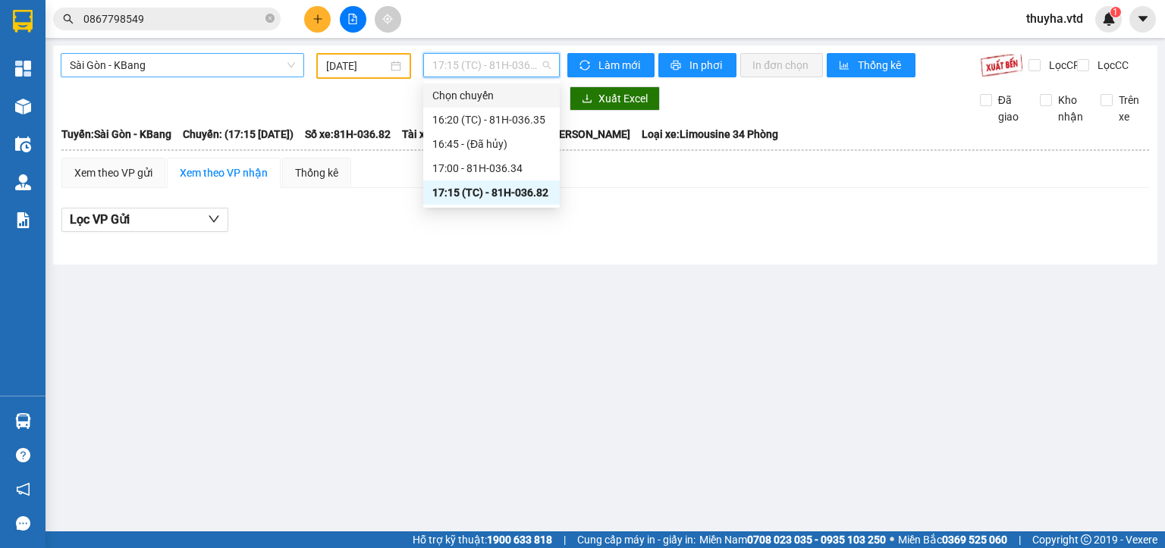
click at [155, 71] on span "Sài Gòn - KBang" at bounding box center [182, 65] width 225 height 23
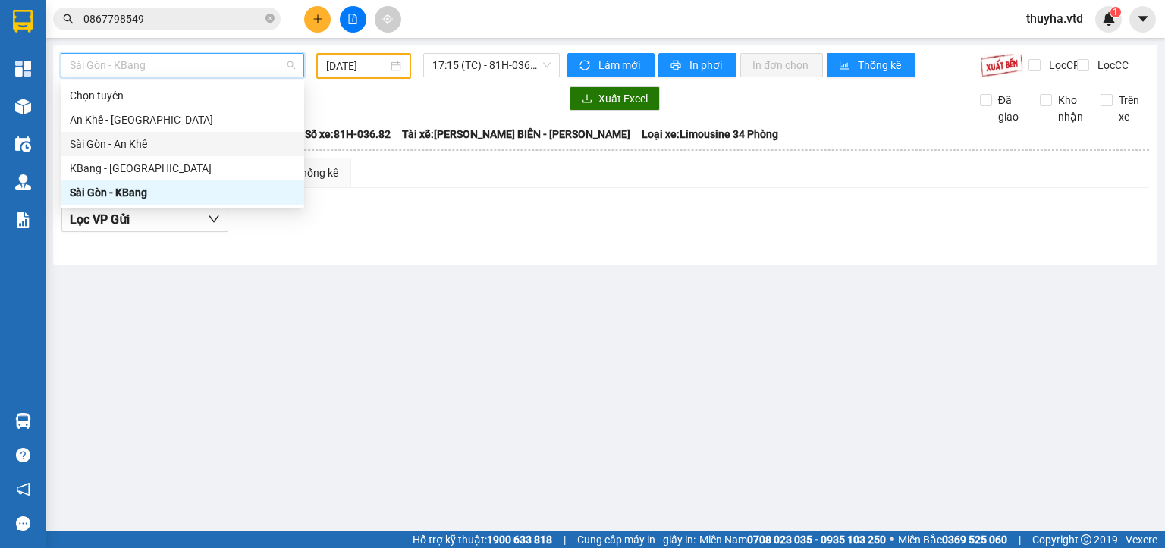
click at [109, 143] on div "Sài Gòn - An Khê" at bounding box center [182, 144] width 225 height 17
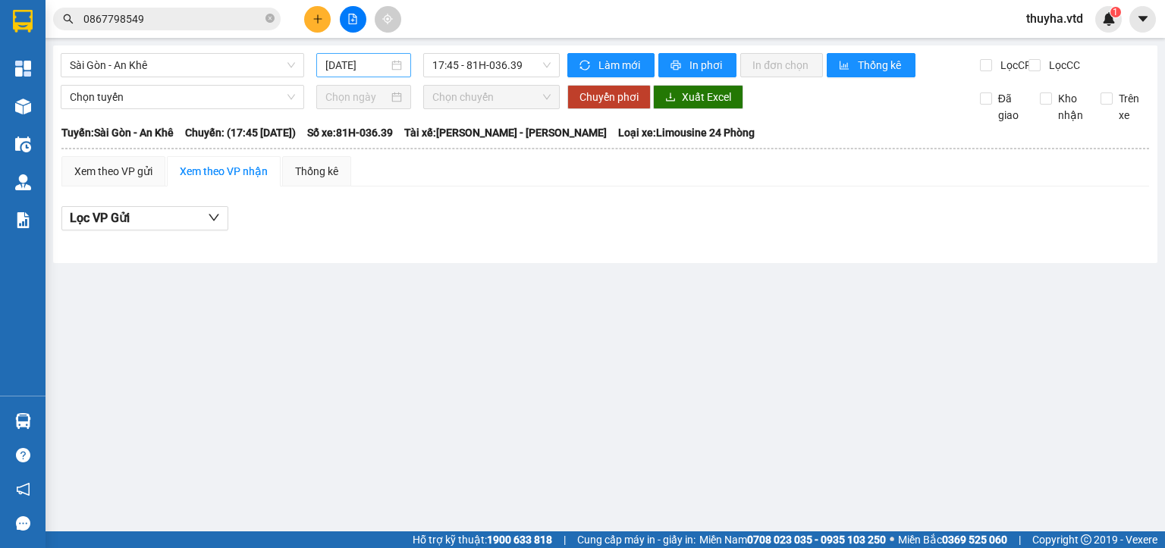
click at [336, 74] on div "[DATE]" at bounding box center [363, 65] width 94 height 24
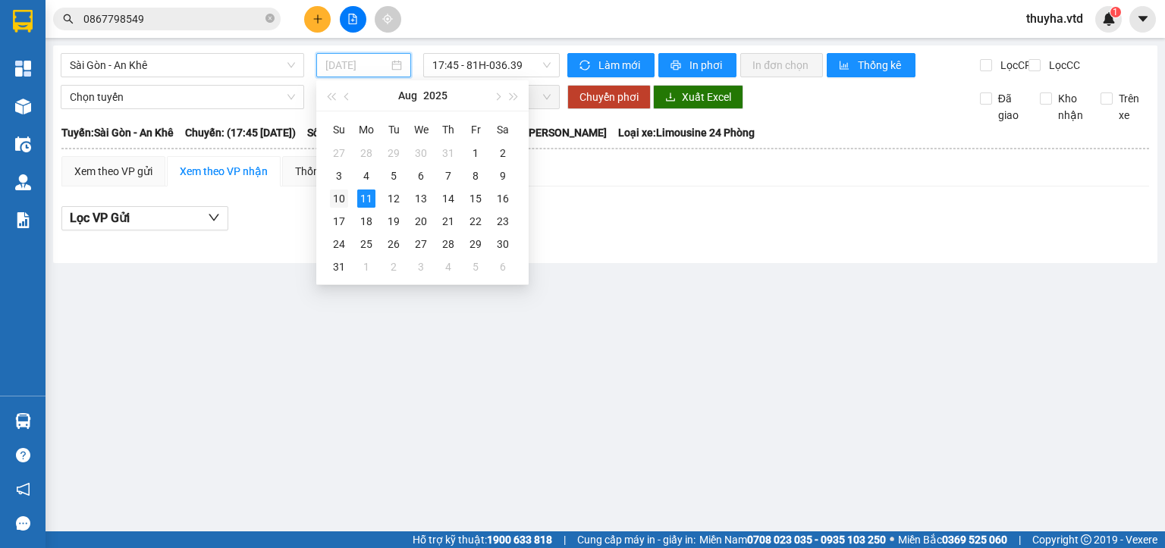
click at [340, 196] on div "10" at bounding box center [339, 199] width 18 height 18
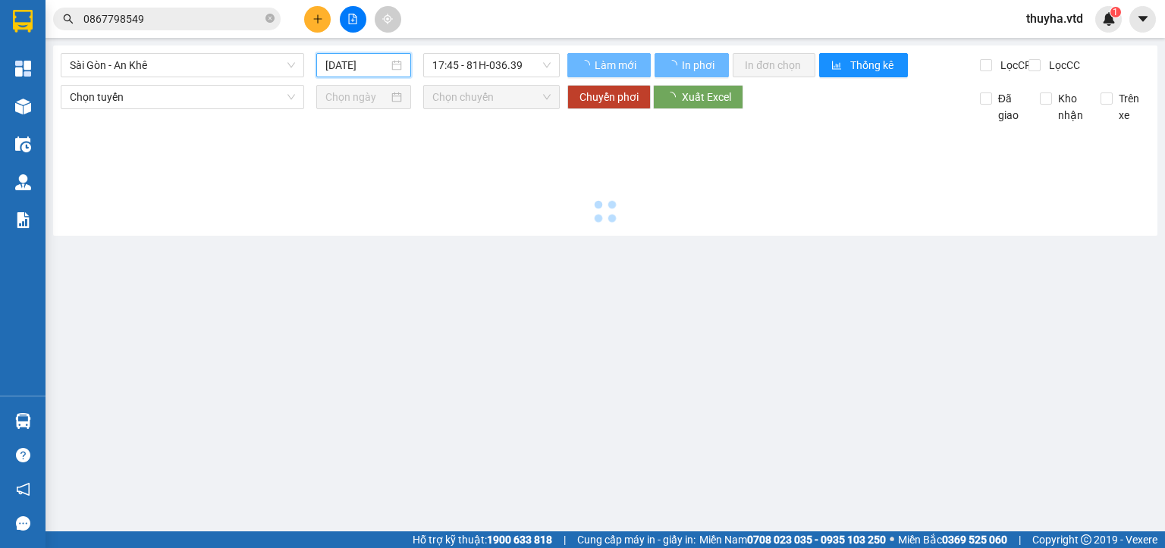
type input "[DATE]"
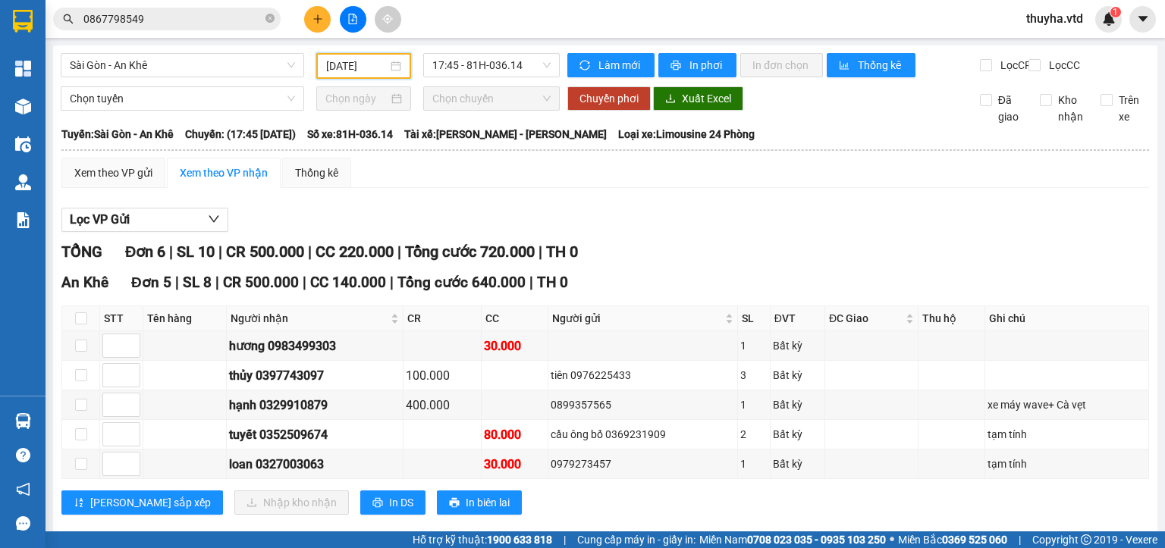
drag, startPoint x: 168, startPoint y: 68, endPoint x: 155, endPoint y: 91, distance: 26.5
click at [168, 69] on span "Sài Gòn - An Khê" at bounding box center [182, 65] width 225 height 23
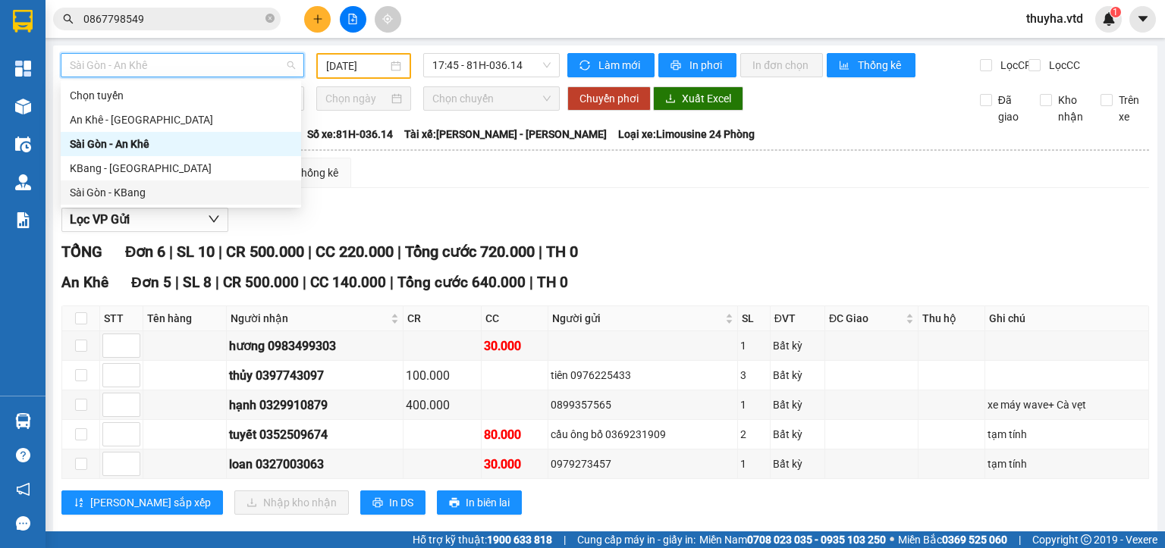
click at [135, 189] on div "Sài Gòn - KBang" at bounding box center [181, 192] width 222 height 17
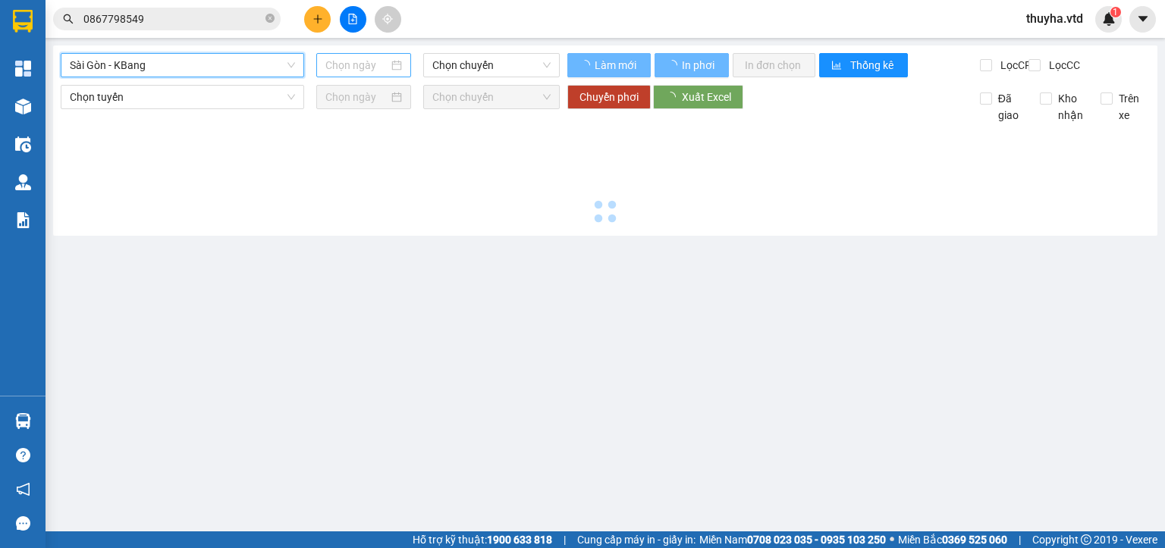
click at [358, 64] on input at bounding box center [356, 65] width 62 height 17
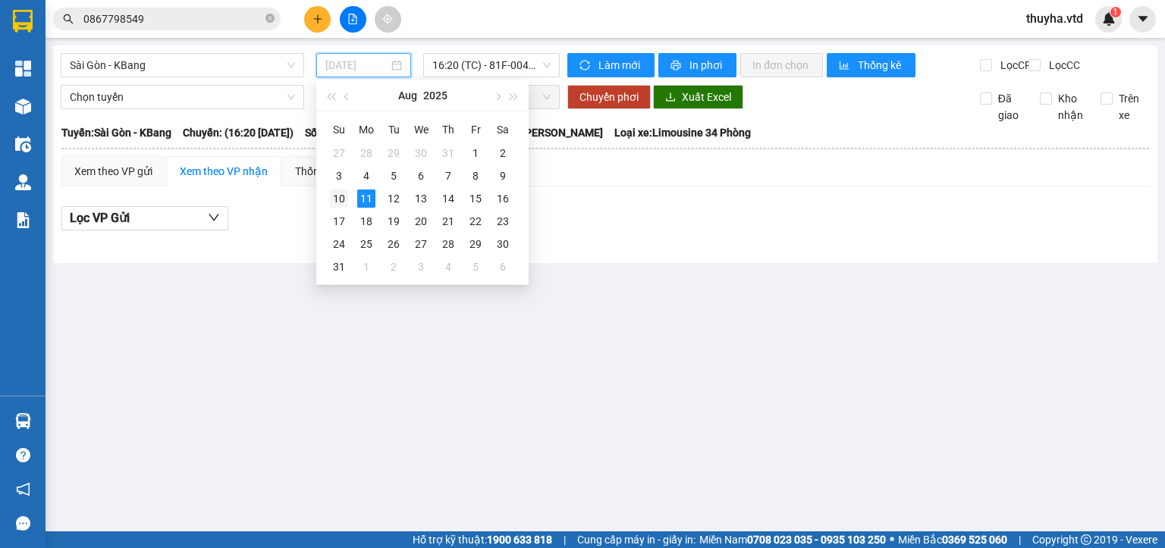
click at [340, 199] on div "10" at bounding box center [339, 199] width 18 height 18
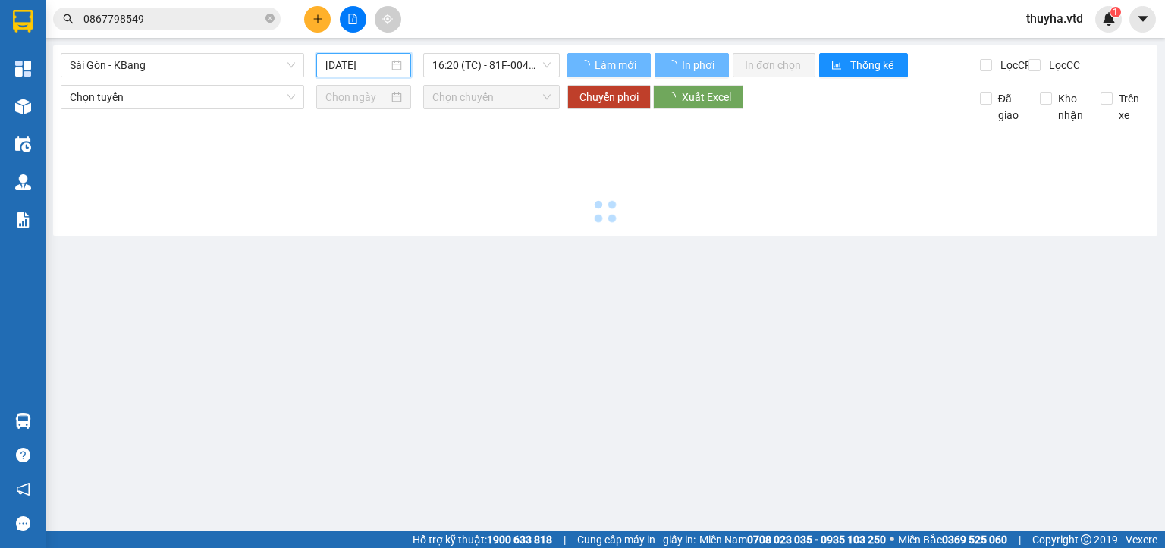
type input "[DATE]"
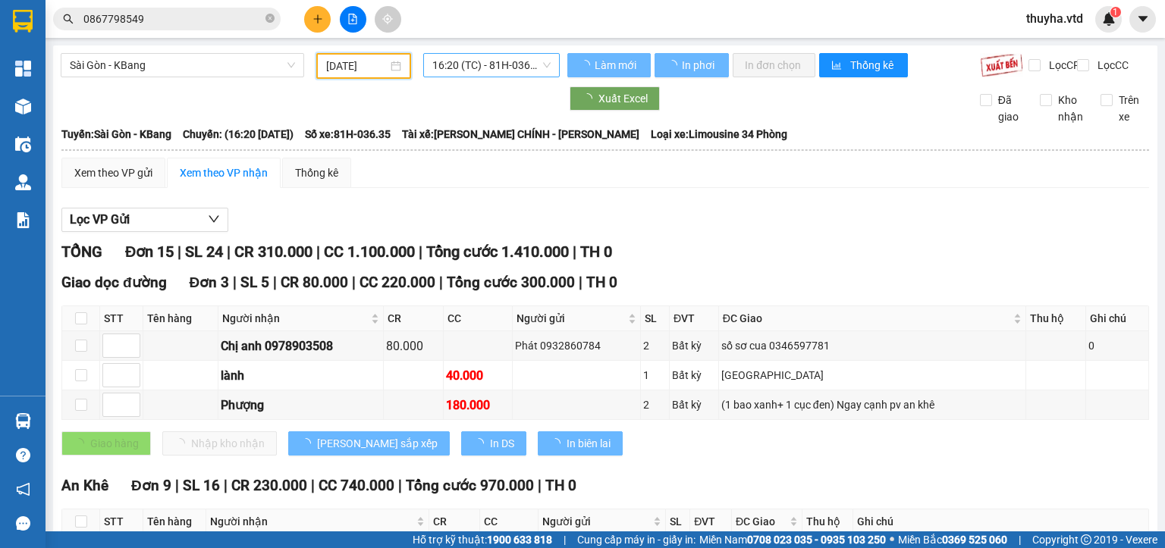
click at [460, 71] on span "16:20 (TC) - 81H-036.35" at bounding box center [491, 65] width 119 height 23
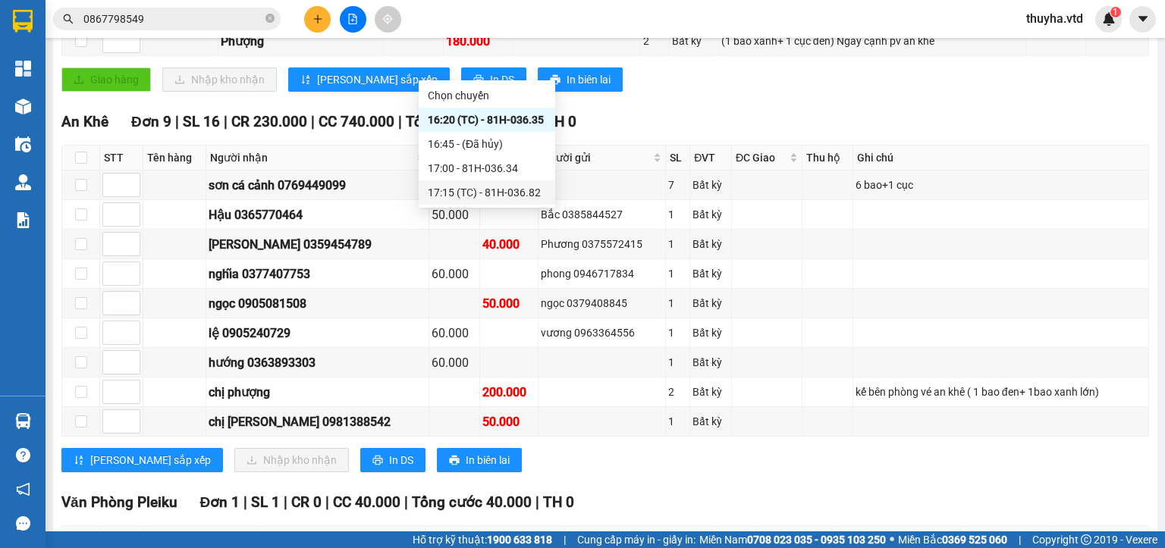
scroll to position [61, 0]
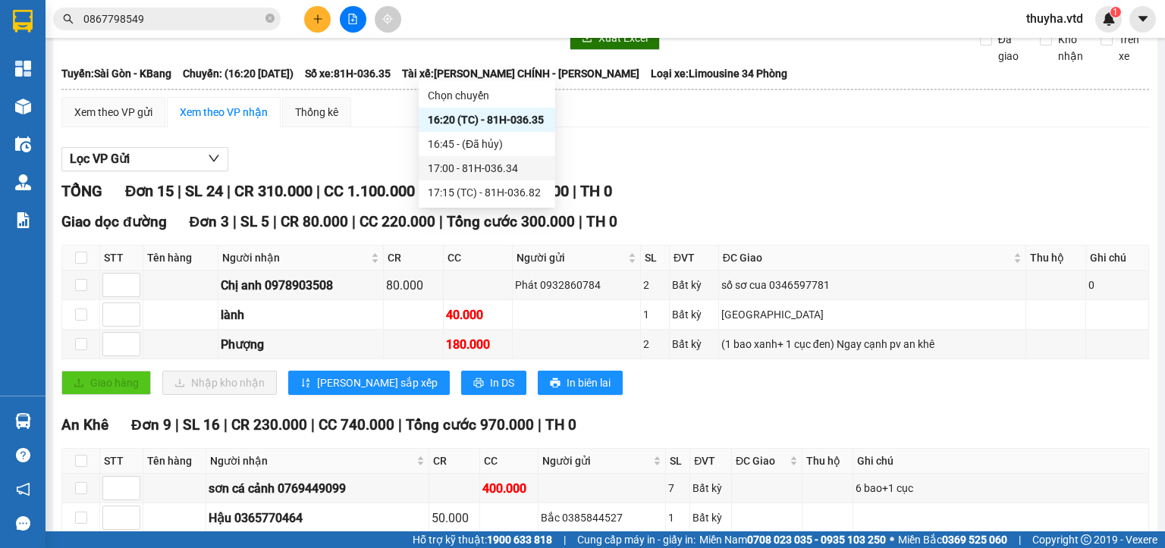
click at [495, 165] on div "17:00 - 81H-036.34" at bounding box center [487, 168] width 118 height 17
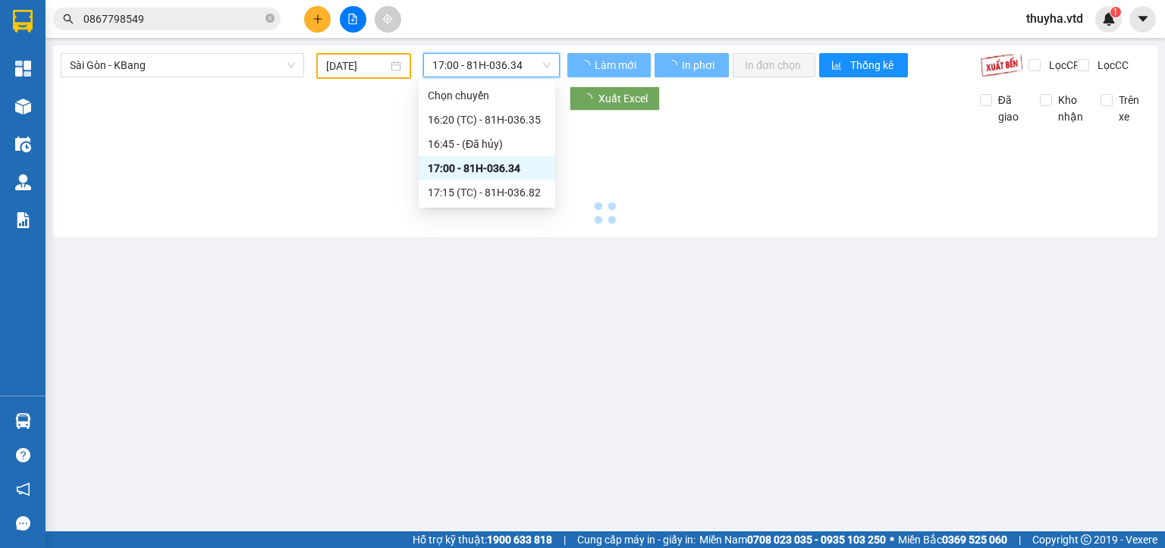
scroll to position [0, 0]
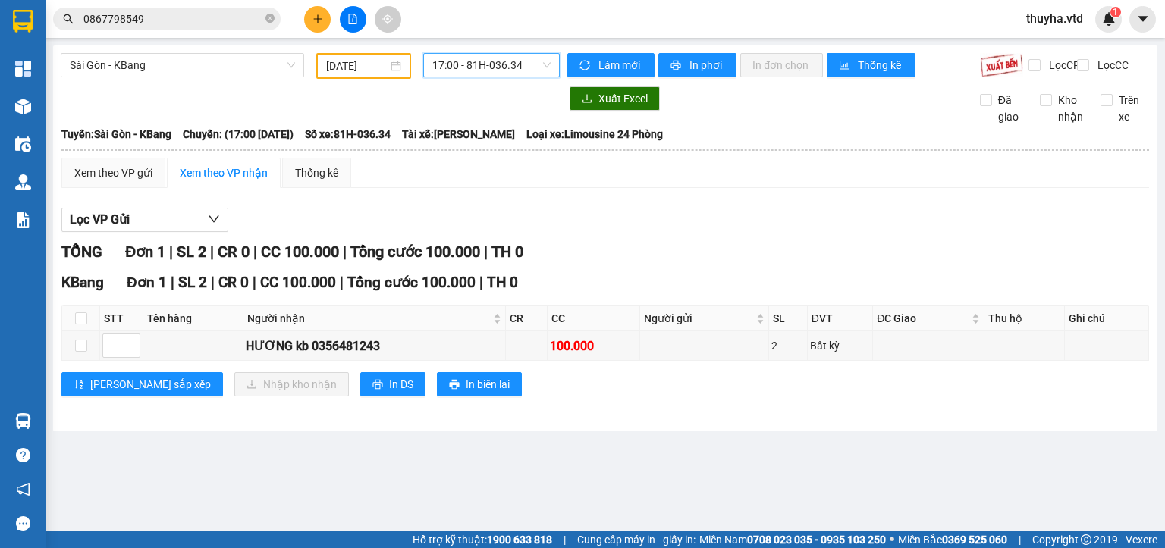
drag, startPoint x: 171, startPoint y: 62, endPoint x: 172, endPoint y: 110, distance: 47.8
click at [171, 64] on span "Sài Gòn - KBang" at bounding box center [182, 65] width 225 height 23
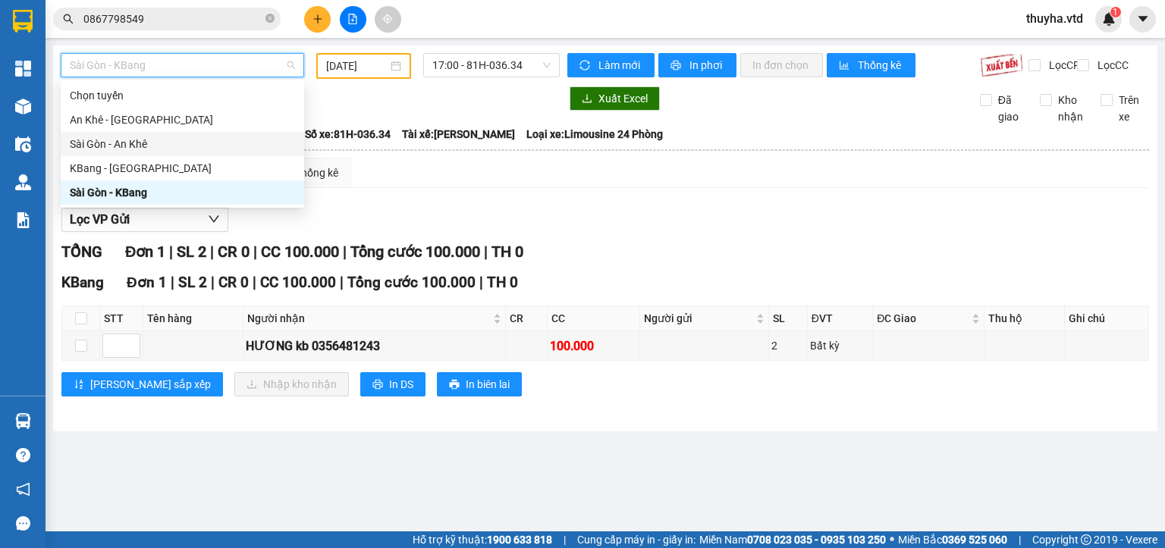
drag, startPoint x: 121, startPoint y: 148, endPoint x: 264, endPoint y: 127, distance: 144.9
click at [125, 147] on div "Sài Gòn - An Khê" at bounding box center [182, 144] width 225 height 17
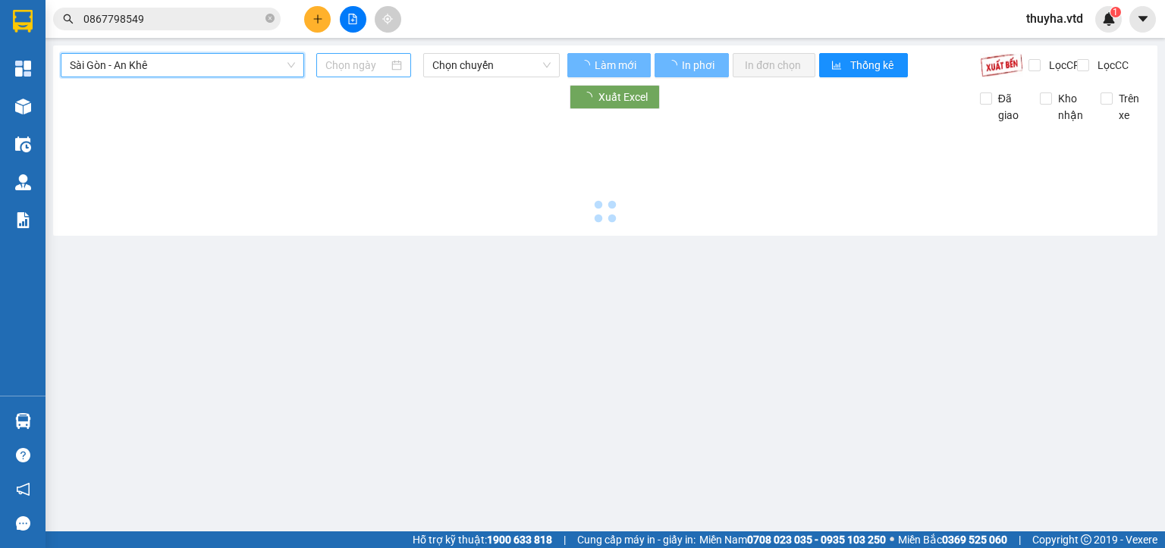
click at [341, 64] on input at bounding box center [356, 65] width 62 height 17
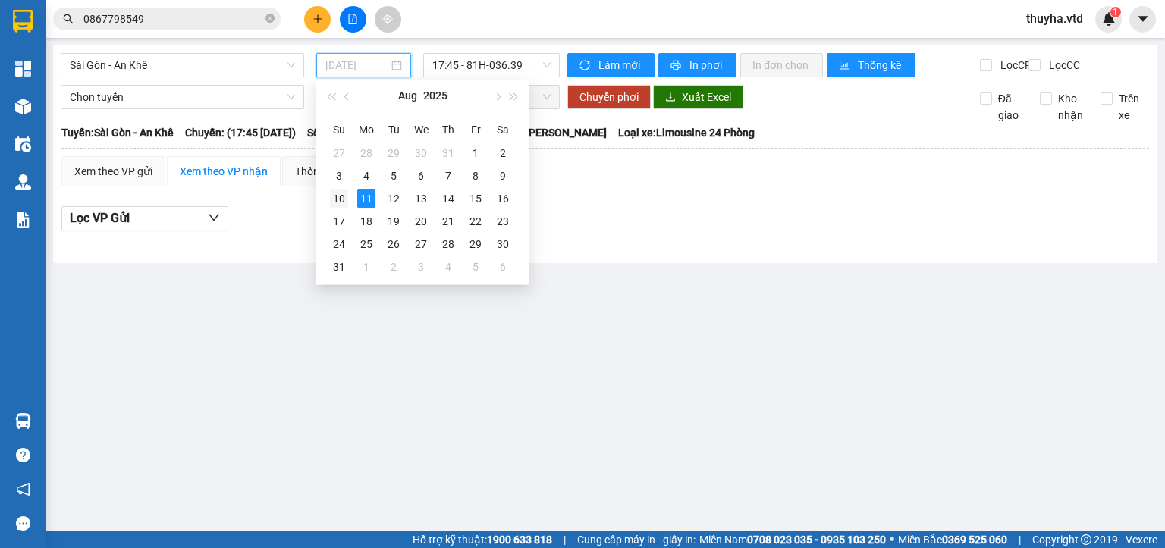
click at [346, 194] on div "10" at bounding box center [339, 199] width 18 height 18
type input "[DATE]"
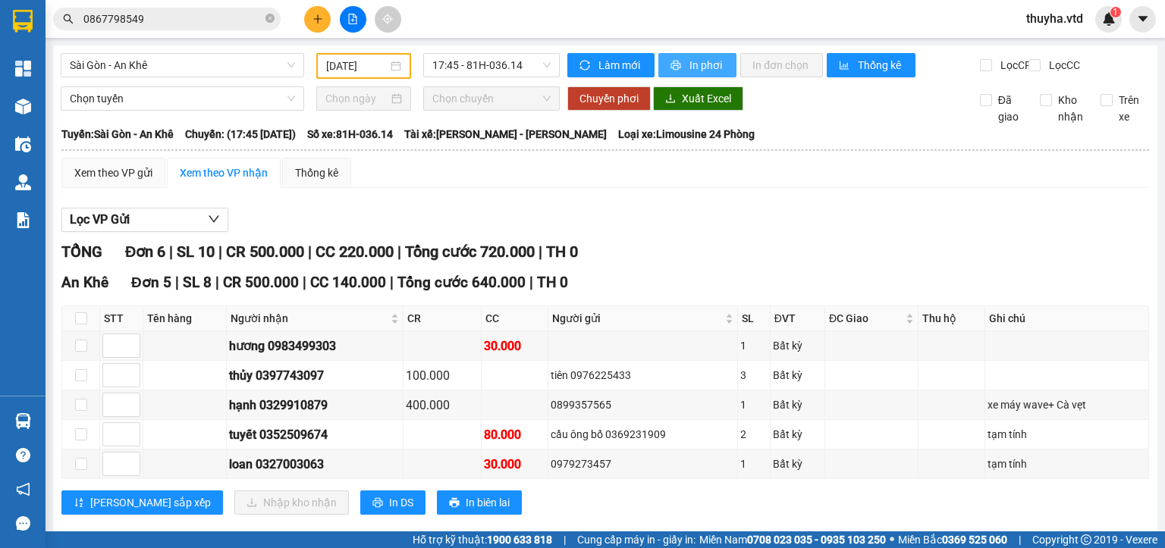
click at [702, 68] on span "In phơi" at bounding box center [707, 65] width 35 height 17
drag, startPoint x: 149, startPoint y: 64, endPoint x: 146, endPoint y: 83, distance: 18.5
click at [146, 83] on body "Kết quả tìm kiếm ( 492 ) Bộ lọc Mã ĐH Trạng thái Món hàng Thu hộ Tổng cước Chưa…" at bounding box center [582, 274] width 1165 height 548
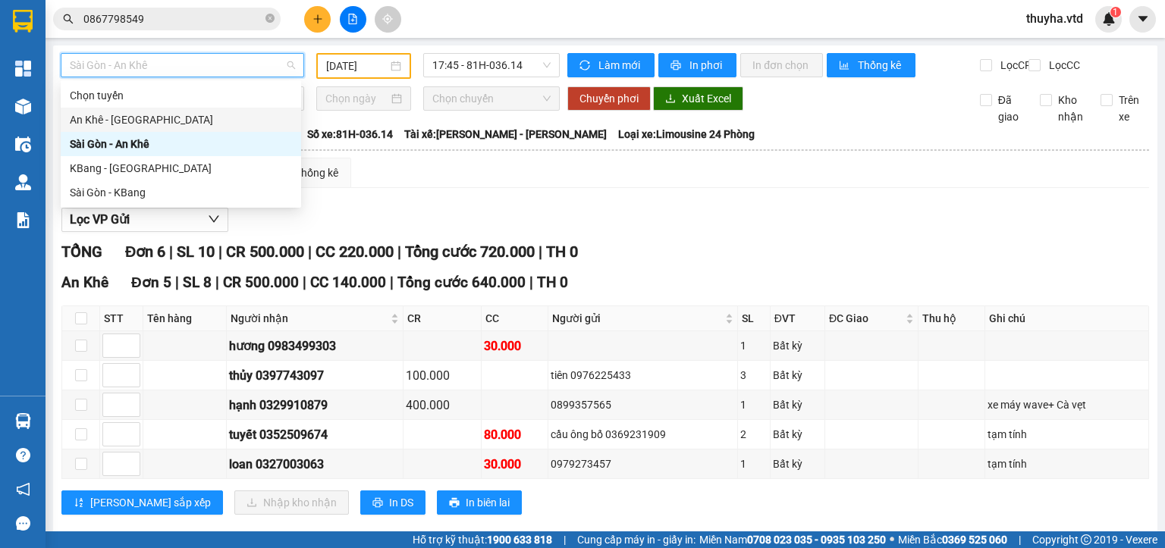
click at [95, 118] on div "An Khê - [GEOGRAPHIC_DATA]" at bounding box center [181, 120] width 222 height 17
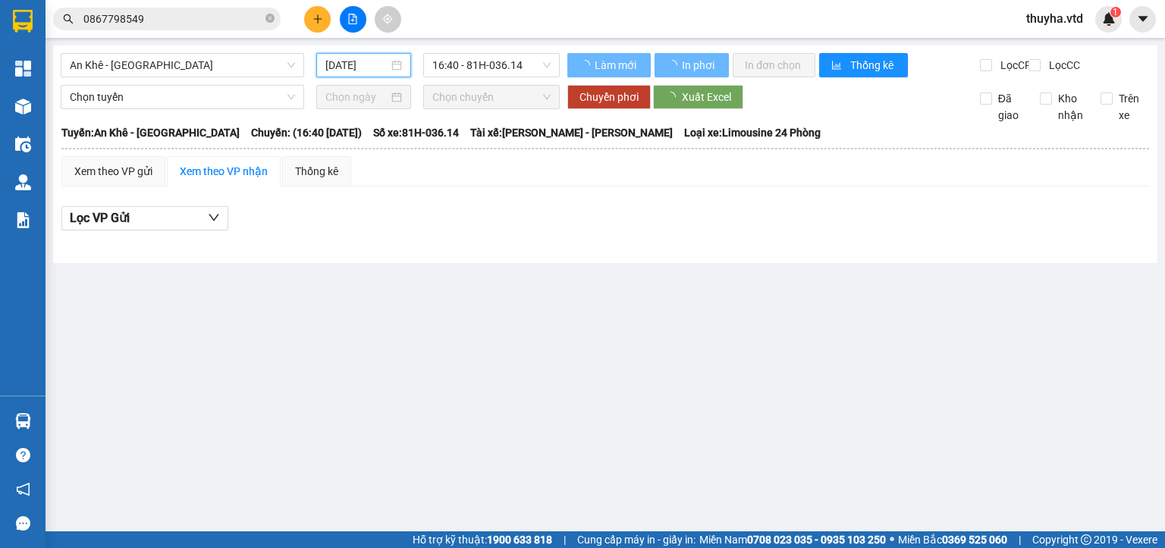
click at [338, 65] on input "[DATE]" at bounding box center [356, 65] width 62 height 17
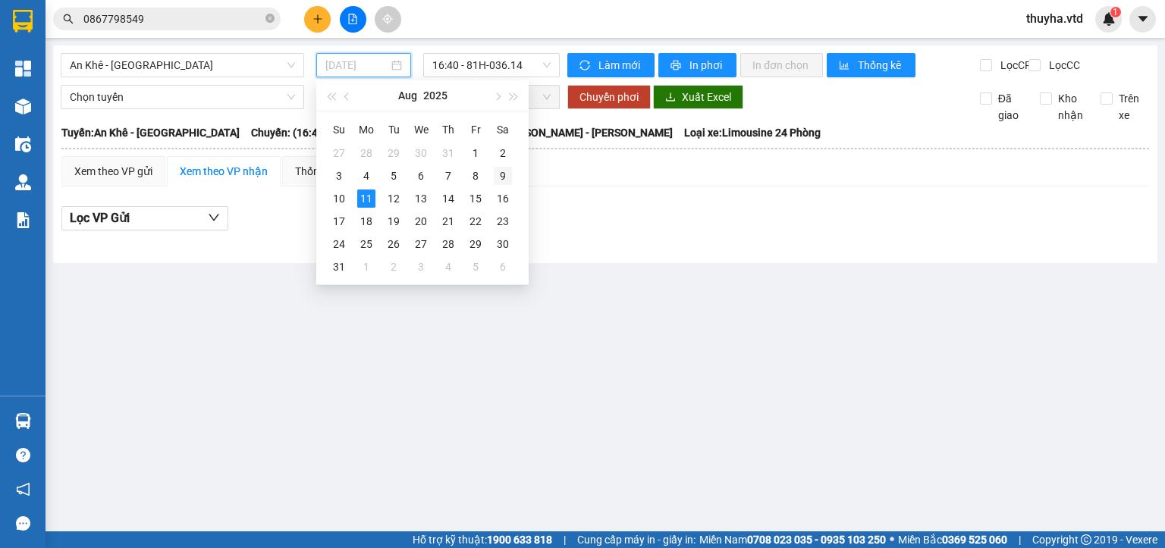
click at [501, 171] on div "9" at bounding box center [503, 176] width 18 height 18
type input "[DATE]"
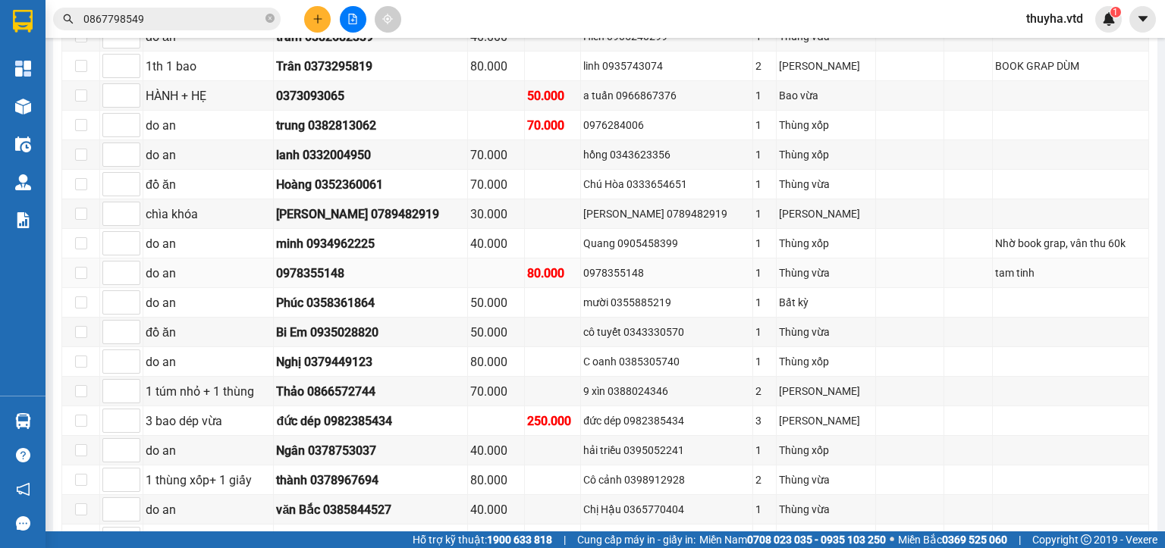
scroll to position [683, 0]
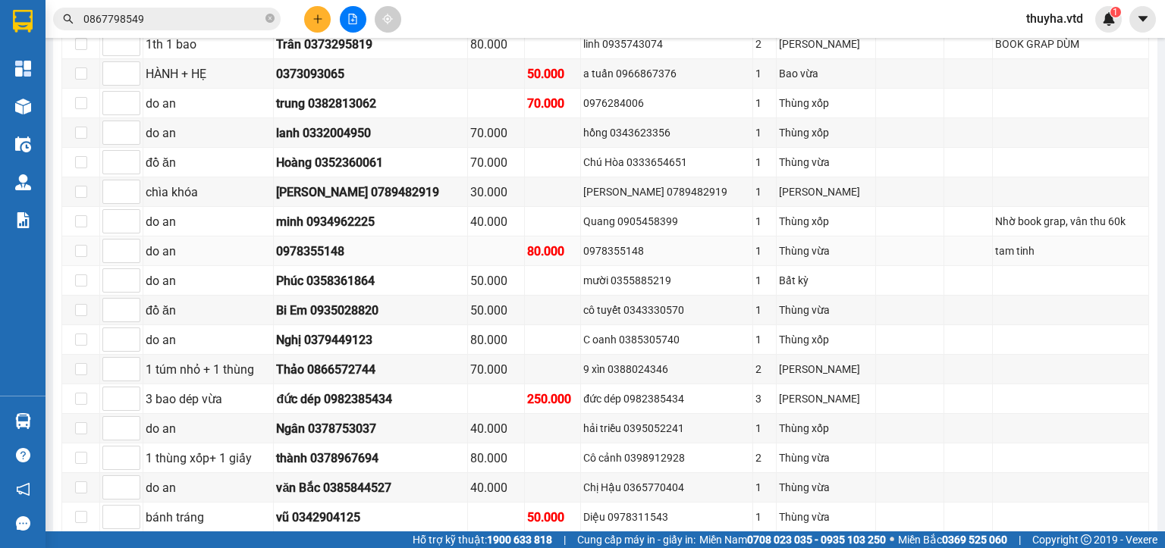
click at [623, 253] on div "0978355148" at bounding box center [666, 251] width 167 height 17
copy div "0978355148"
click at [168, 24] on input "0867798549" at bounding box center [172, 19] width 179 height 17
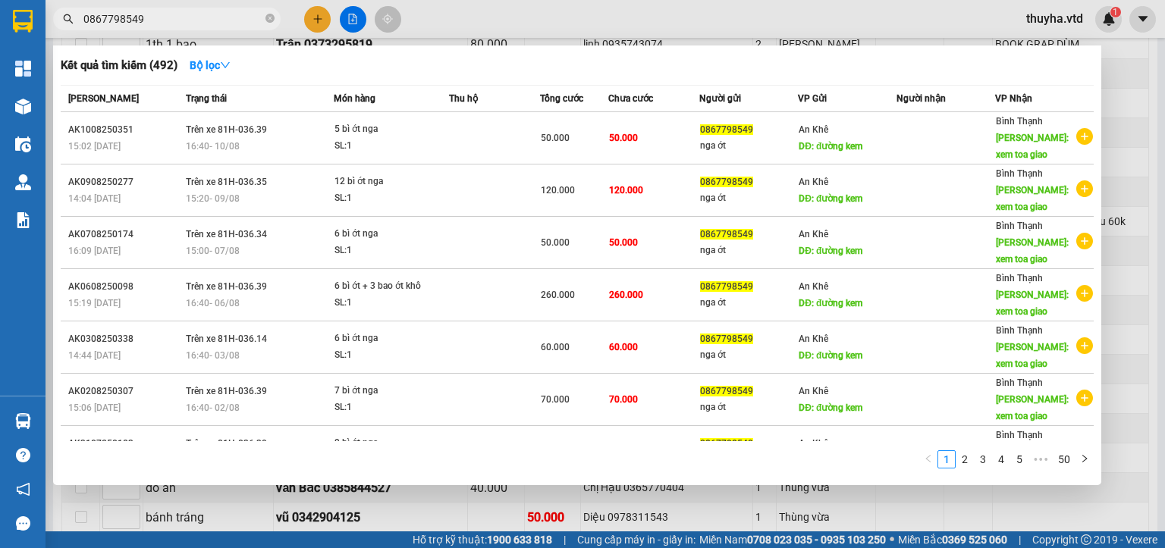
click at [168, 24] on input "0867798549" at bounding box center [172, 19] width 179 height 17
paste input "978355148"
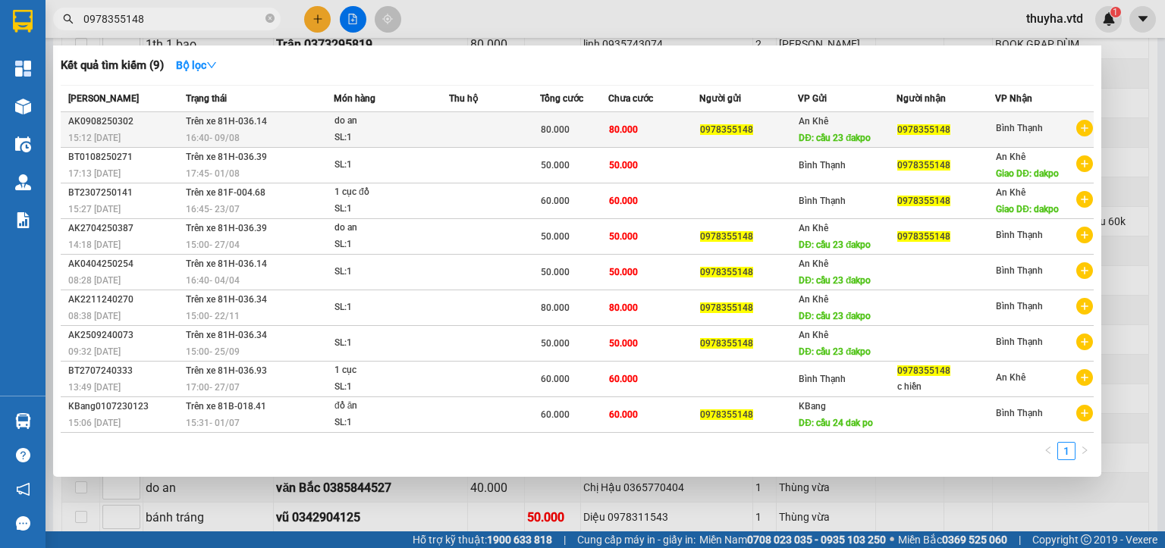
type input "0978355148"
click at [746, 124] on span "0978355148" at bounding box center [726, 129] width 53 height 11
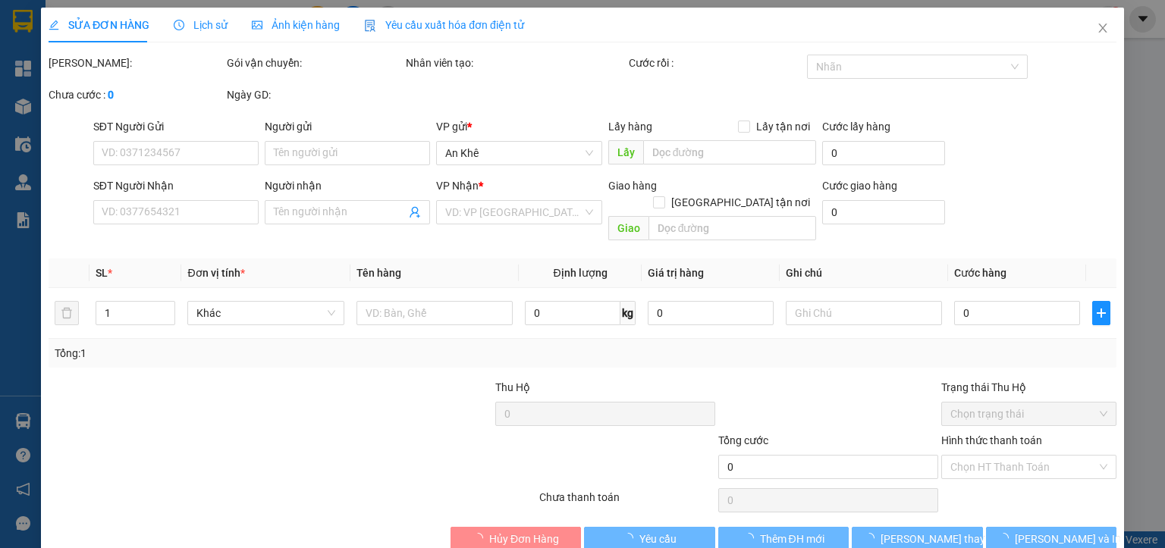
type input "0978355148"
type input "cầu 23 đakpo"
type input "0978355148"
type input "80.000"
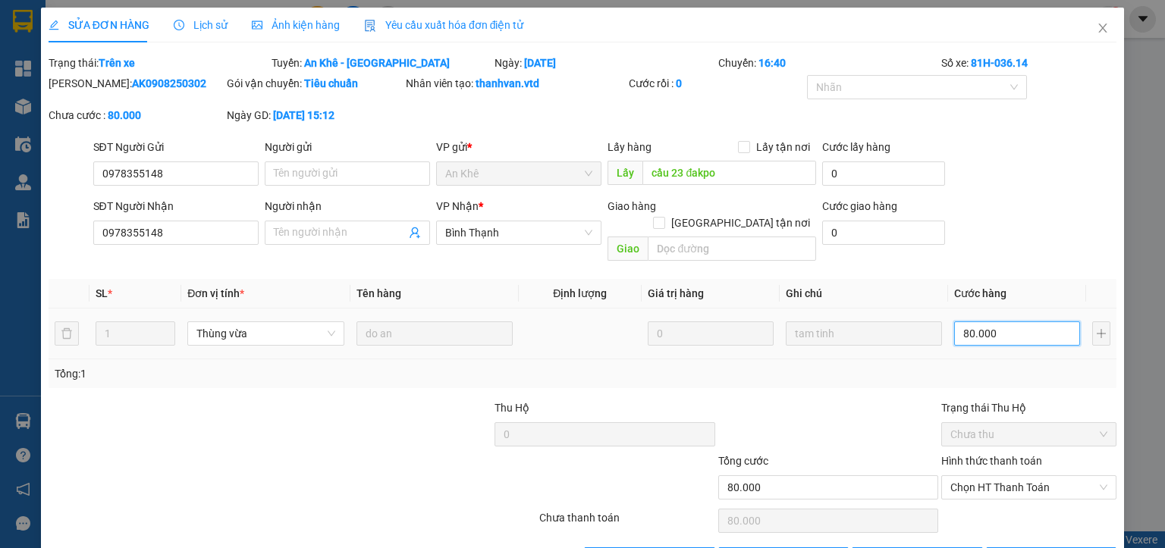
click at [995, 322] on input "80.000" at bounding box center [1017, 334] width 126 height 24
type input "5"
type input "50"
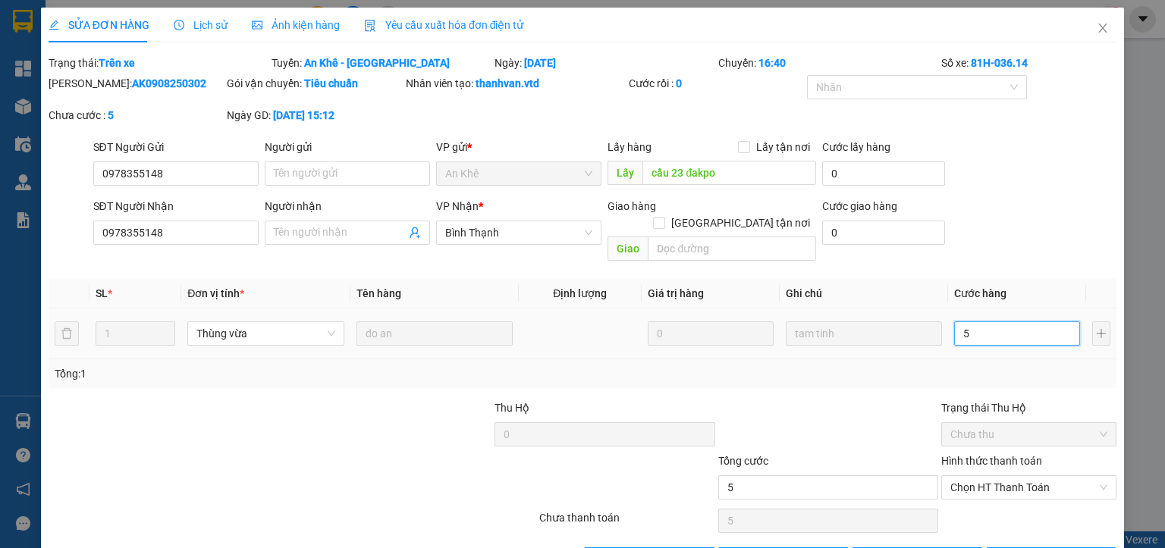
type input "50"
type input "500"
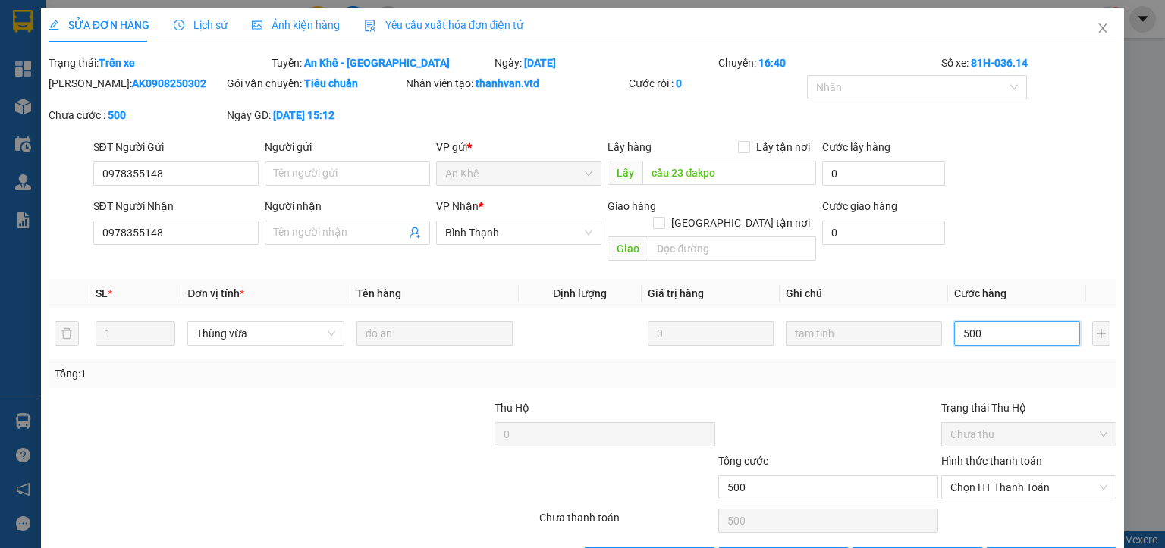
type input "5.000"
type input "50.000"
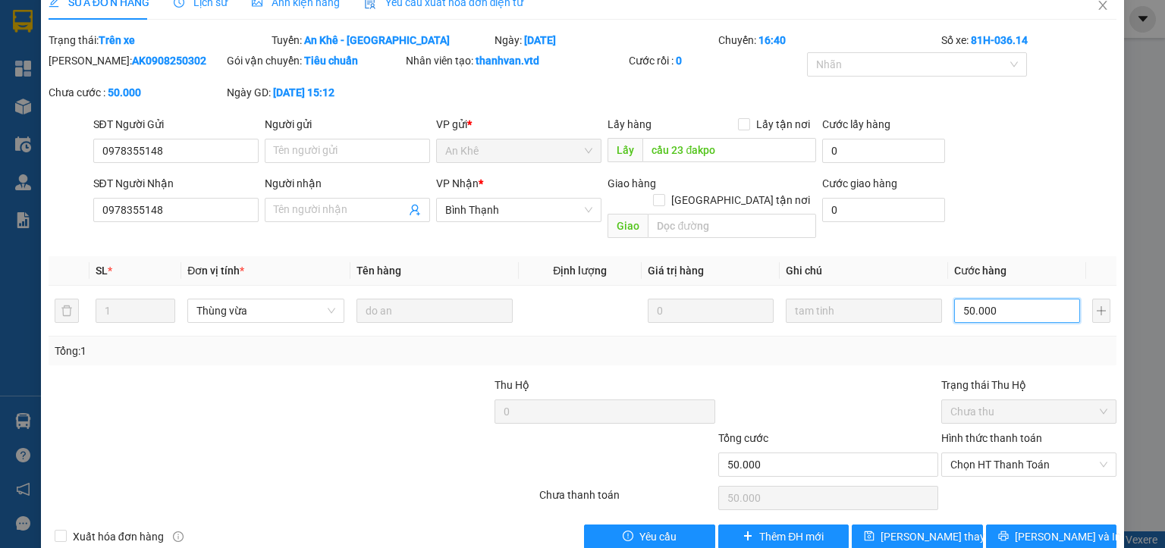
scroll to position [36, 0]
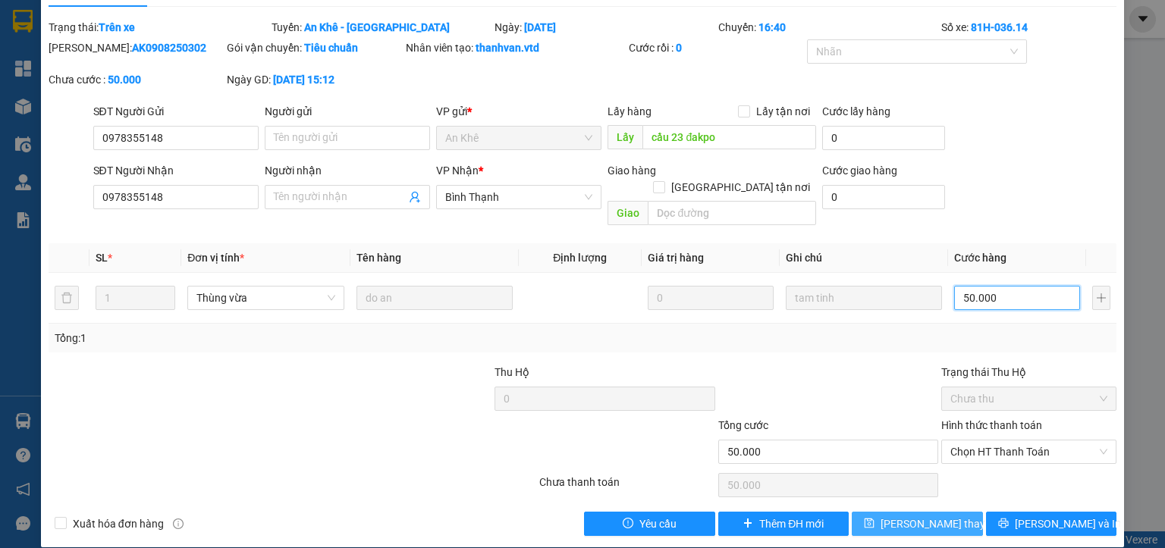
type input "50.000"
click at [905, 516] on span "[PERSON_NAME] thay đổi" at bounding box center [941, 524] width 121 height 17
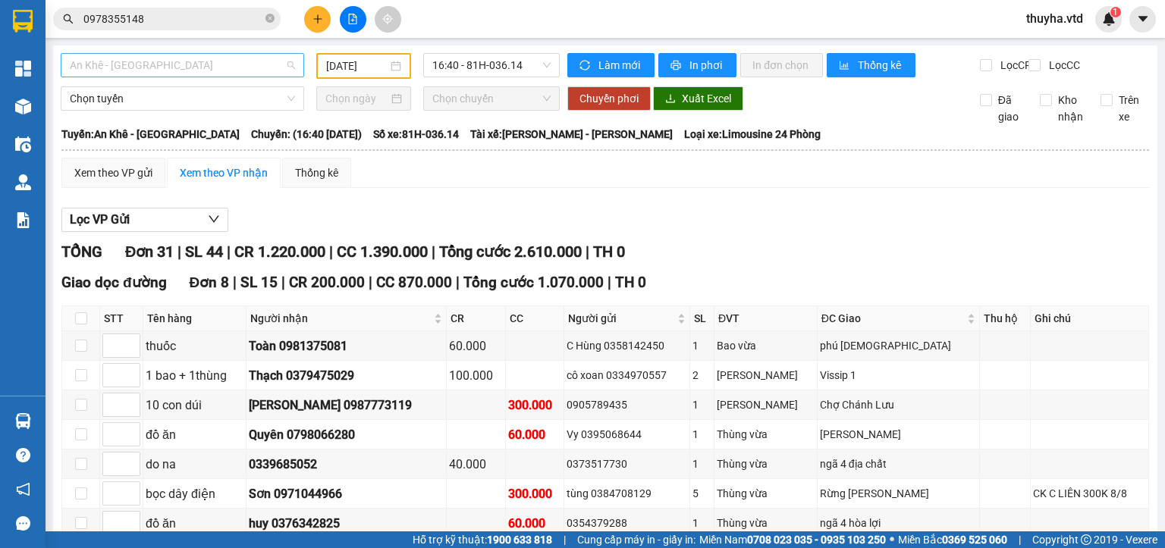
click at [115, 59] on span "An Khê - [GEOGRAPHIC_DATA]" at bounding box center [182, 65] width 225 height 23
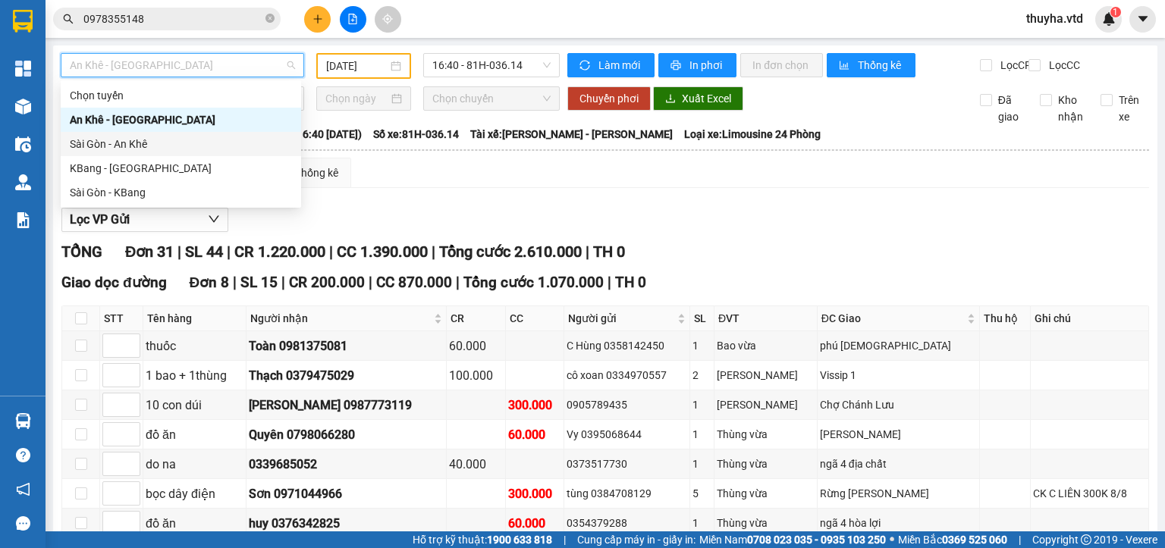
click at [130, 143] on div "Sài Gòn - An Khê" at bounding box center [181, 144] width 222 height 17
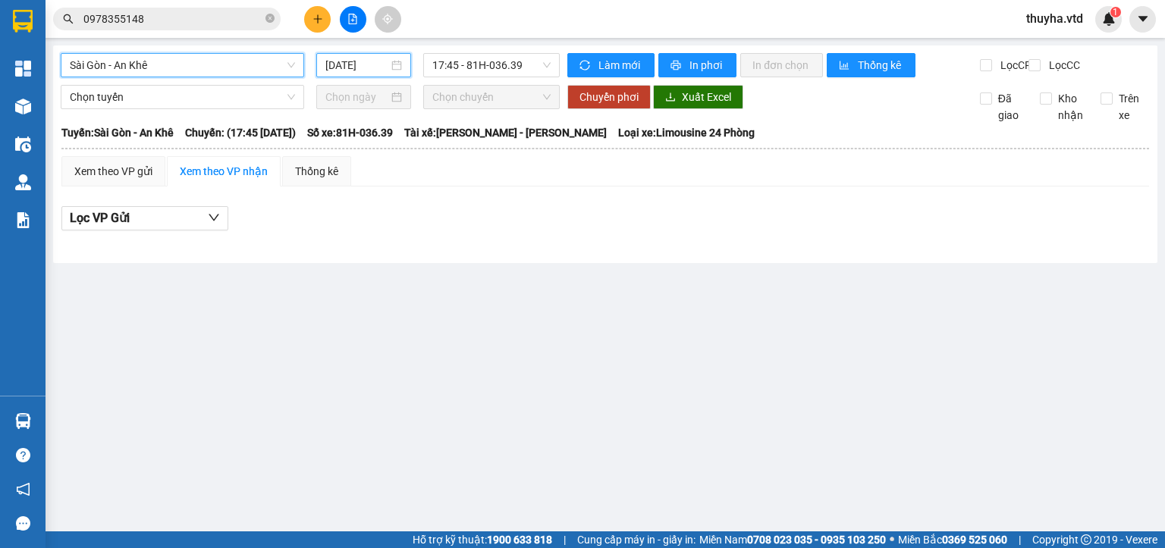
click at [369, 66] on input "[DATE]" at bounding box center [356, 65] width 62 height 17
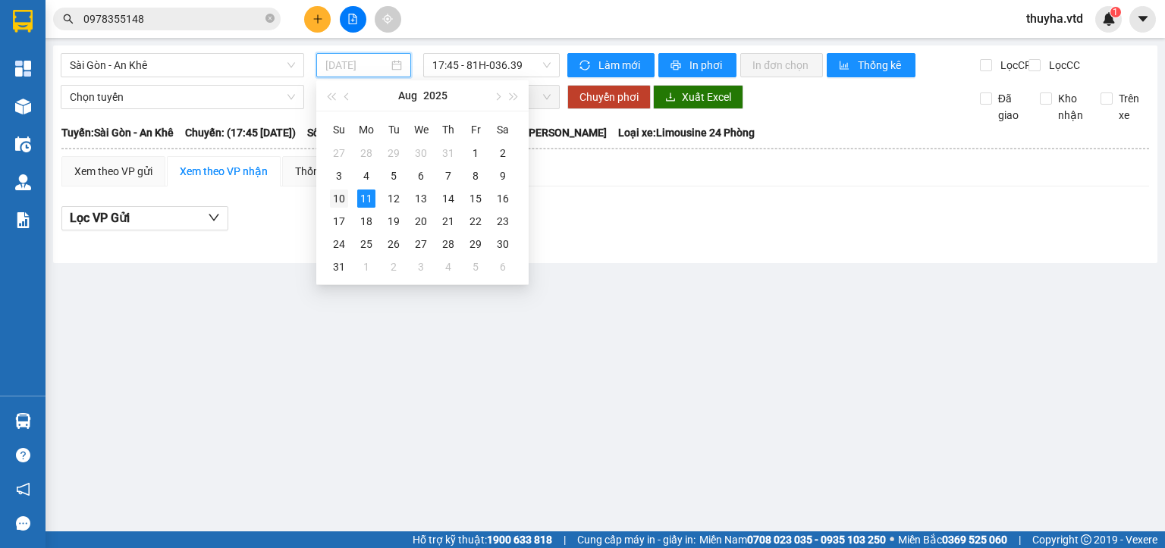
click at [335, 198] on div "10" at bounding box center [339, 199] width 18 height 18
type input "[DATE]"
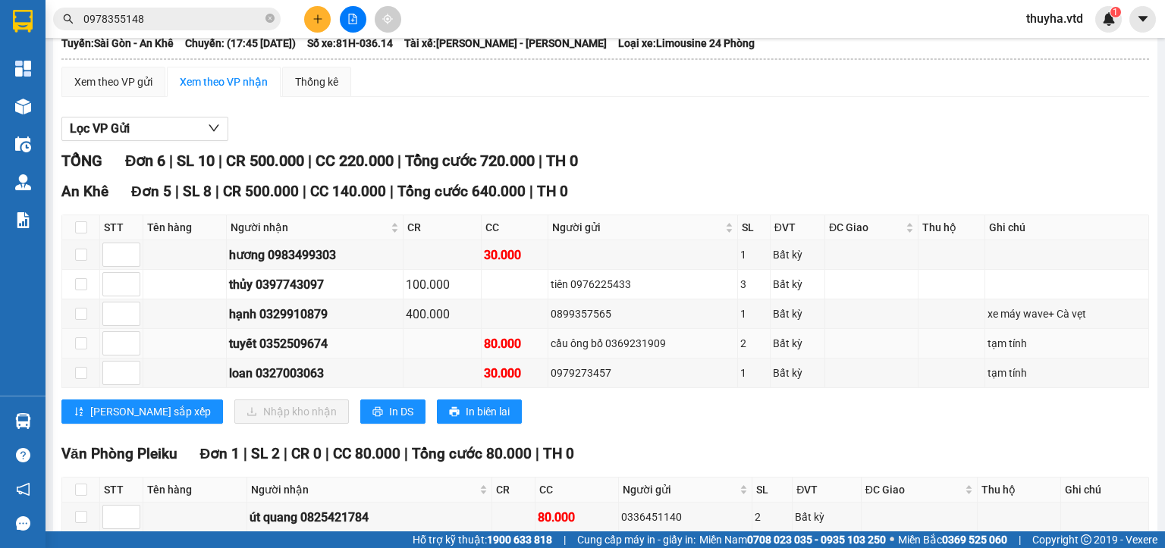
scroll to position [177, 0]
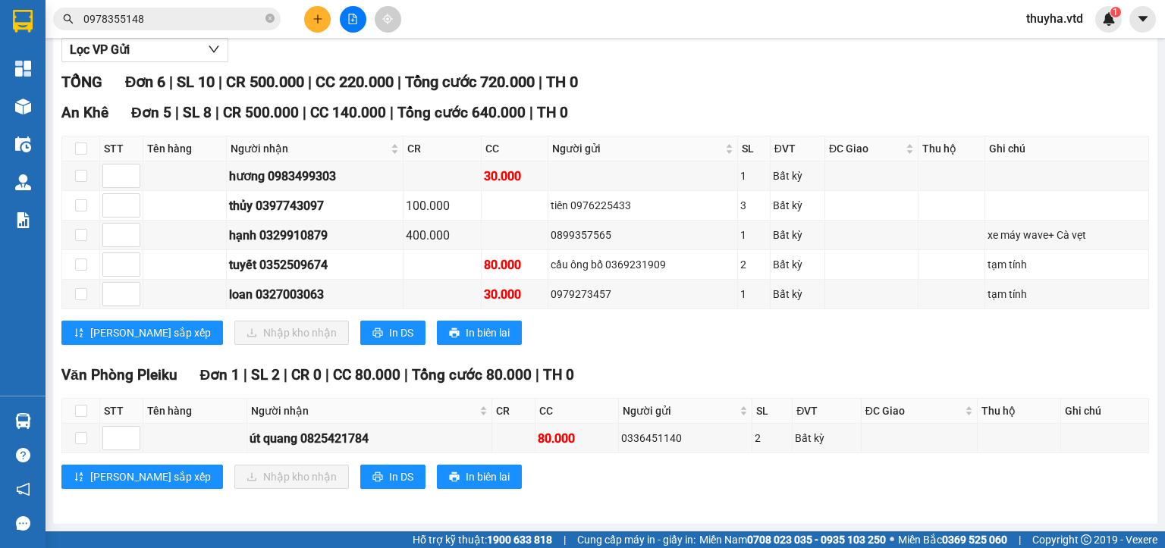
click at [319, 24] on button at bounding box center [317, 19] width 27 height 27
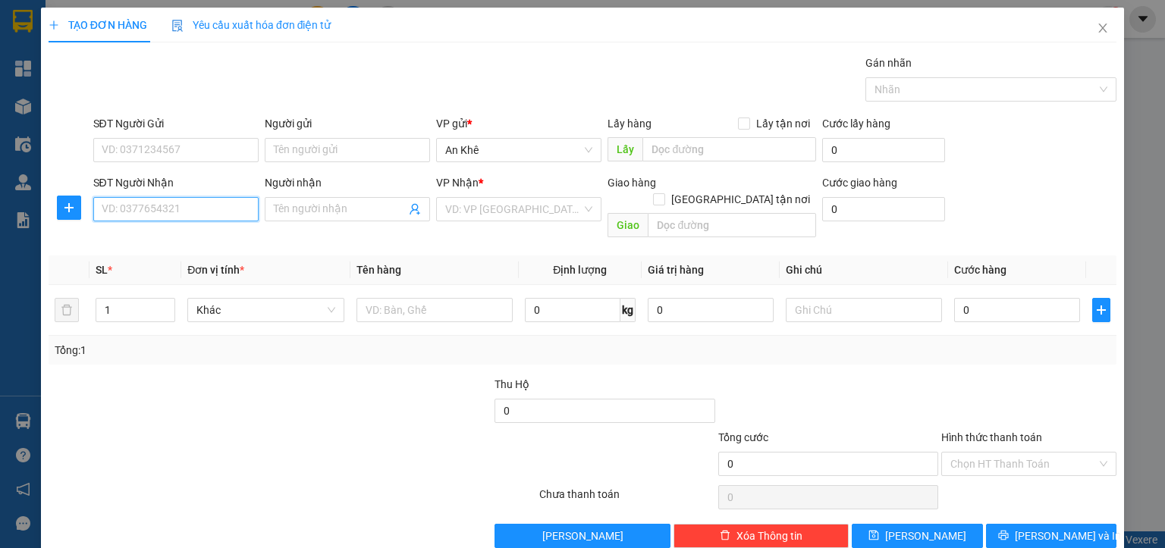
click at [188, 211] on input "SĐT Người Nhận" at bounding box center [175, 209] width 165 height 24
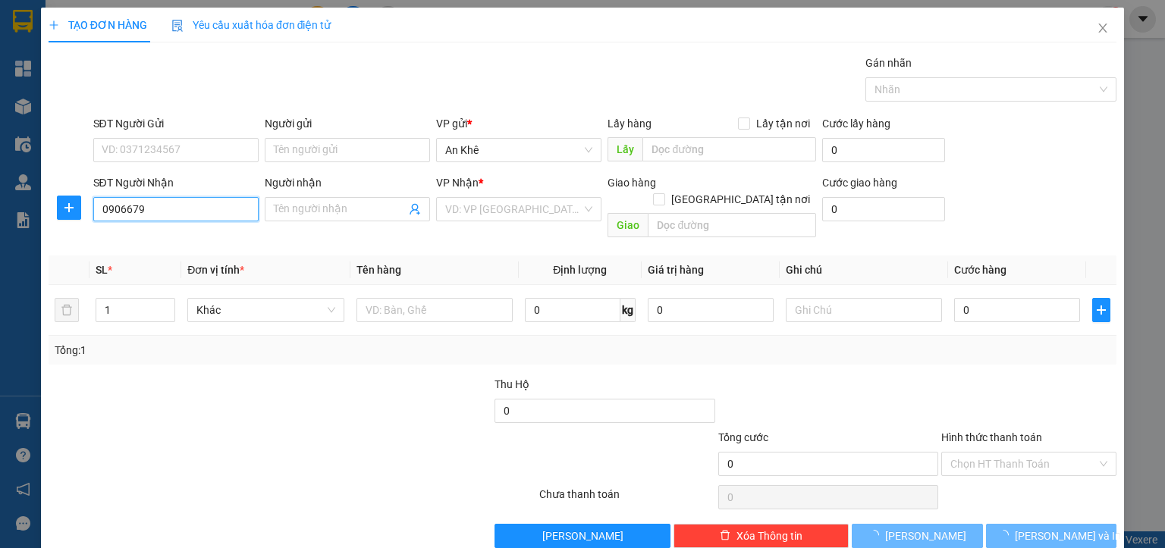
click at [207, 211] on input "0906679" at bounding box center [175, 209] width 165 height 24
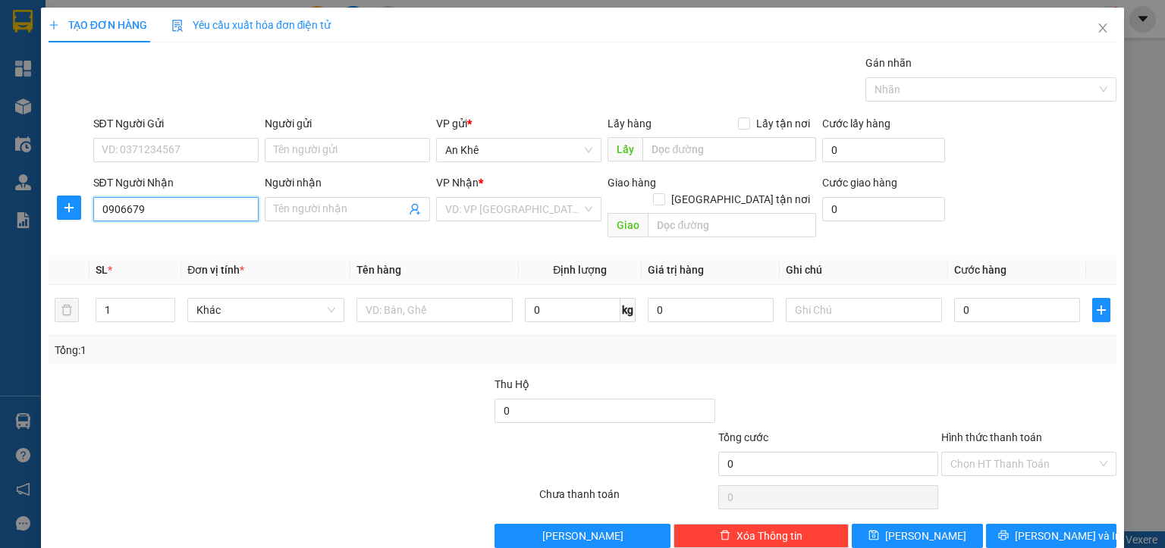
click at [207, 211] on input "0906679" at bounding box center [175, 209] width 165 height 24
click at [188, 212] on input "0906679" at bounding box center [175, 209] width 165 height 24
type input "0906679742"
drag, startPoint x: 473, startPoint y: 210, endPoint x: 488, endPoint y: 223, distance: 19.9
click at [474, 210] on input "search" at bounding box center [513, 209] width 137 height 23
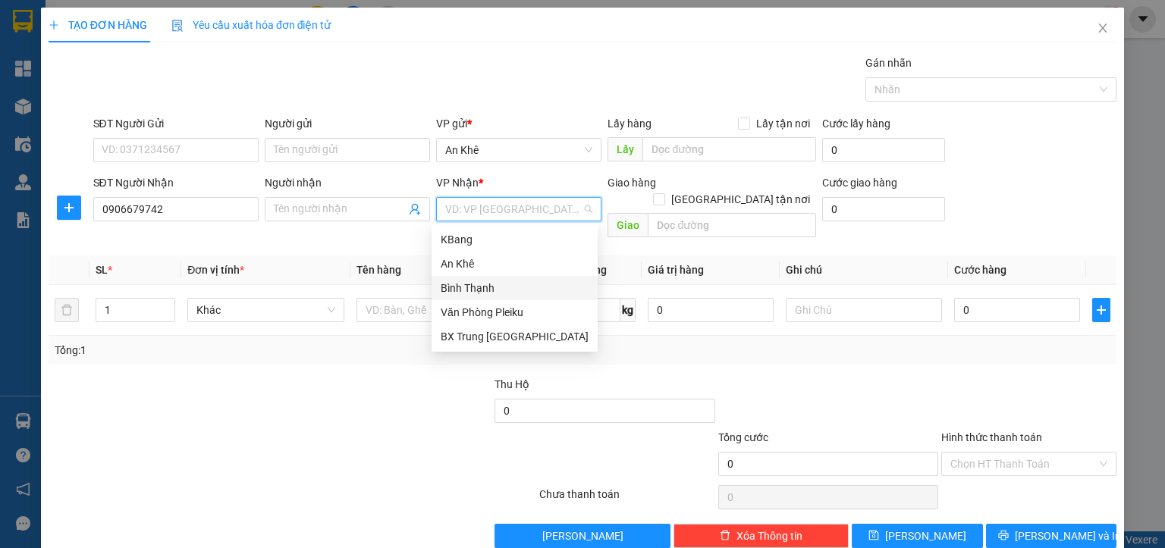
click at [476, 288] on div "Bình Thạnh" at bounding box center [515, 288] width 148 height 17
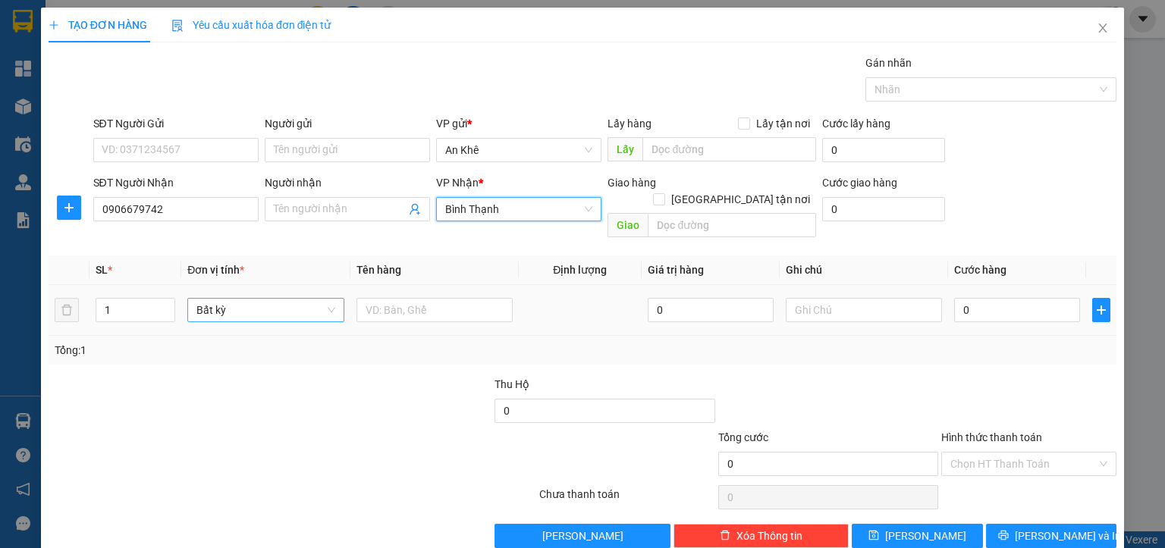
click at [221, 299] on span "Bất kỳ" at bounding box center [265, 310] width 138 height 23
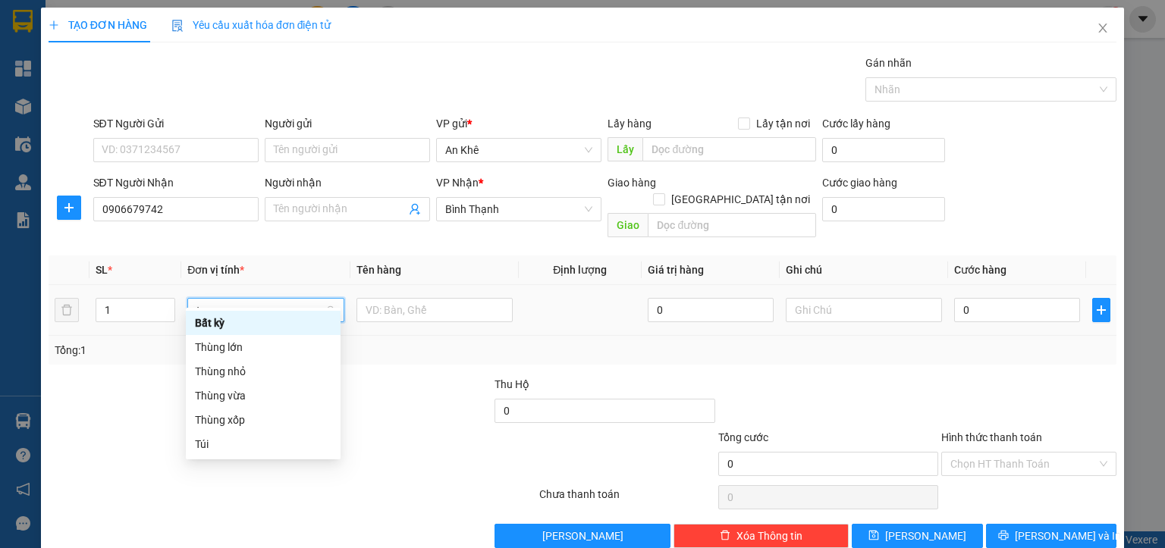
type input "th"
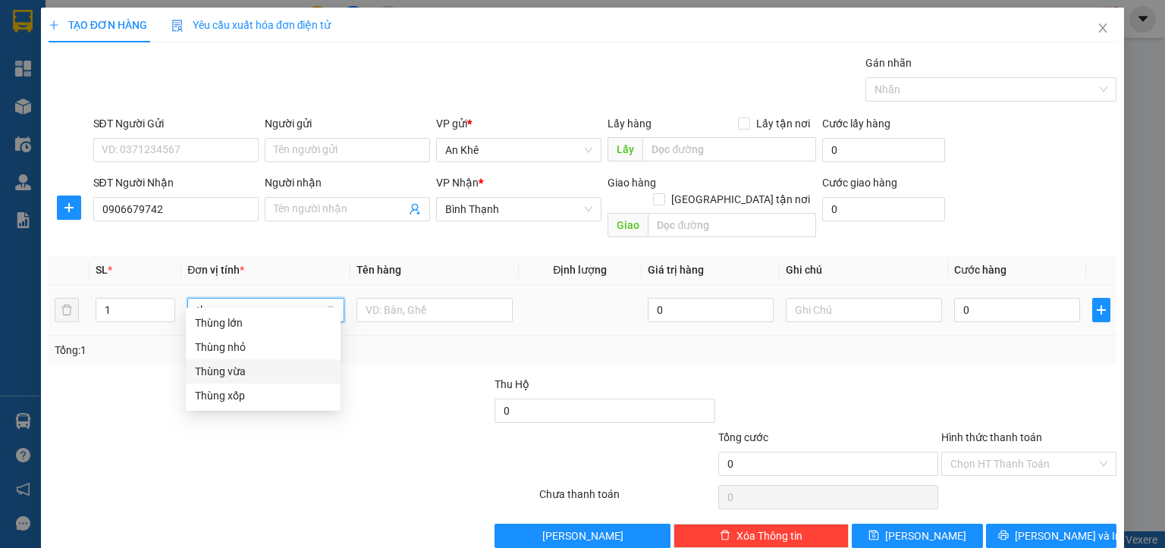
drag, startPoint x: 222, startPoint y: 375, endPoint x: 233, endPoint y: 378, distance: 11.0
click at [224, 377] on div "Thùng vừa" at bounding box center [263, 371] width 137 height 17
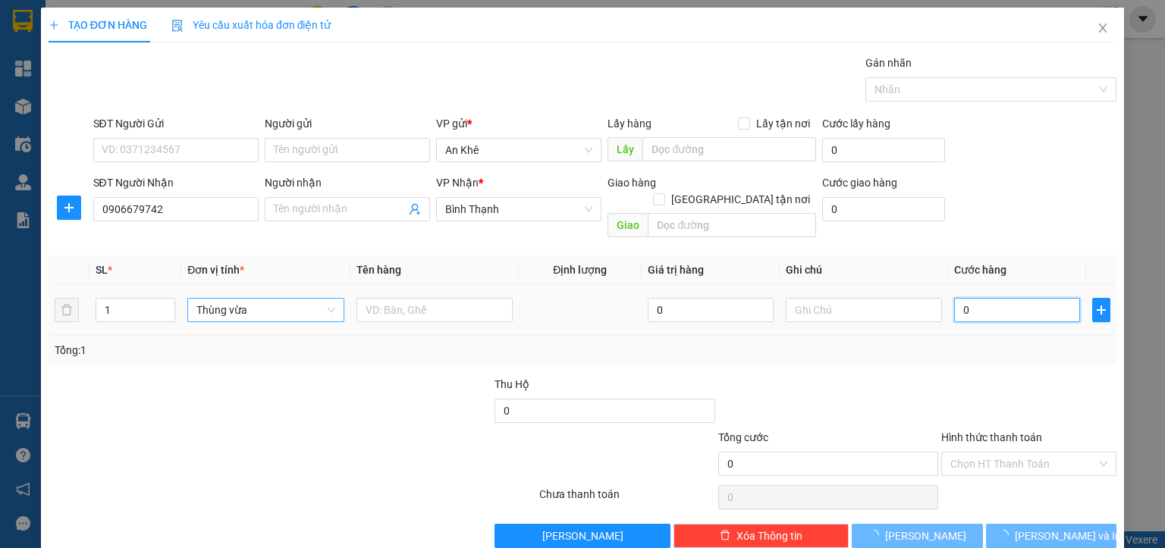
click at [981, 298] on input "0" at bounding box center [1017, 310] width 126 height 24
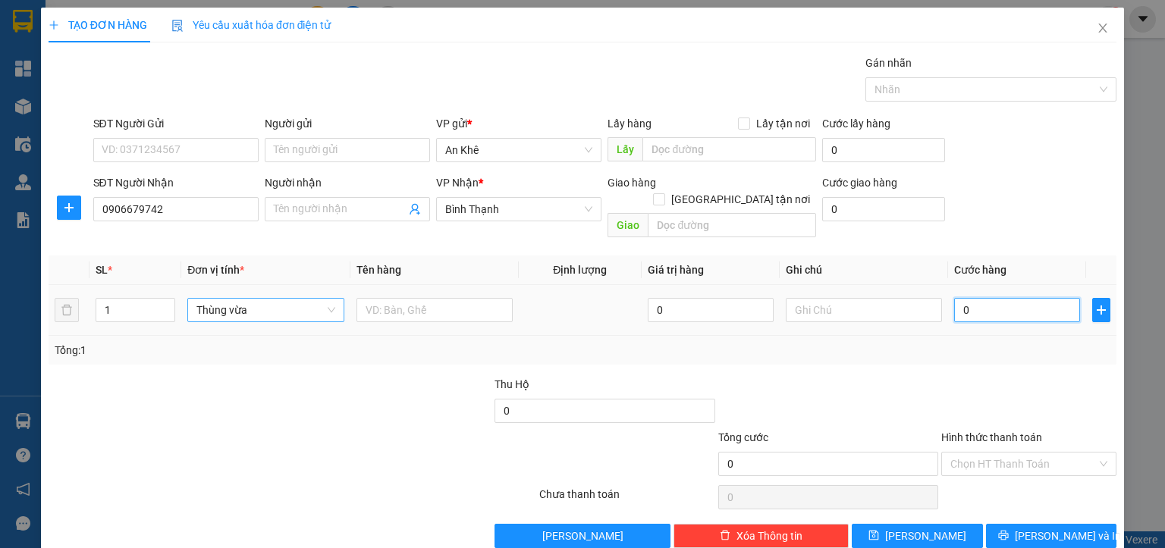
type input "4"
type input "40"
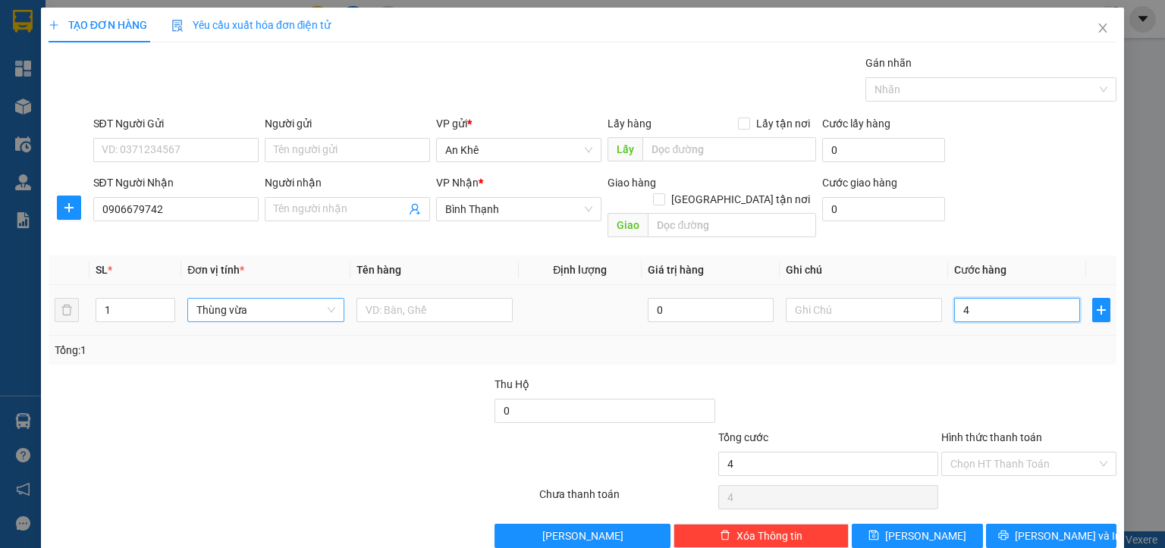
type input "40"
type input "400"
type input "4.000"
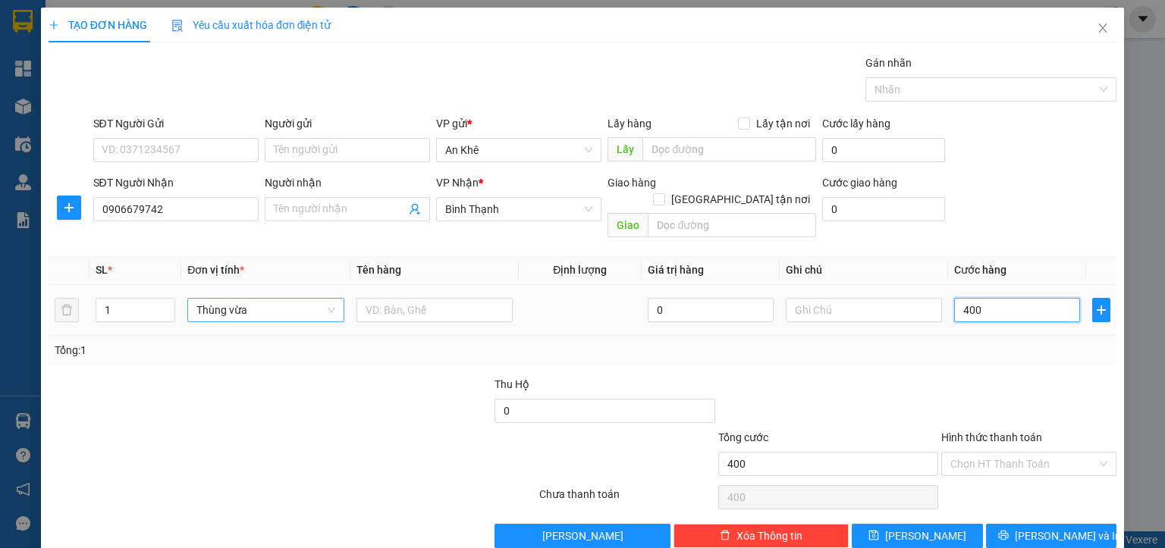
type input "4.000"
type input "40.000"
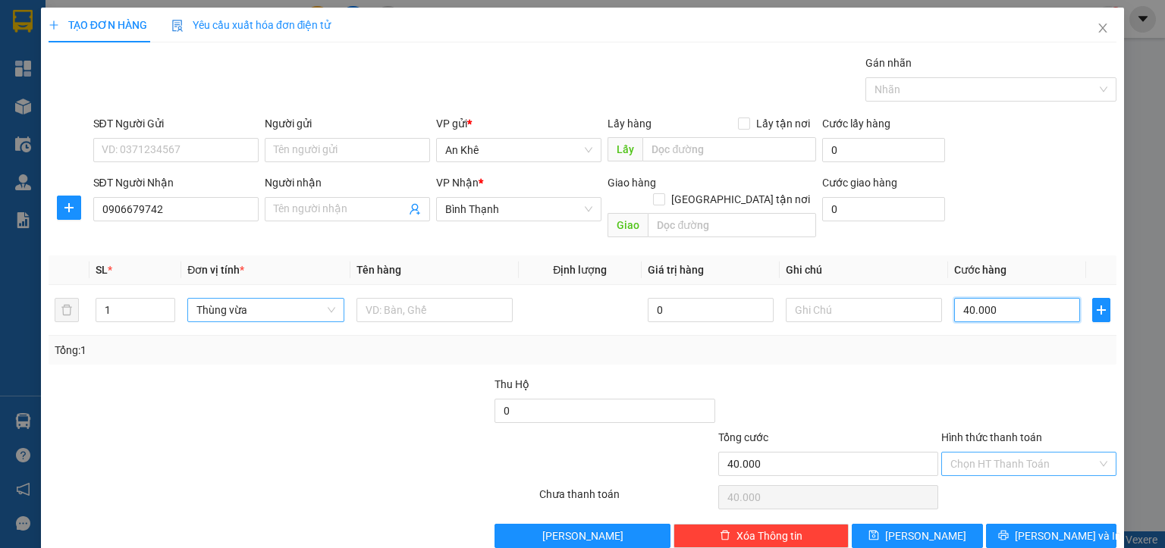
type input "40.000"
drag, startPoint x: 965, startPoint y: 438, endPoint x: 970, endPoint y: 455, distance: 17.5
click at [965, 453] on input "Hình thức thanh toán" at bounding box center [1023, 464] width 146 height 23
click at [971, 473] on div "Tại văn phòng" at bounding box center [1018, 476] width 155 height 17
type input "0"
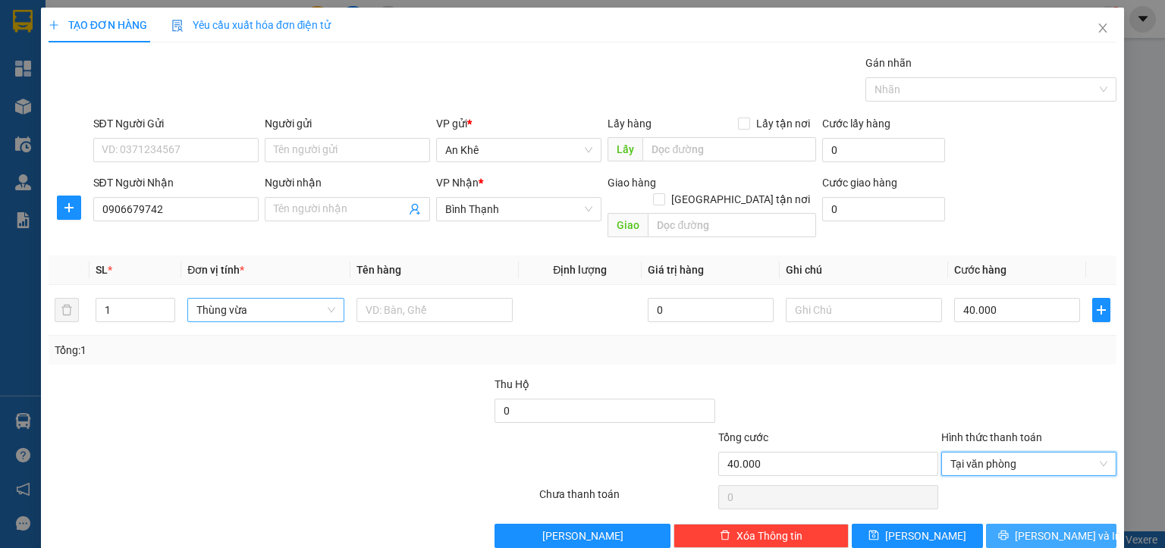
click at [1027, 528] on span "[PERSON_NAME] và In" at bounding box center [1068, 536] width 106 height 17
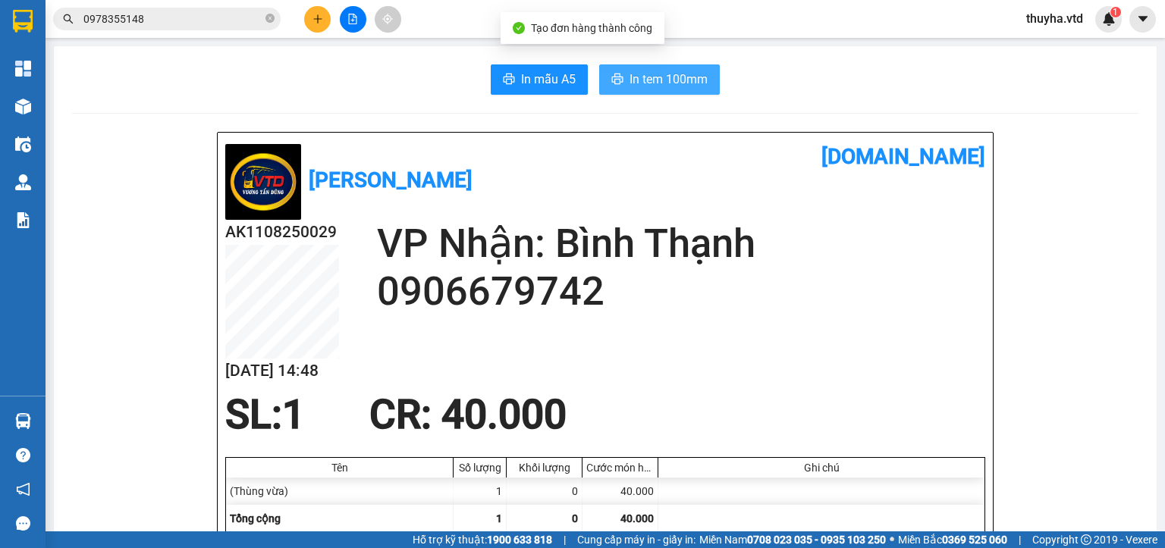
click at [635, 86] on span "In tem 100mm" at bounding box center [669, 79] width 78 height 19
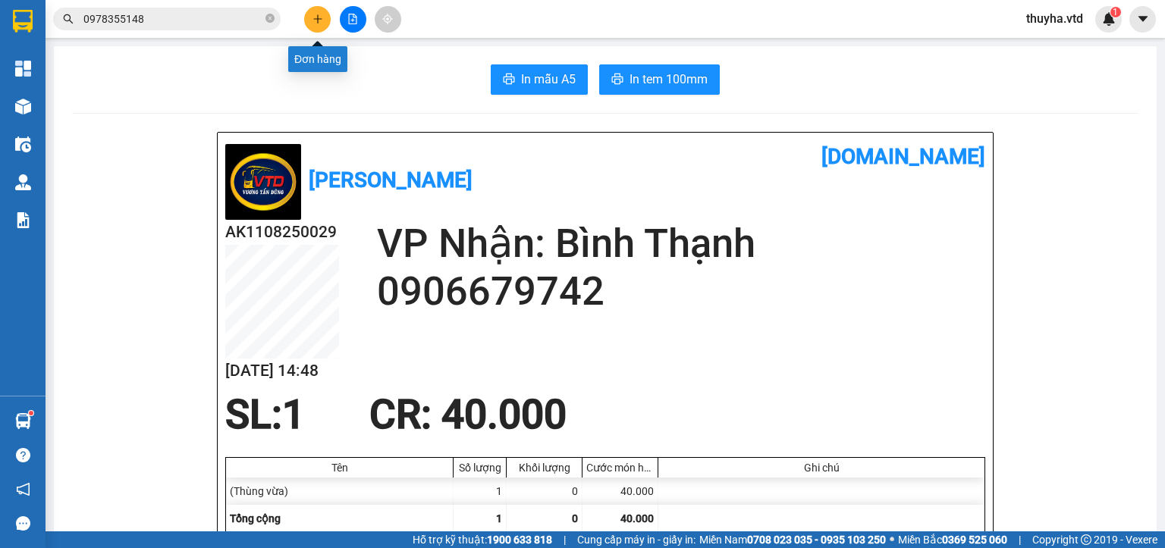
click at [311, 20] on button at bounding box center [317, 19] width 27 height 27
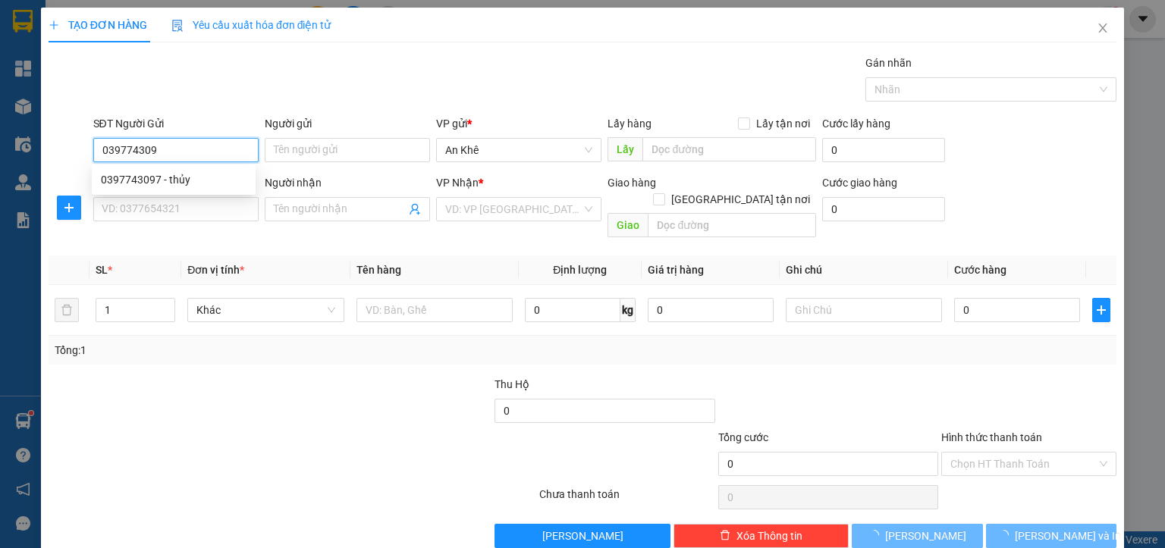
type input "0397743097"
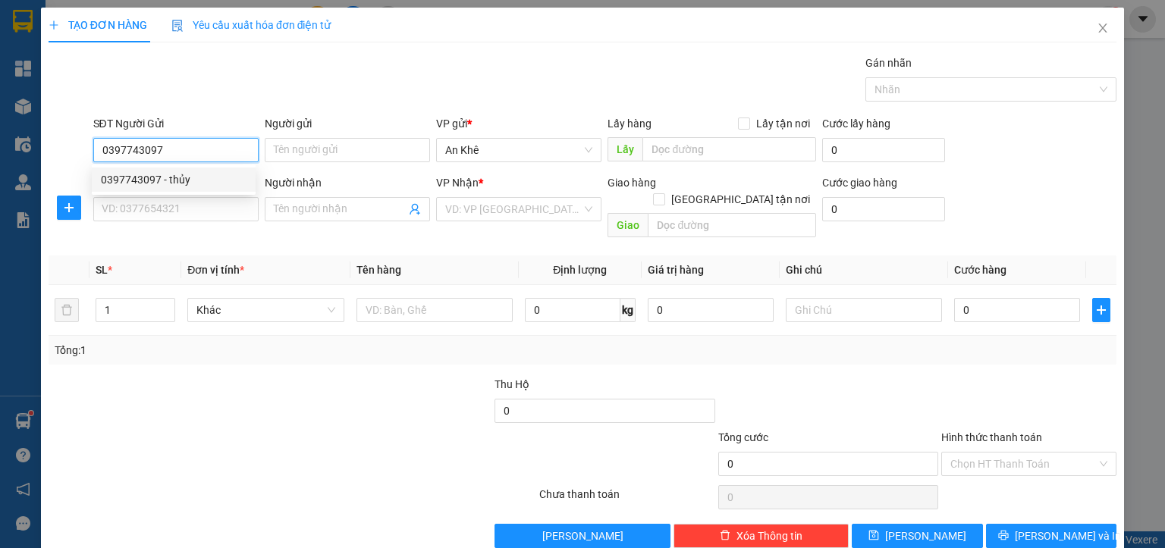
click at [180, 176] on div "0397743097 - thủy" at bounding box center [174, 179] width 146 height 17
type input "thủy"
type input "0966868608"
type input "triều"
type input "0397743097"
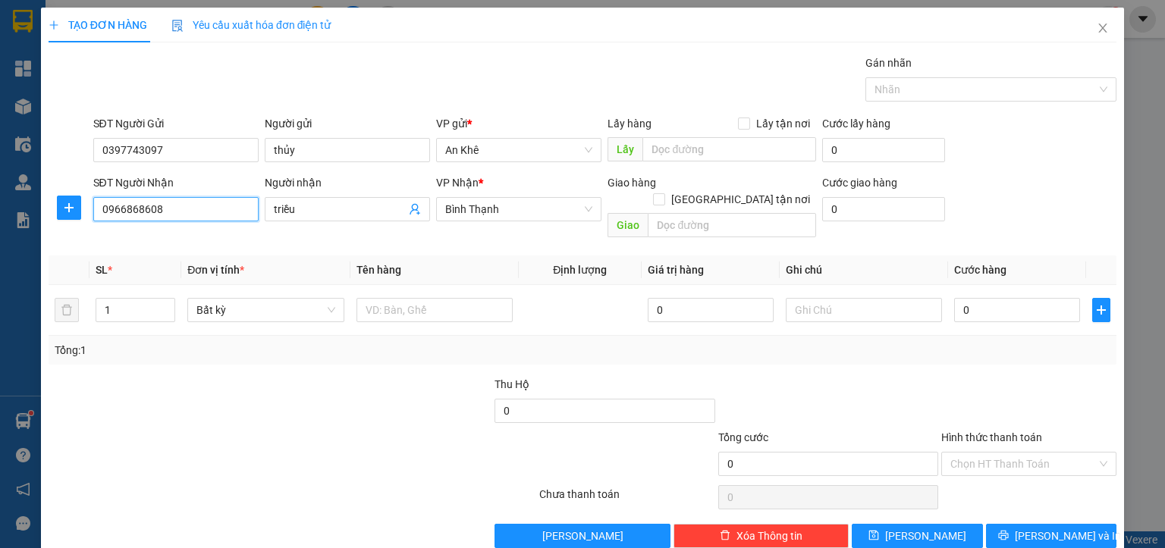
drag, startPoint x: 197, startPoint y: 208, endPoint x: 0, endPoint y: 234, distance: 198.9
click at [0, 234] on div "TẠO ĐƠN HÀNG Yêu cầu xuất hóa đơn điện tử Transit Pickup Surcharge Ids Transit …" at bounding box center [582, 274] width 1165 height 548
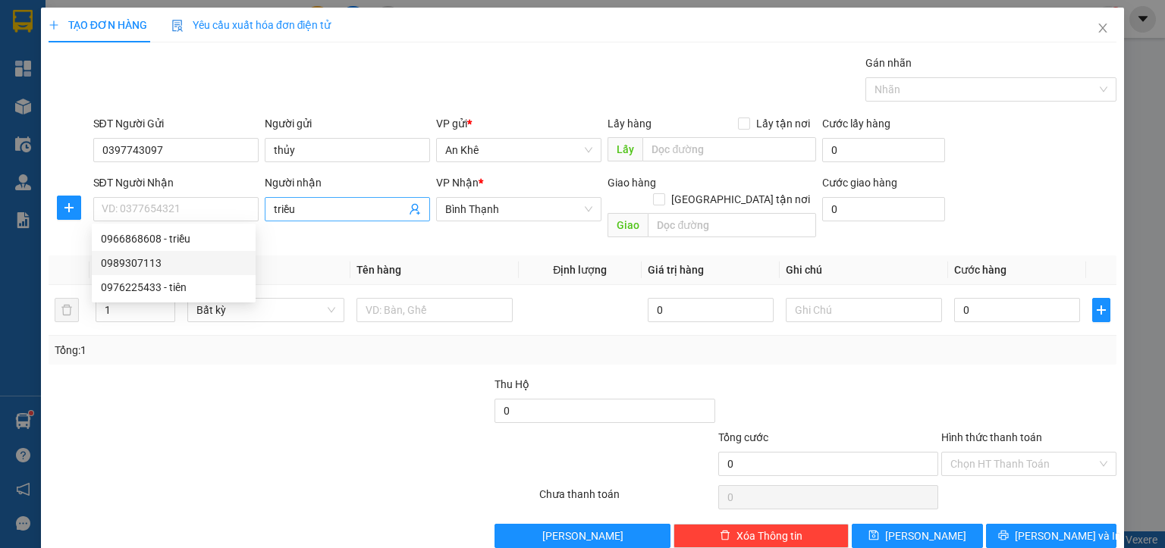
type input "triề"
click at [288, 211] on input "triề" at bounding box center [340, 209] width 132 height 17
click at [288, 211] on input "Người nhận" at bounding box center [340, 209] width 132 height 17
drag, startPoint x: 288, startPoint y: 211, endPoint x: 264, endPoint y: 214, distance: 24.5
click at [287, 211] on input "Người nhận" at bounding box center [340, 209] width 132 height 17
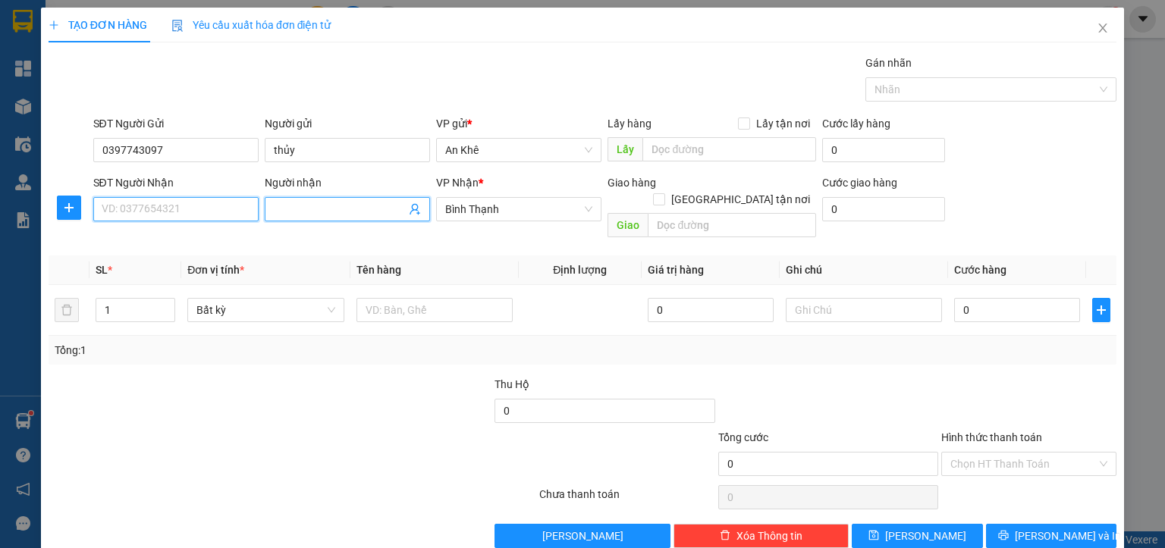
click at [168, 214] on input "SĐT Người Nhận" at bounding box center [175, 209] width 165 height 24
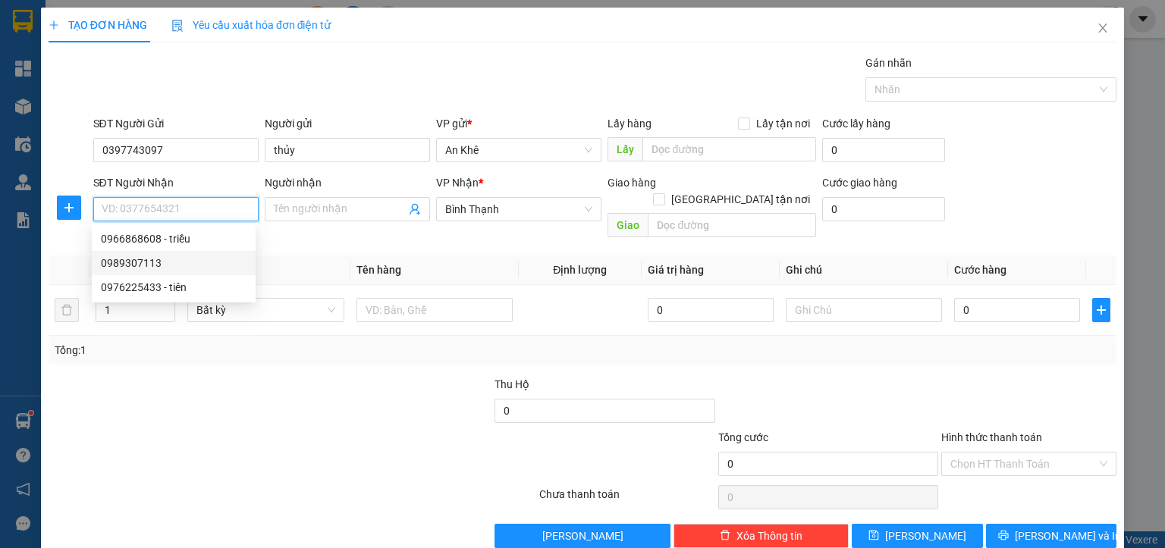
click at [168, 214] on input "SĐT Người Nhận" at bounding box center [175, 209] width 165 height 24
type input "0387831620"
click at [203, 240] on div "0387831620 - bé ngân" at bounding box center [174, 239] width 146 height 17
type input "bé ngân"
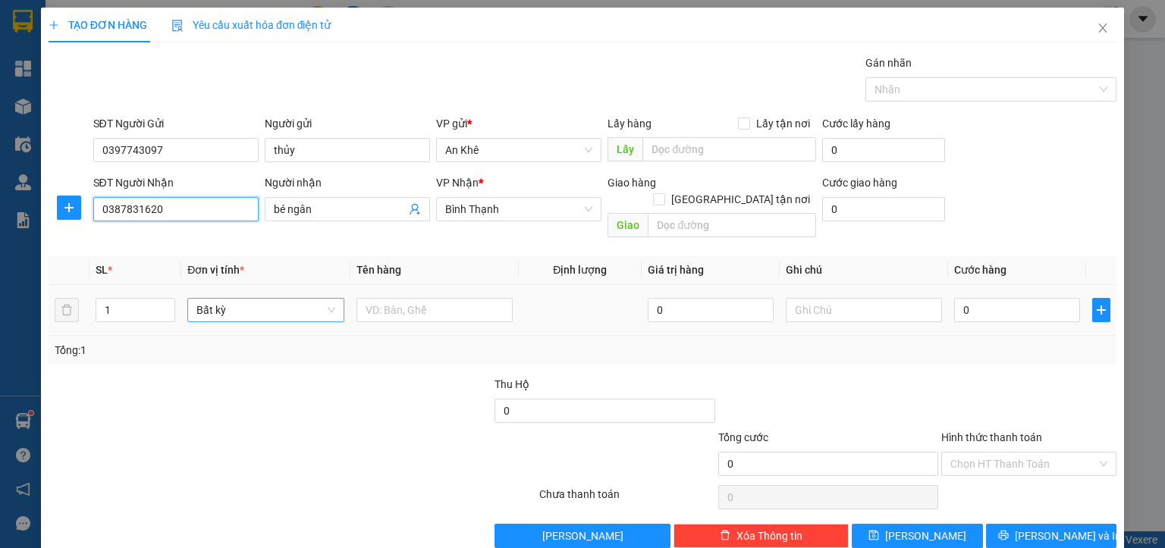
click at [266, 299] on span "Bất kỳ" at bounding box center [265, 310] width 138 height 23
type input "0387831620"
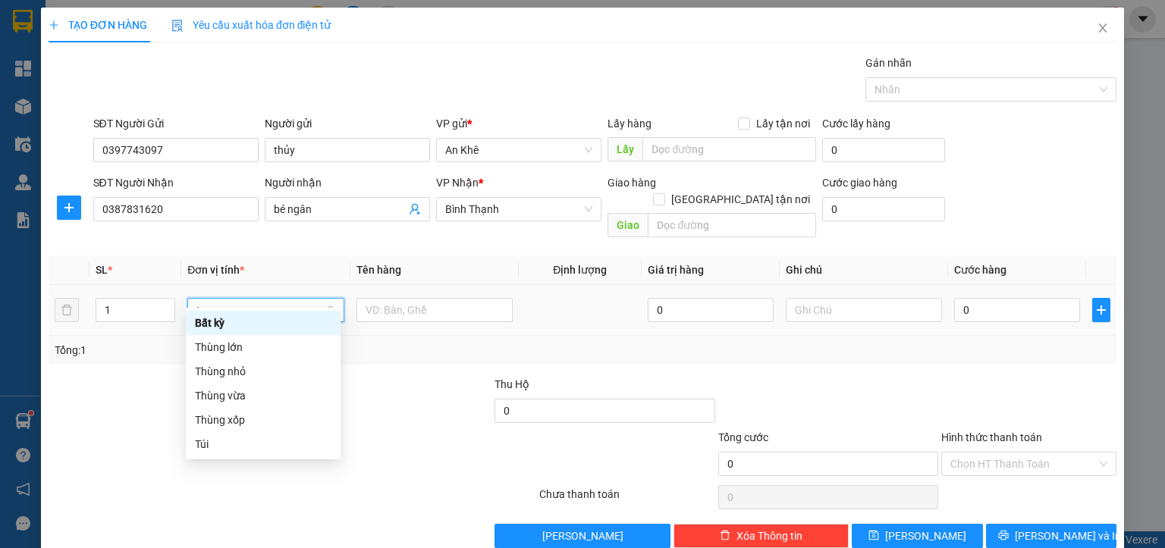
type input "th"
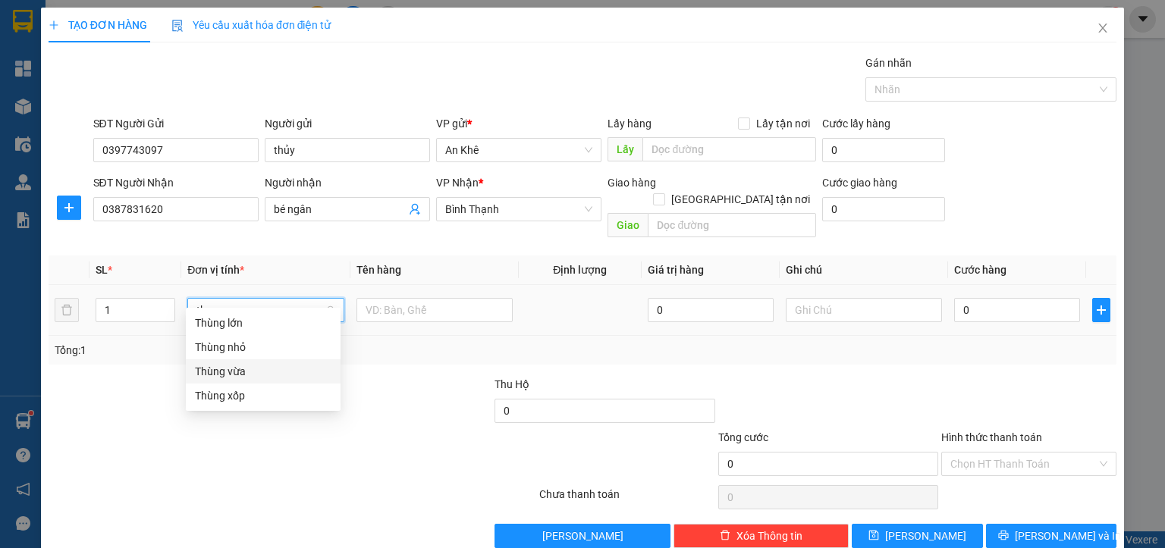
drag, startPoint x: 249, startPoint y: 372, endPoint x: 367, endPoint y: 341, distance: 122.5
click at [249, 372] on div "Thùng vừa" at bounding box center [263, 371] width 137 height 17
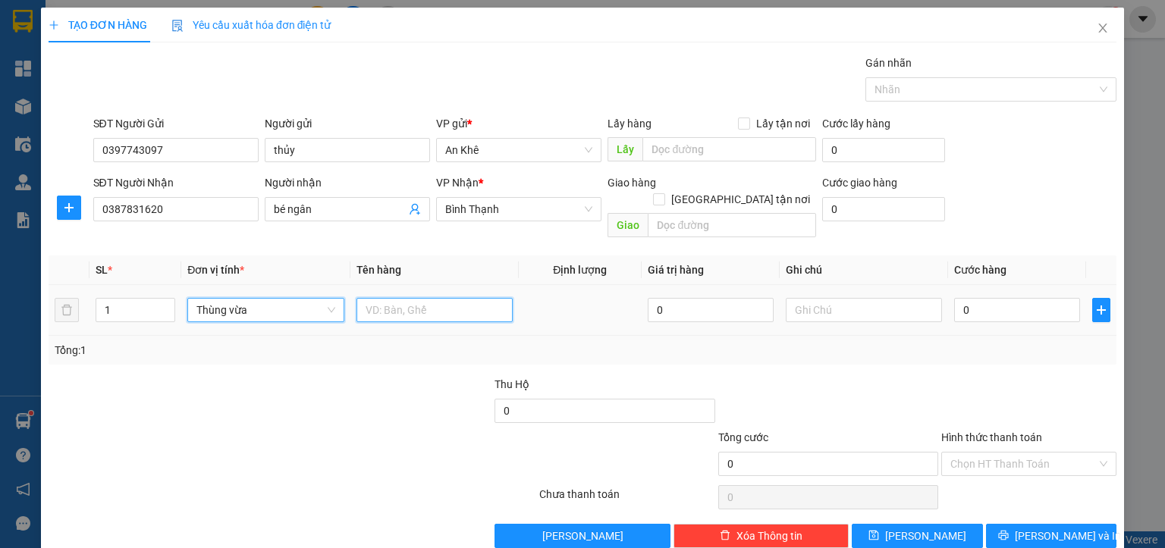
click at [390, 299] on input "text" at bounding box center [435, 310] width 156 height 24
click at [960, 298] on input "0" at bounding box center [1017, 310] width 126 height 24
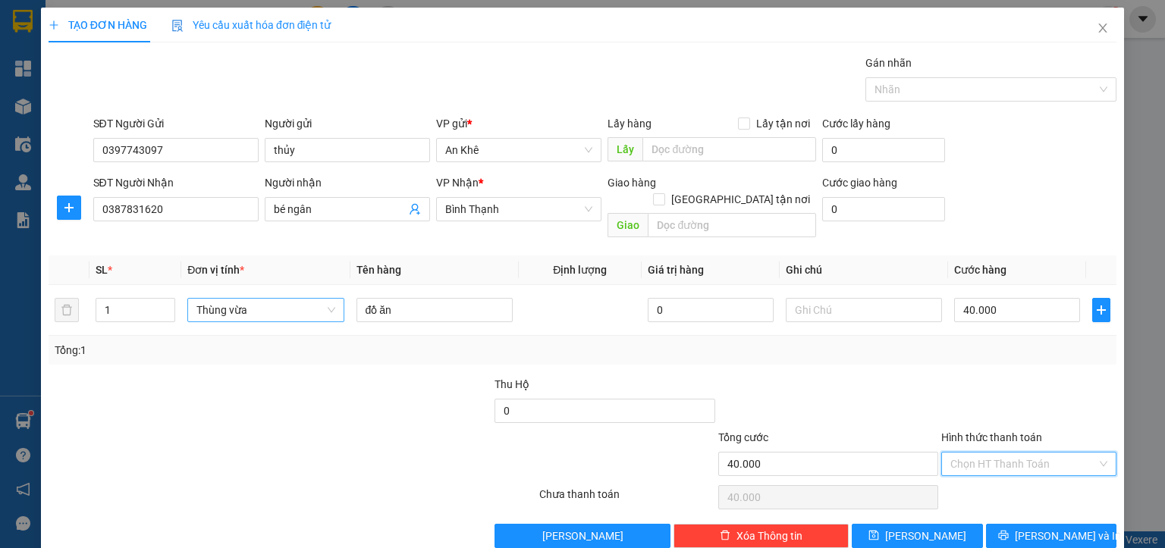
click at [971, 453] on input "Hình thức thanh toán" at bounding box center [1023, 464] width 146 height 23
click at [989, 481] on div "Tại văn phòng" at bounding box center [1018, 476] width 155 height 17
click at [1047, 528] on span "[PERSON_NAME] và In" at bounding box center [1068, 536] width 106 height 17
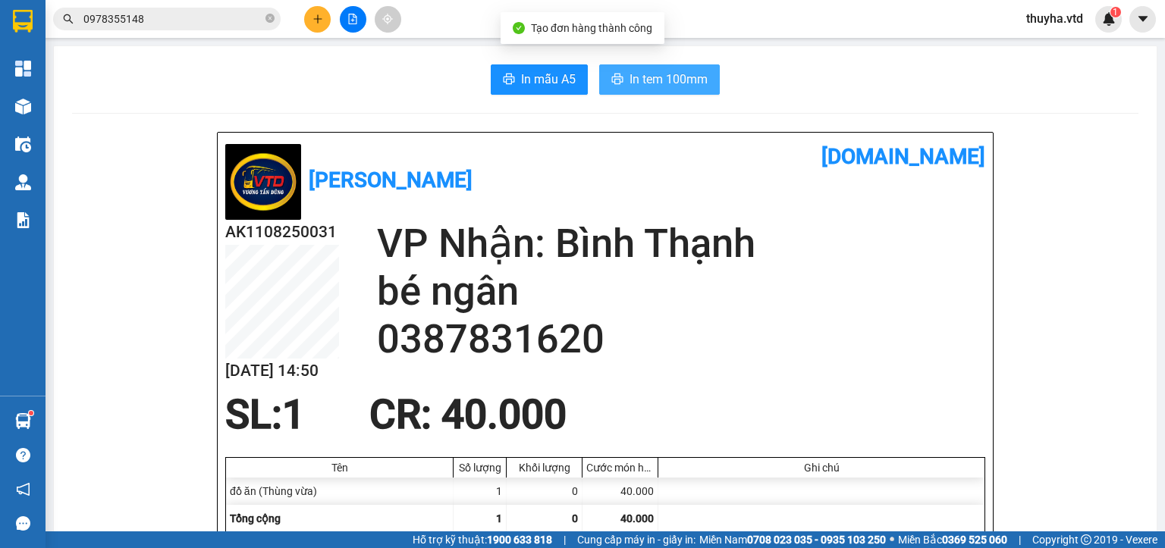
click at [674, 79] on span "In tem 100mm" at bounding box center [669, 79] width 78 height 19
